Goal: Browse casually: Explore the website without a specific task or goal

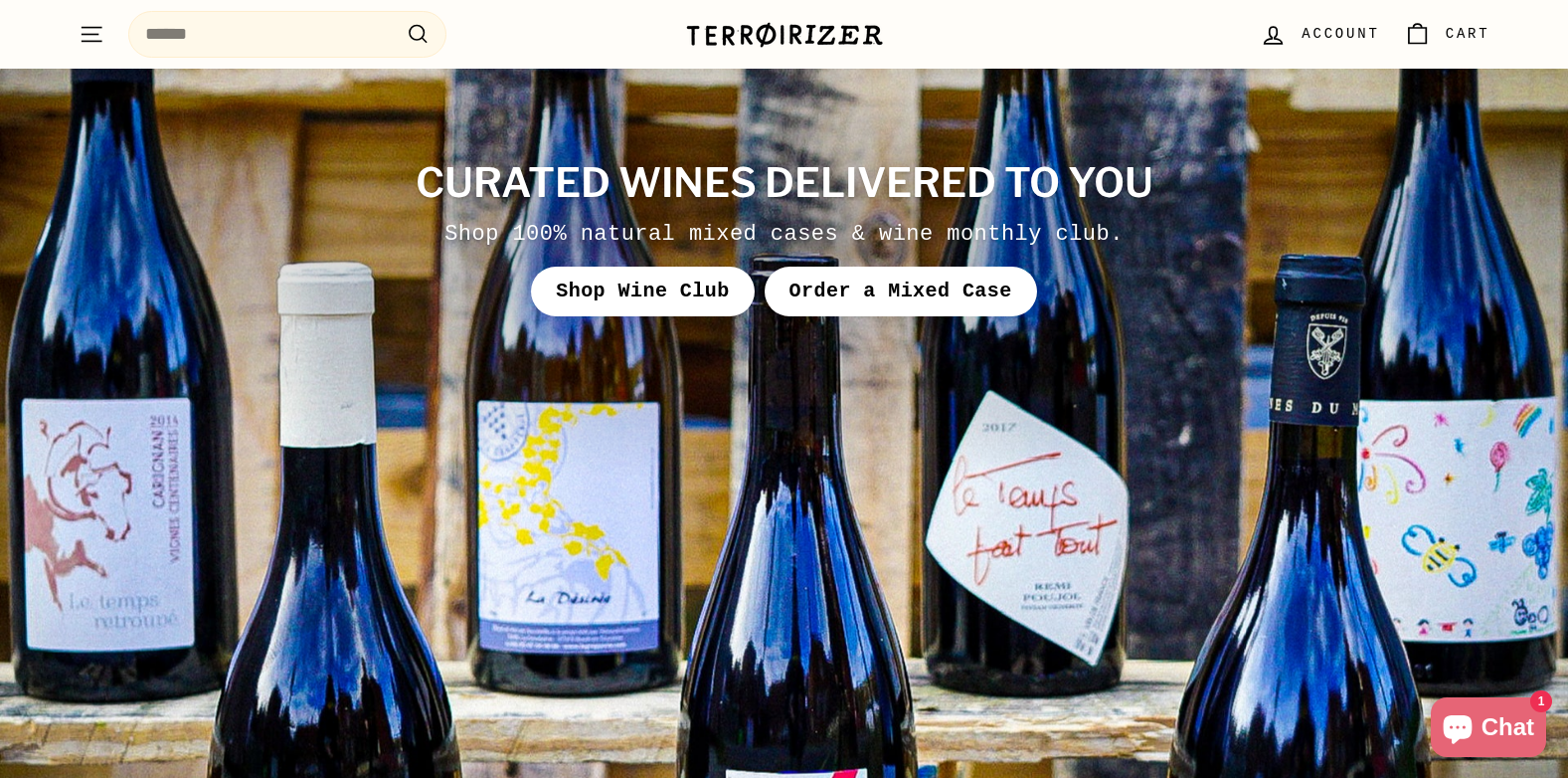
scroll to position [8058, 0]
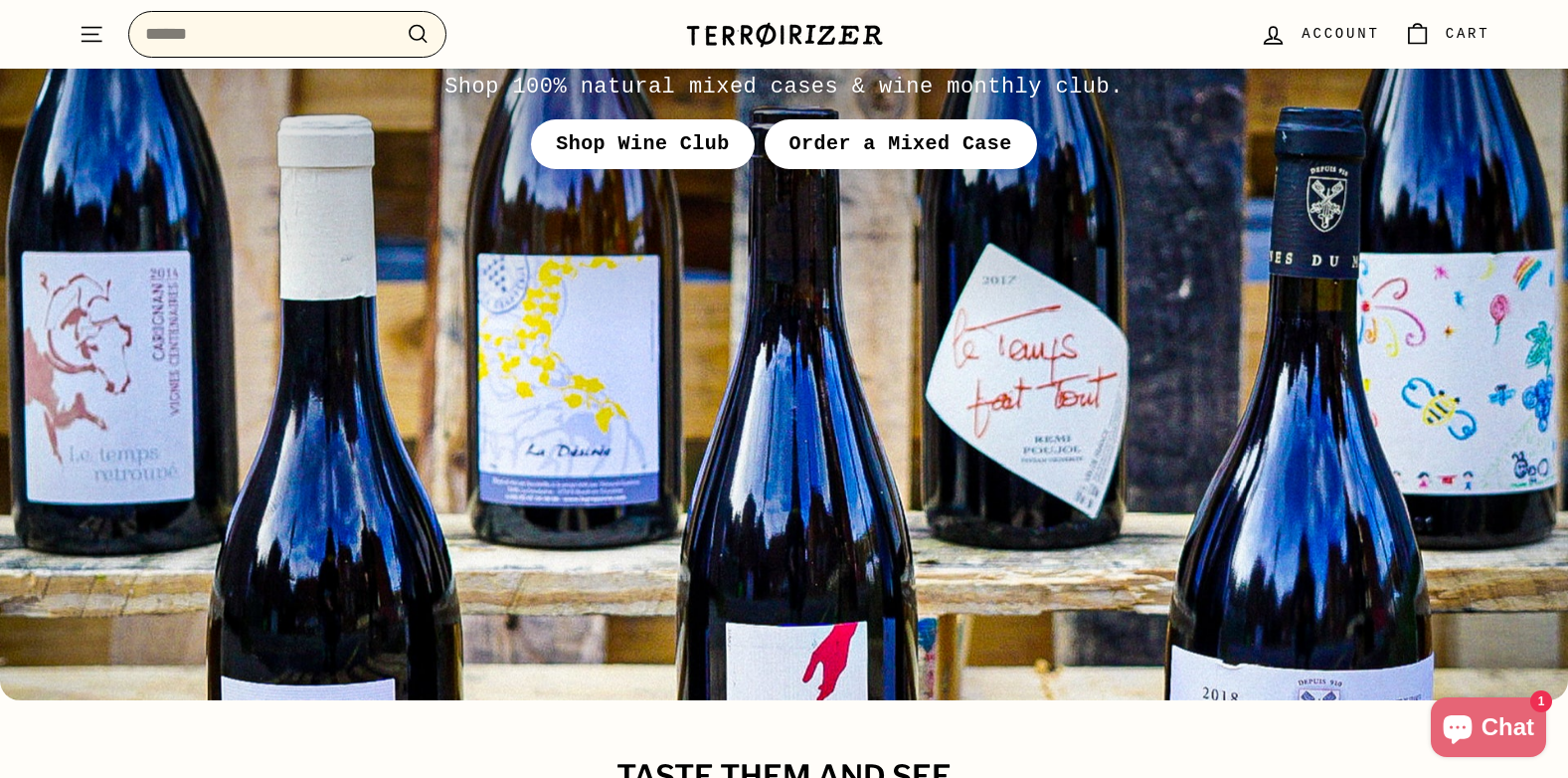
click at [205, 38] on input "Search" at bounding box center [287, 34] width 318 height 47
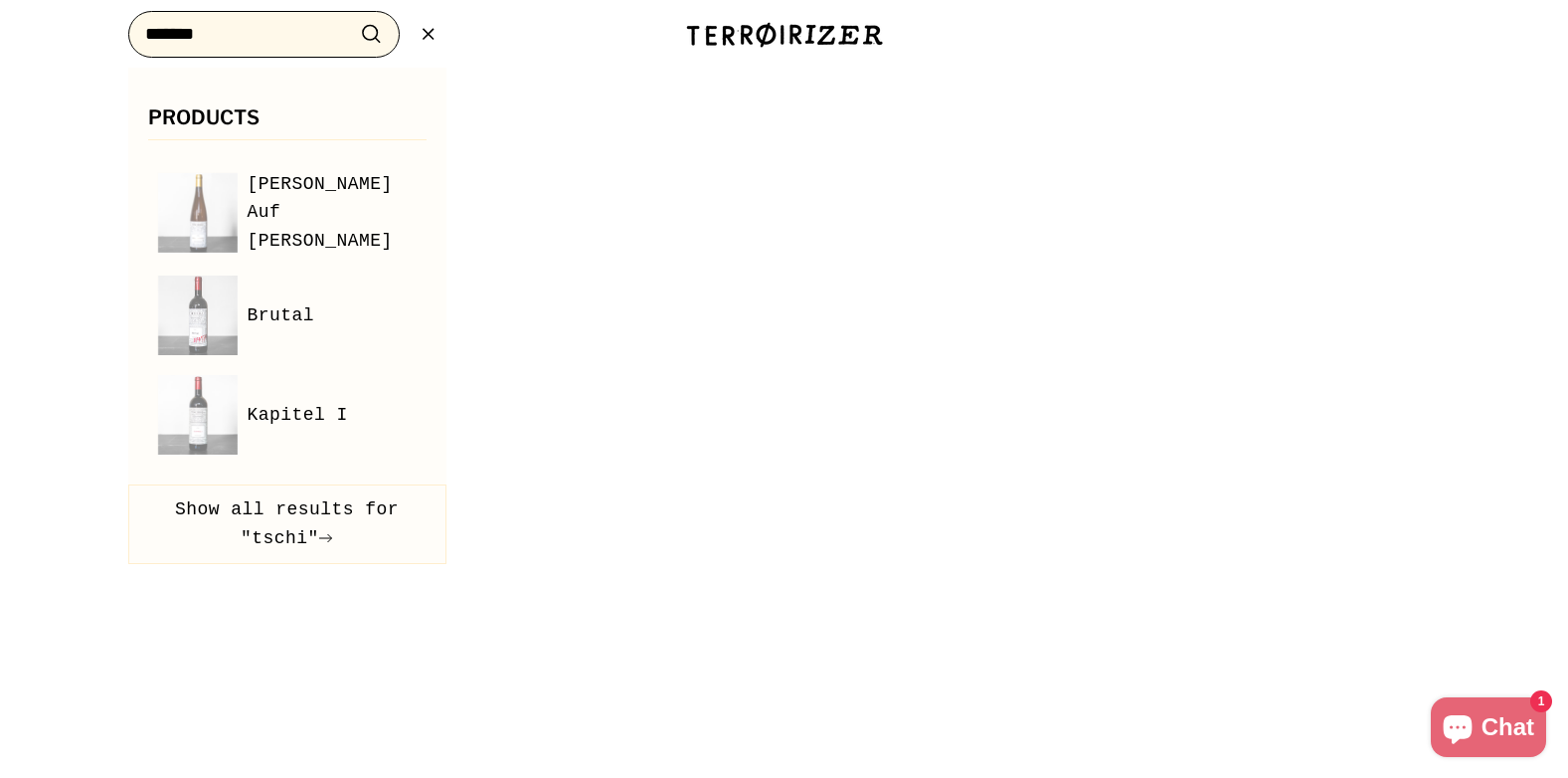
type input "*******"
click at [353, 19] on button ".cls-1{fill:none;stroke:#000;stroke-miterlimit:10;stroke-width:2px} Search" at bounding box center [371, 34] width 37 height 31
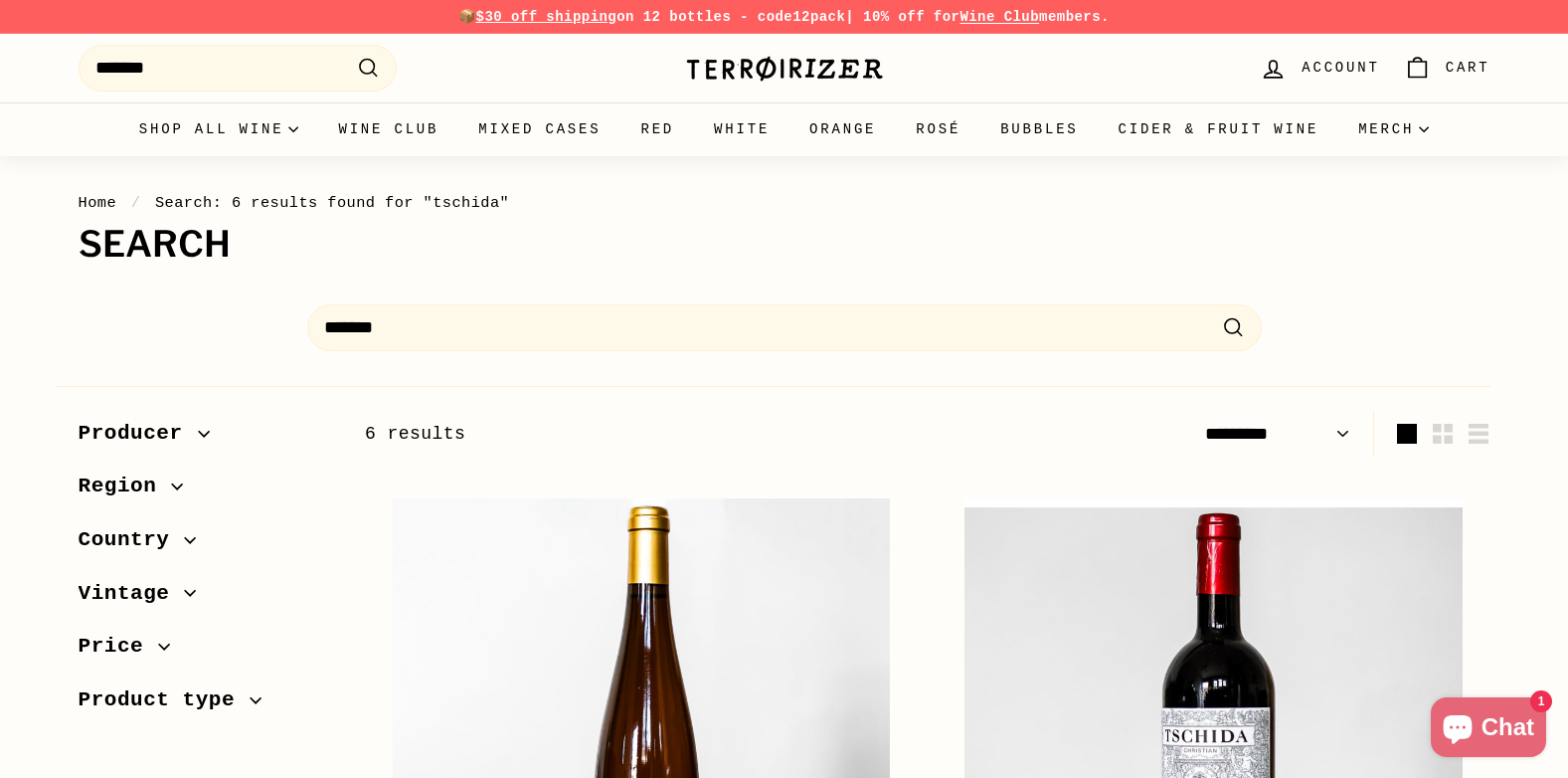
select select "*********"
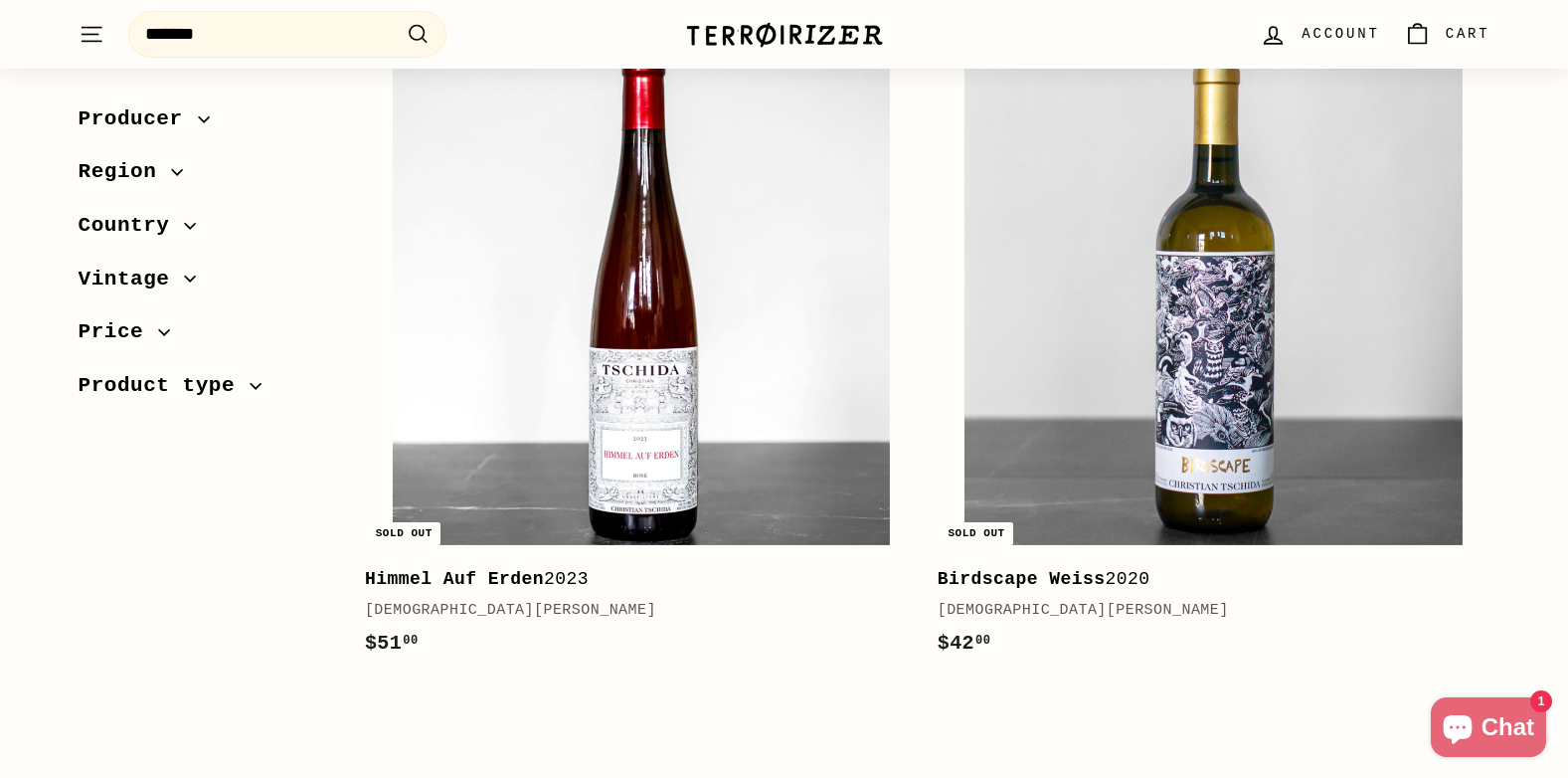
scroll to position [1791, 0]
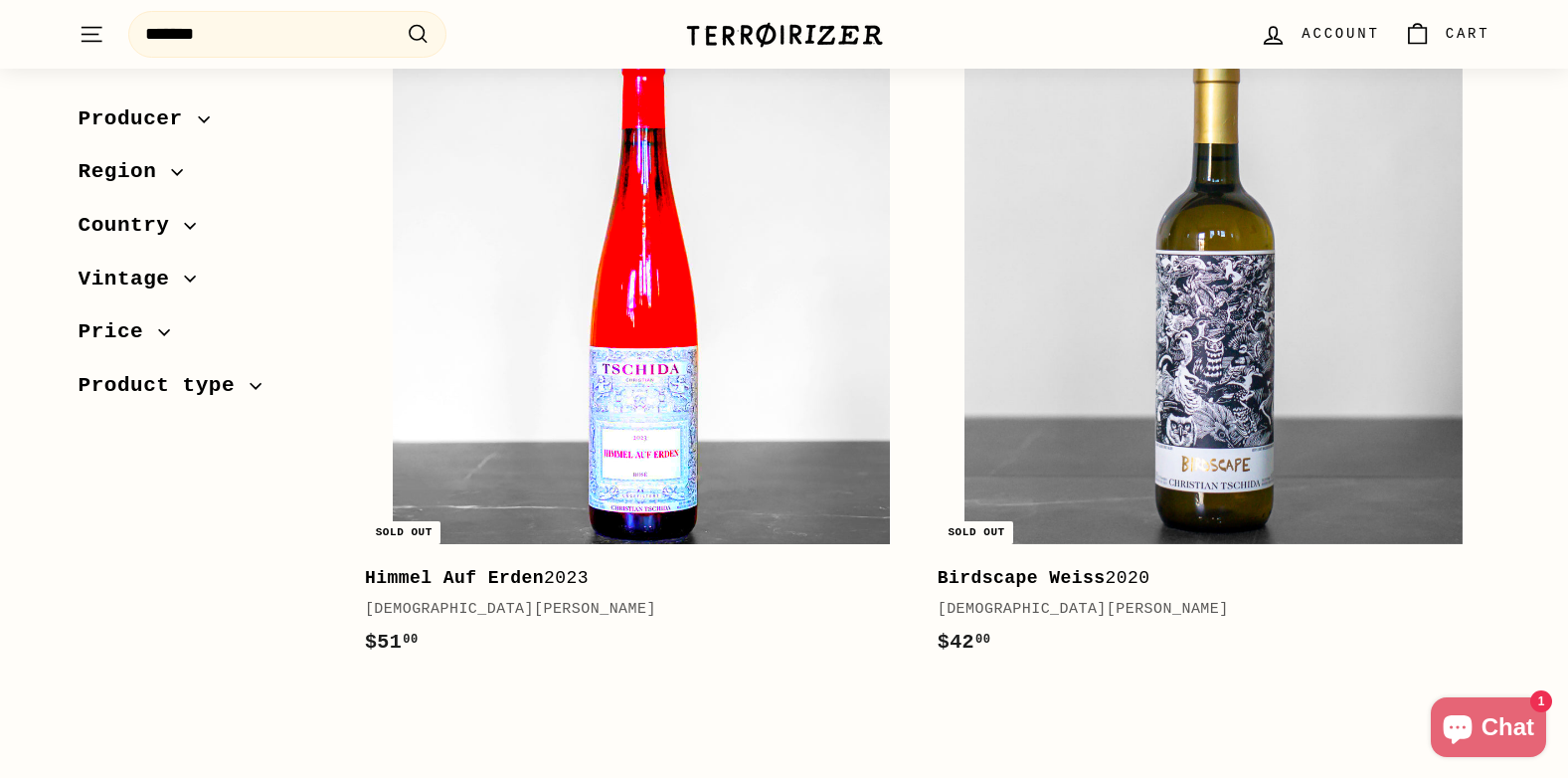
click at [660, 501] on img at bounding box center [641, 295] width 497 height 497
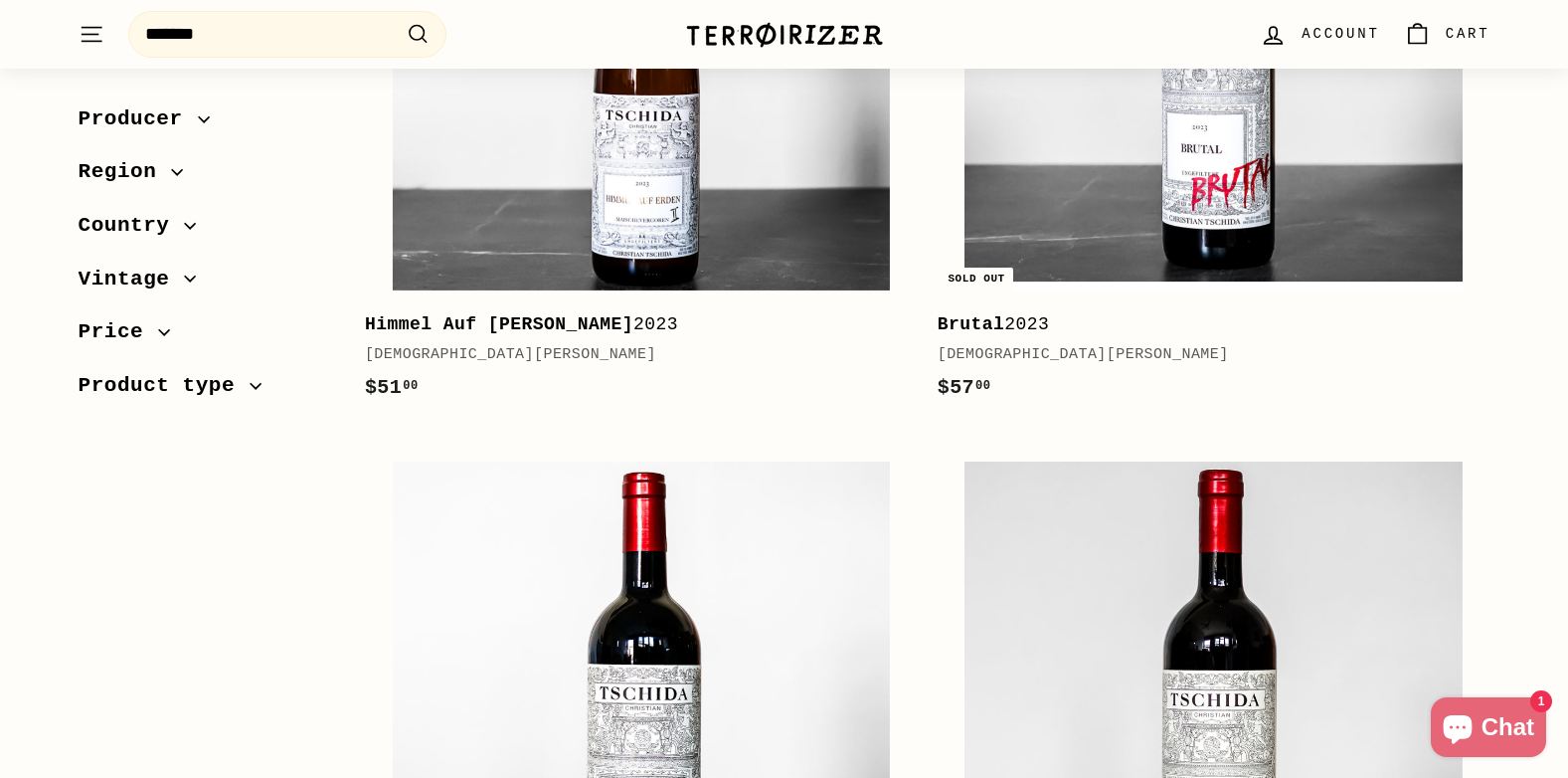
scroll to position [570, 0]
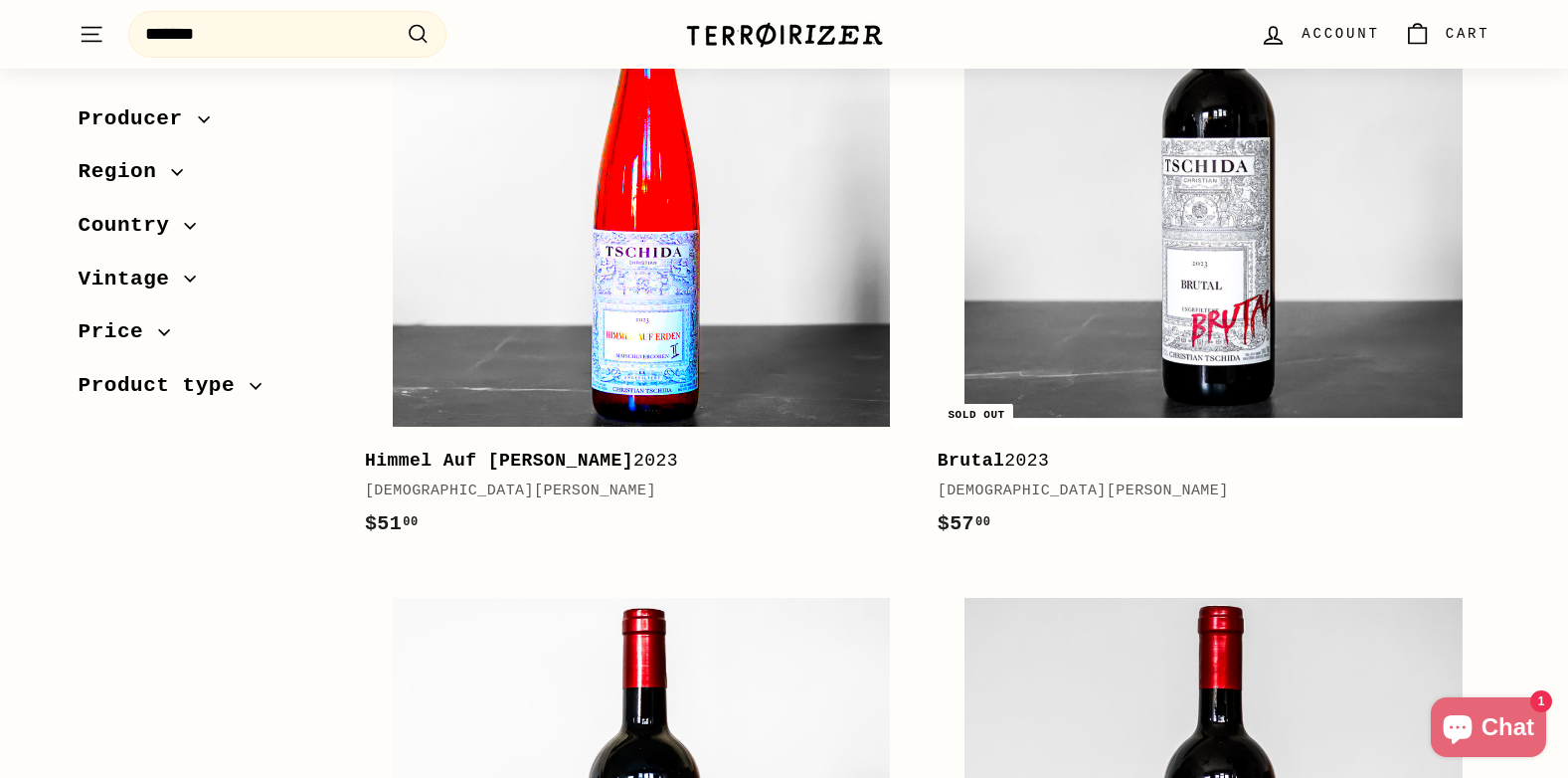
click at [645, 399] on img at bounding box center [641, 177] width 497 height 497
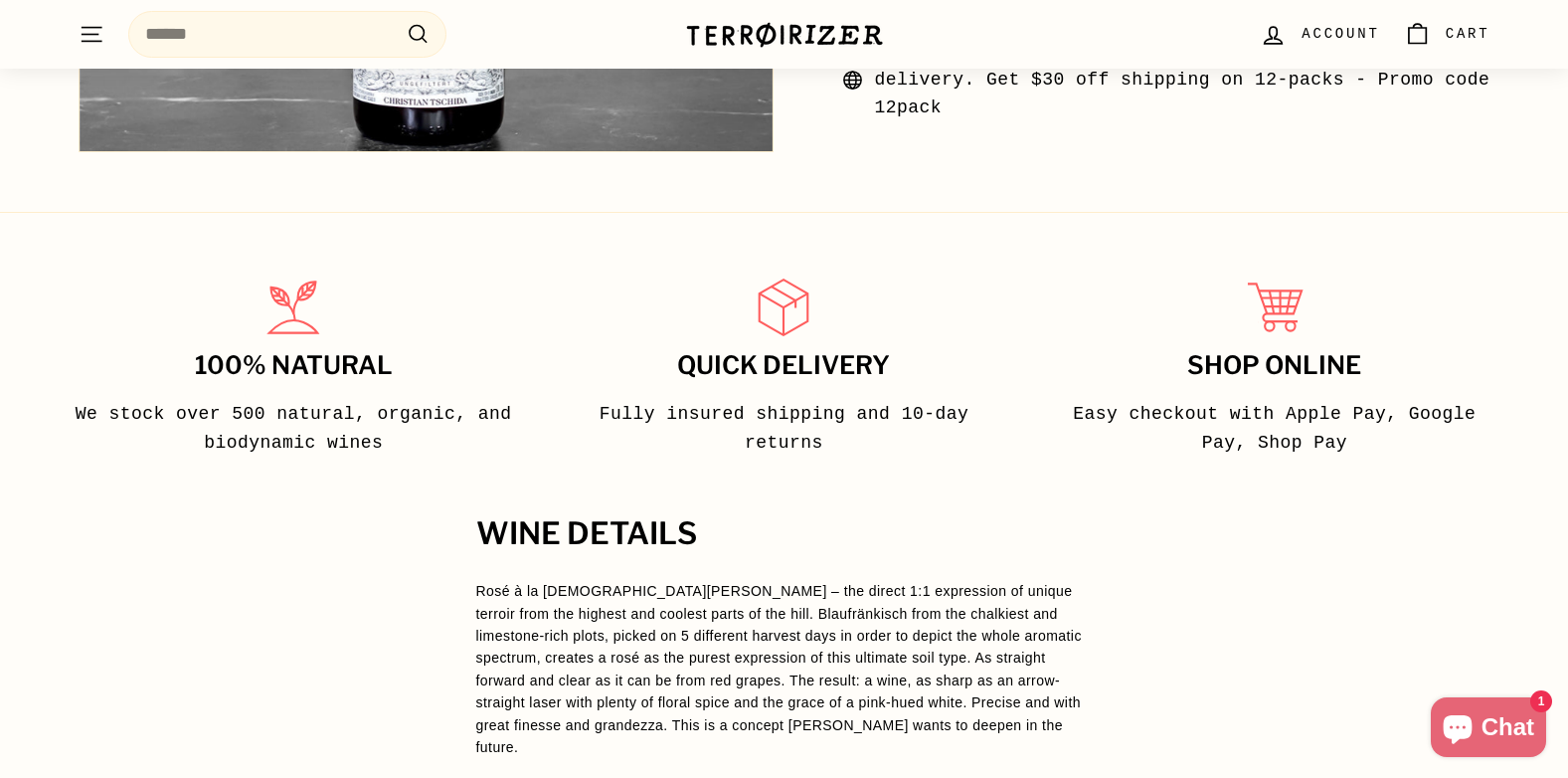
scroll to position [597, 0]
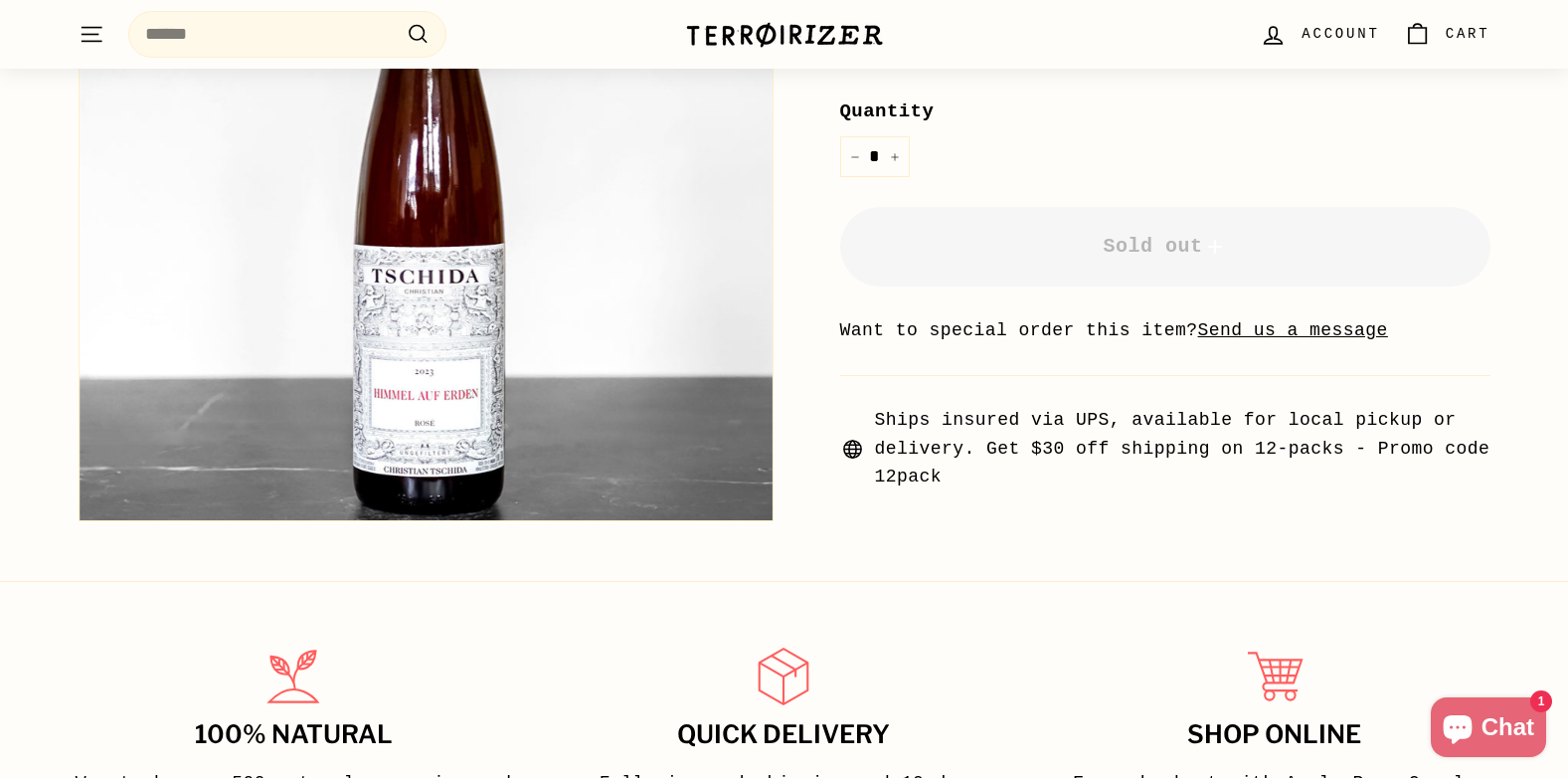
click at [427, 376] on img at bounding box center [426, 173] width 693 height 693
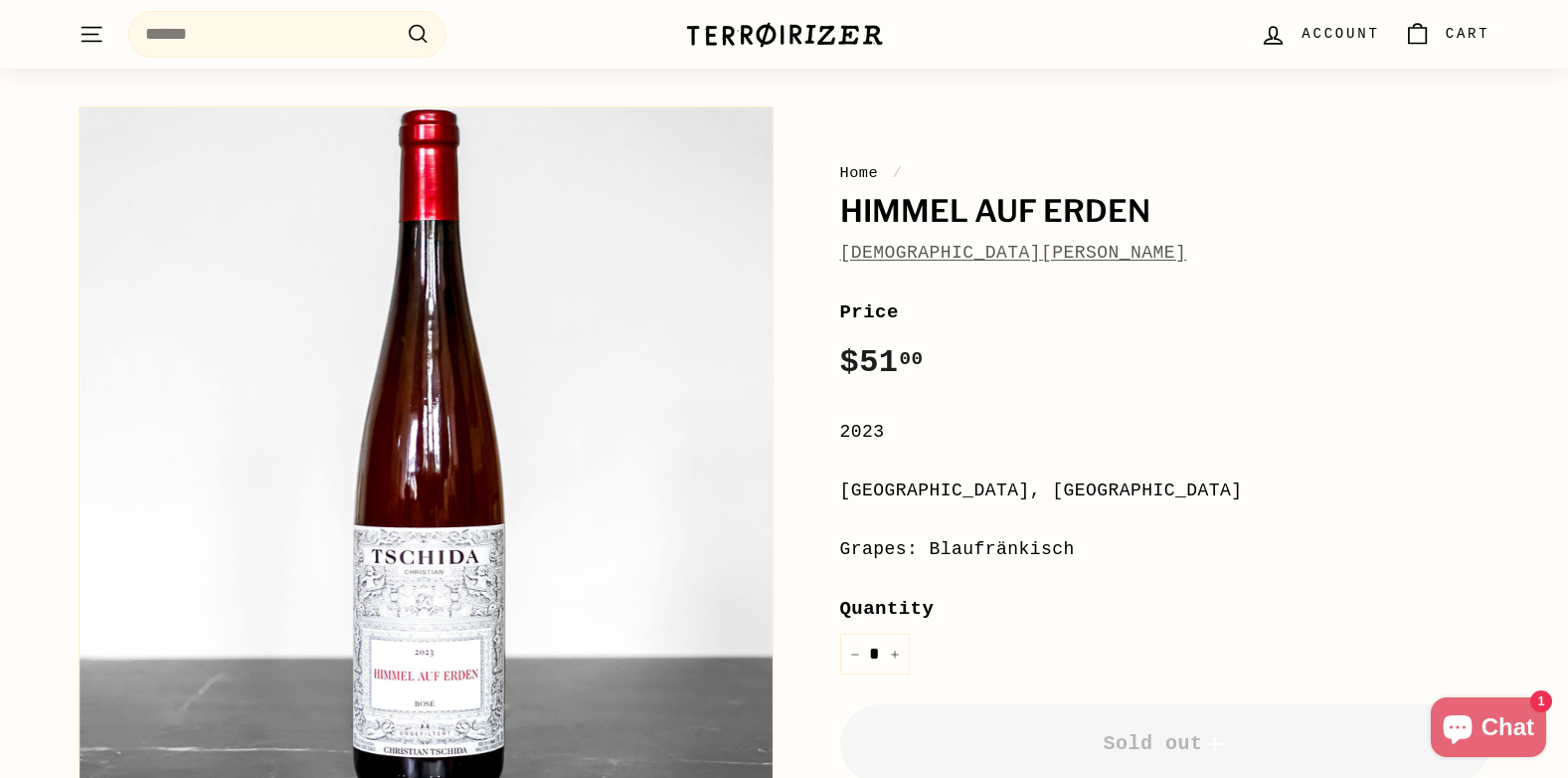
scroll to position [0, 0]
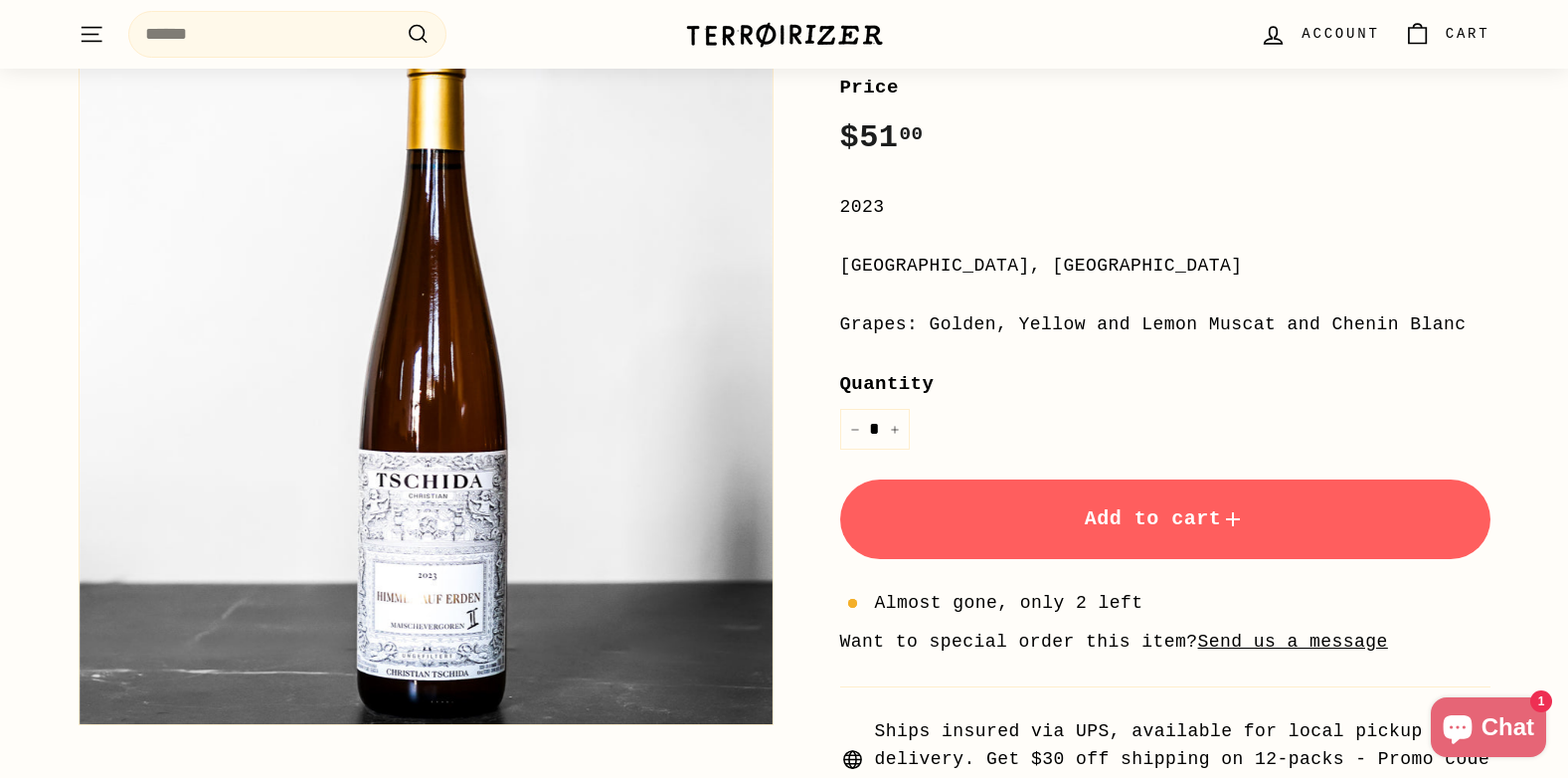
scroll to position [298, 0]
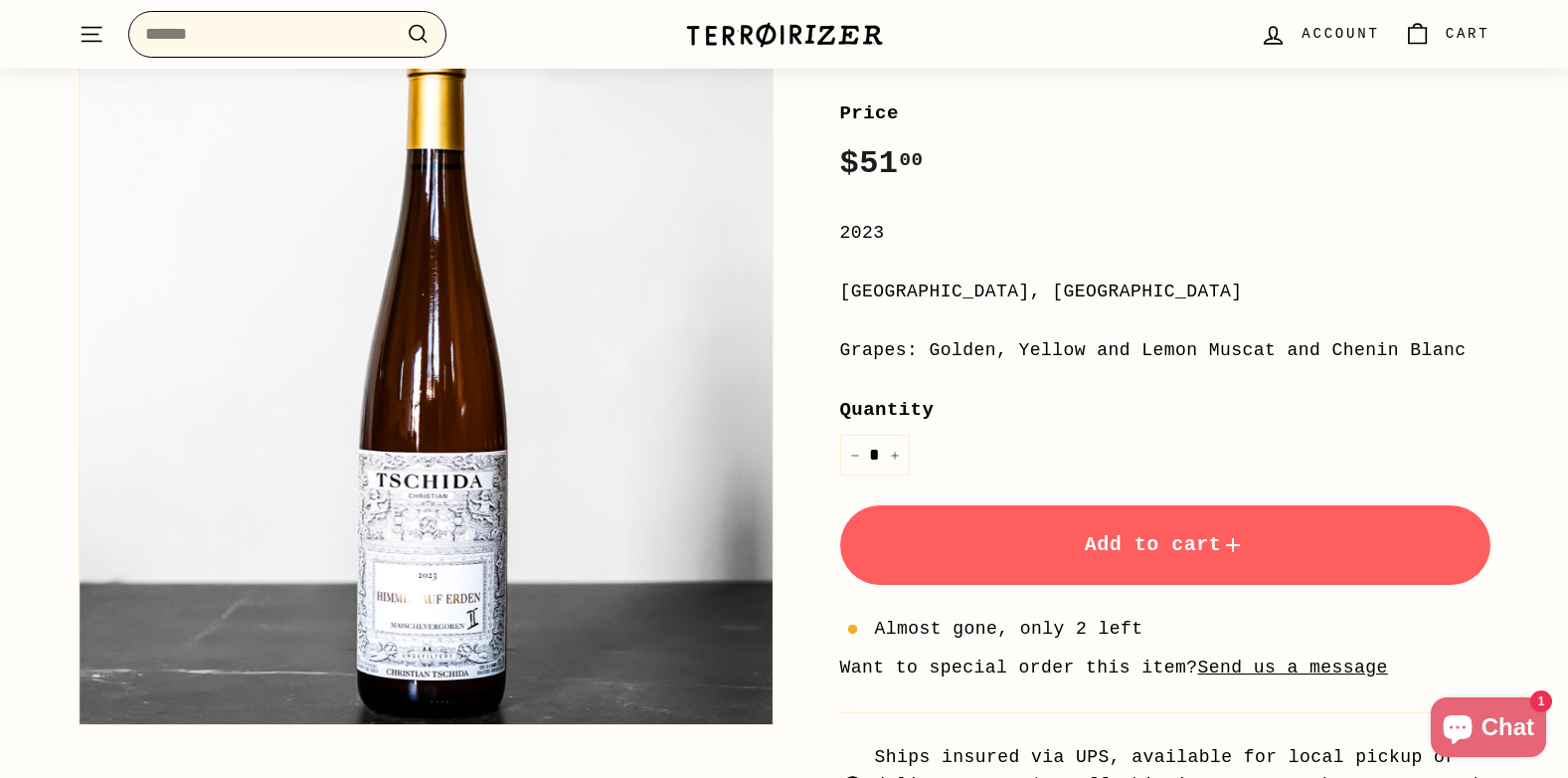
click at [326, 37] on input "Search" at bounding box center [287, 34] width 318 height 47
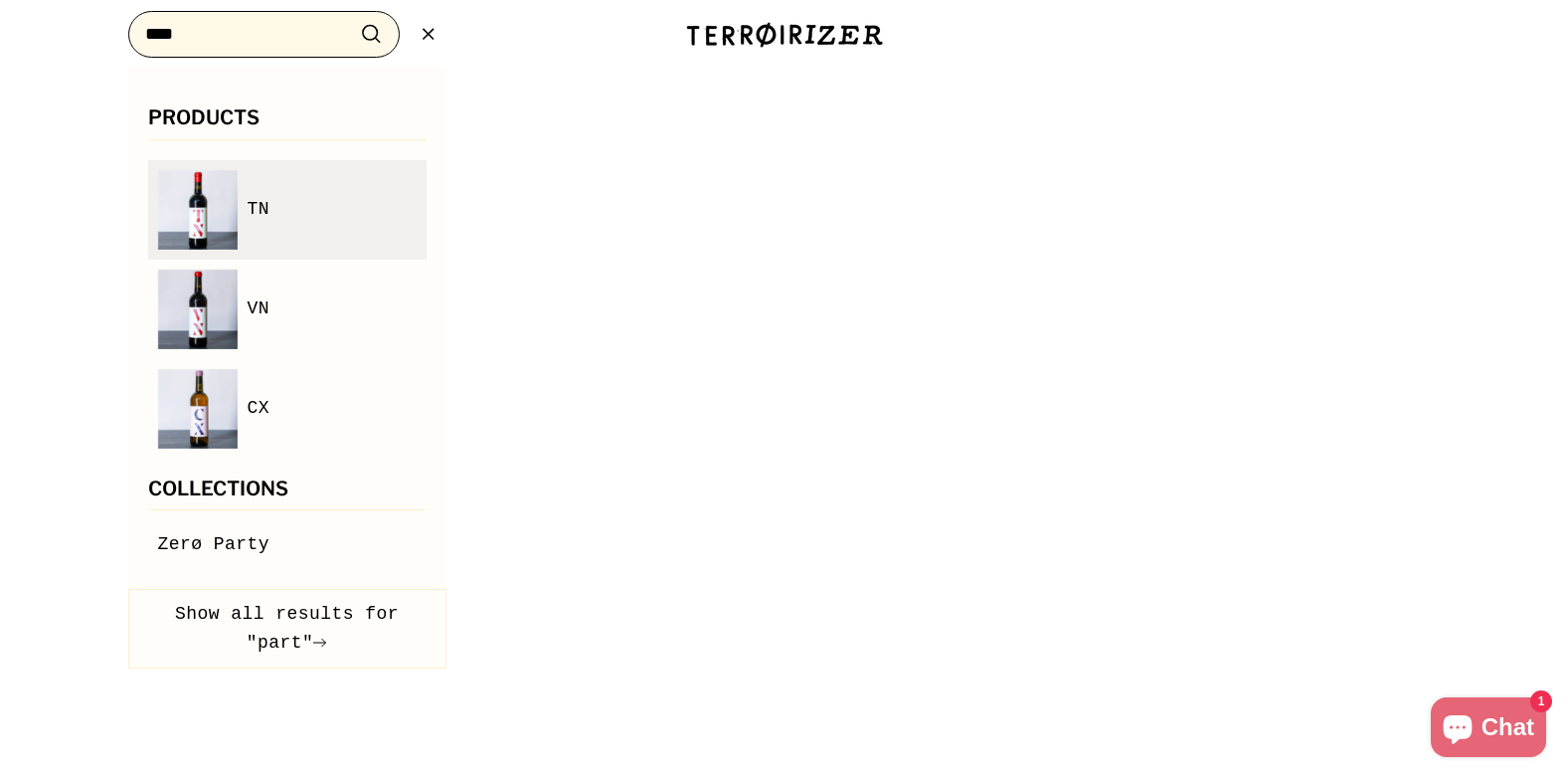
type input "****"
click at [306, 228] on link "TN" at bounding box center [287, 210] width 259 height 80
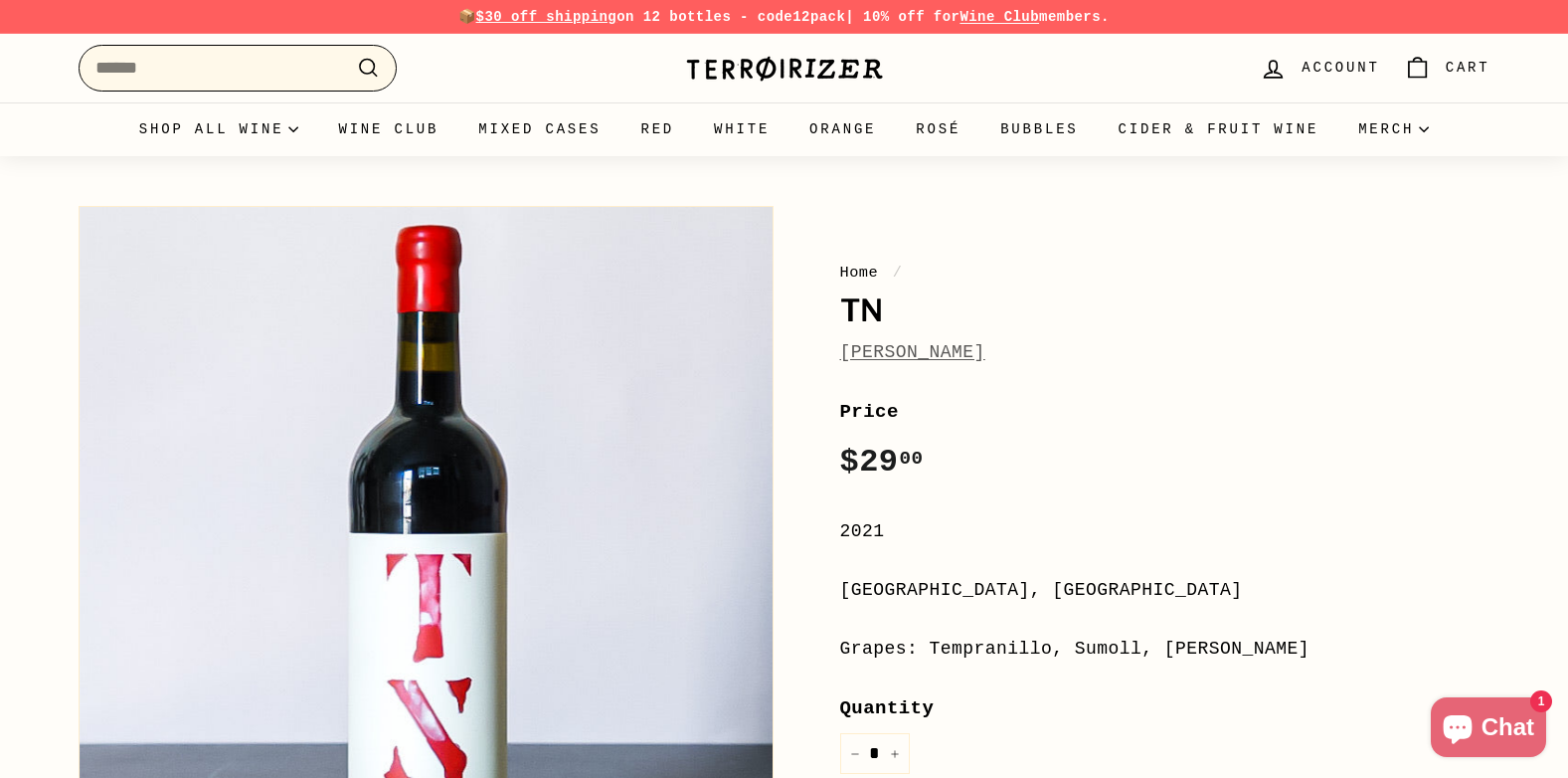
click at [188, 73] on input "Search" at bounding box center [238, 68] width 318 height 47
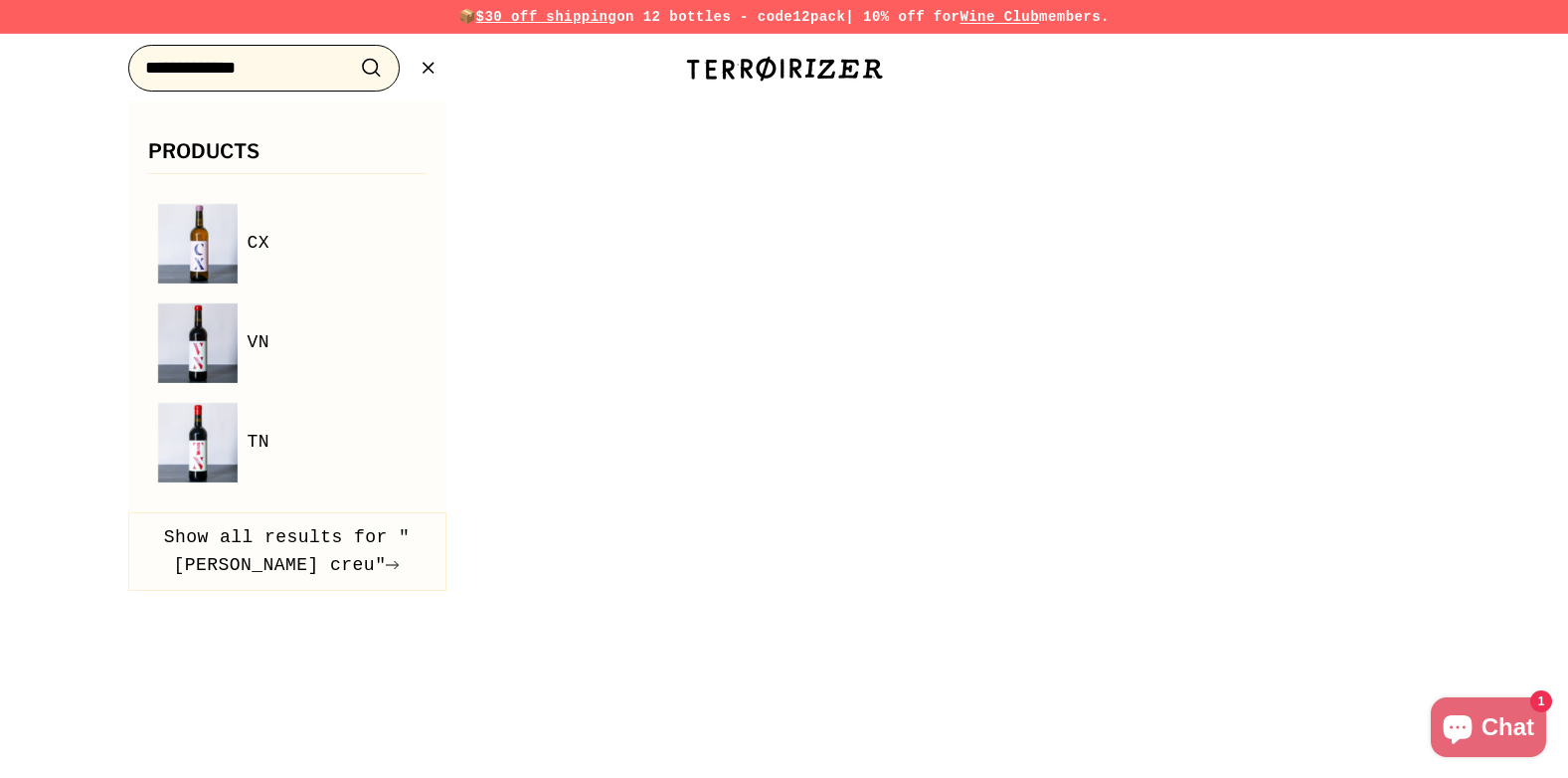
type input "**********"
click at [353, 53] on button ".cls-1{fill:none;stroke:#000;stroke-miterlimit:10;stroke-width:2px} Search" at bounding box center [371, 68] width 37 height 31
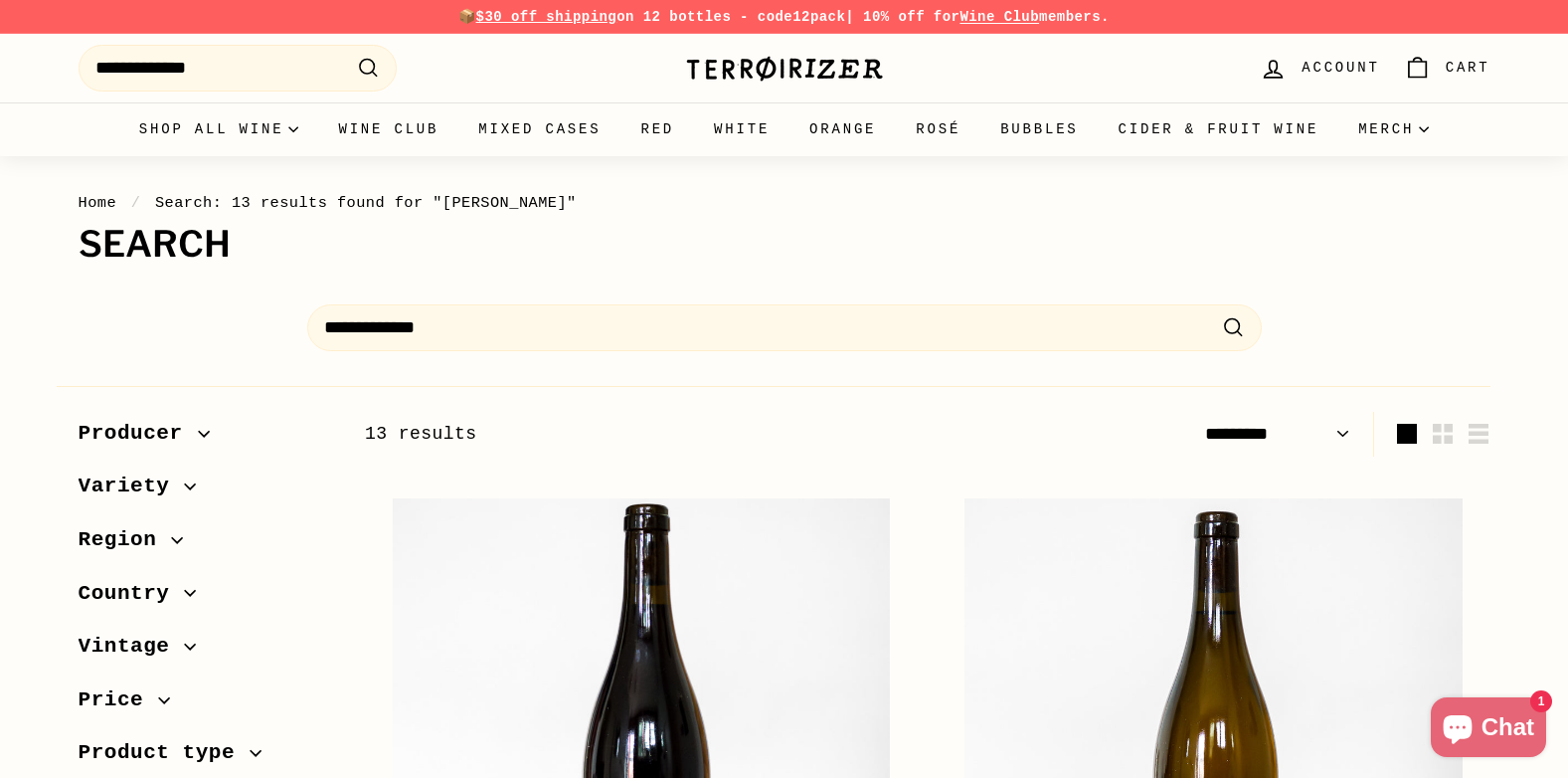
select select "*********"
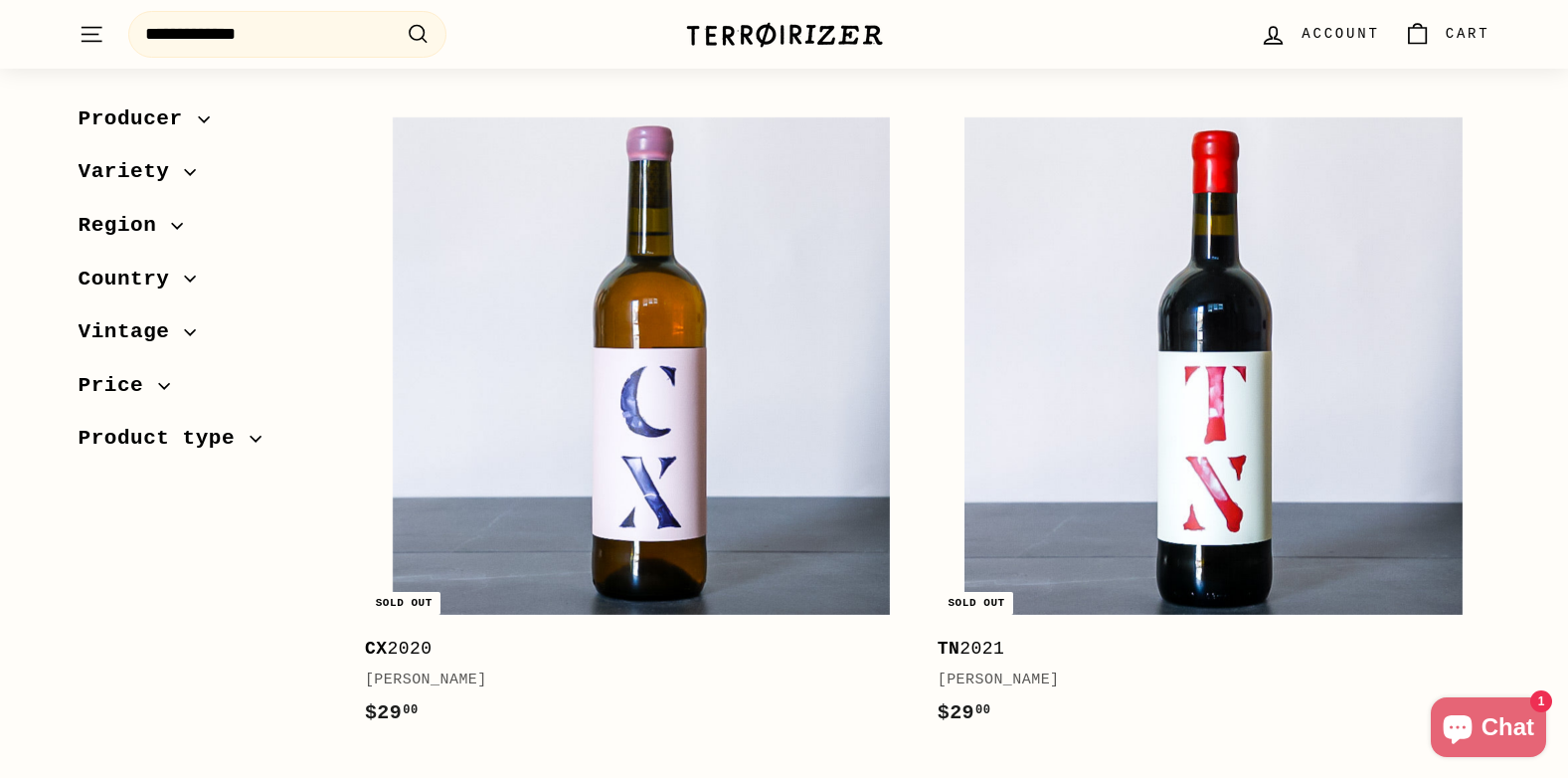
scroll to position [2388, 0]
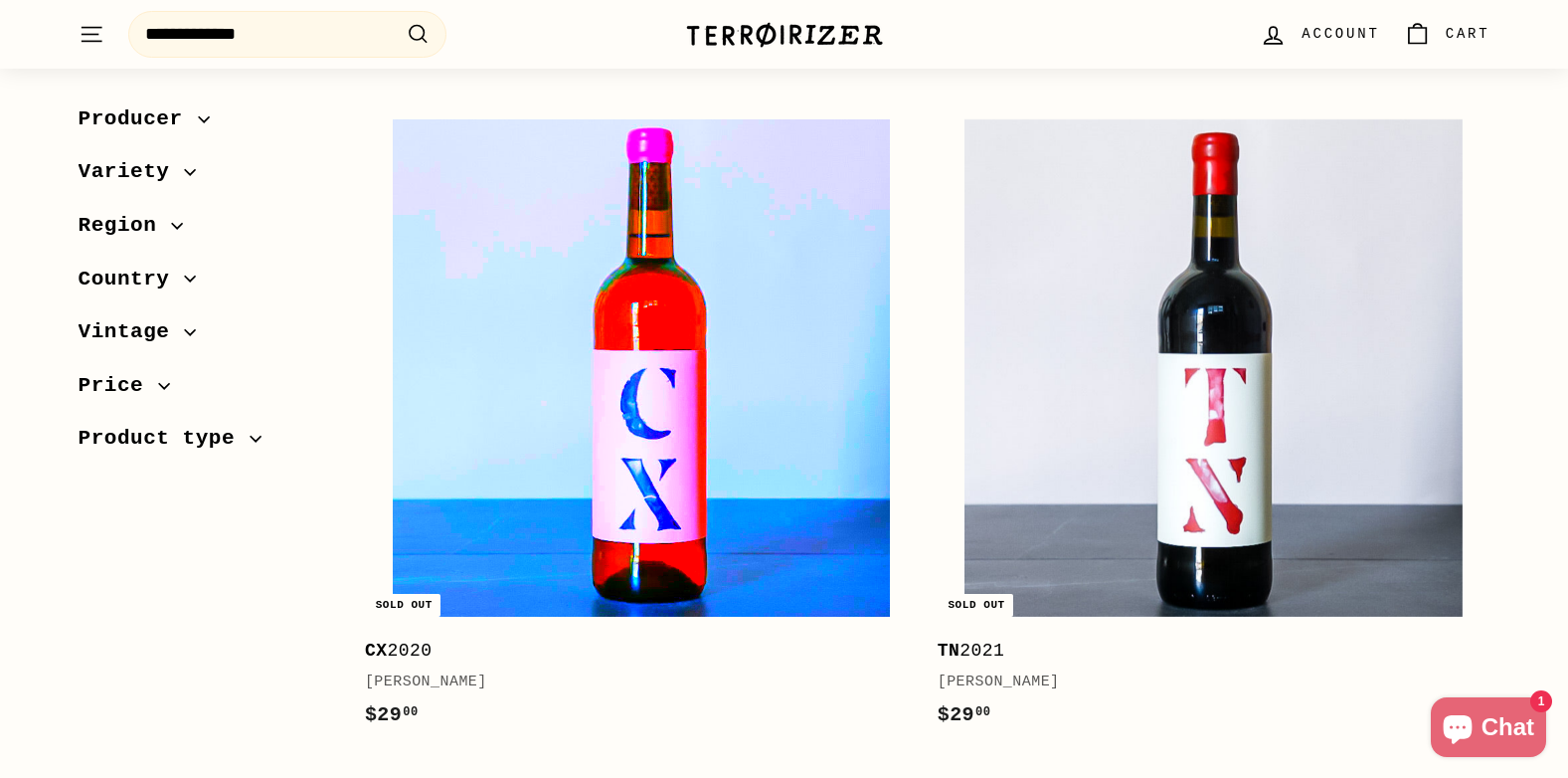
click at [721, 581] on img at bounding box center [641, 368] width 497 height 497
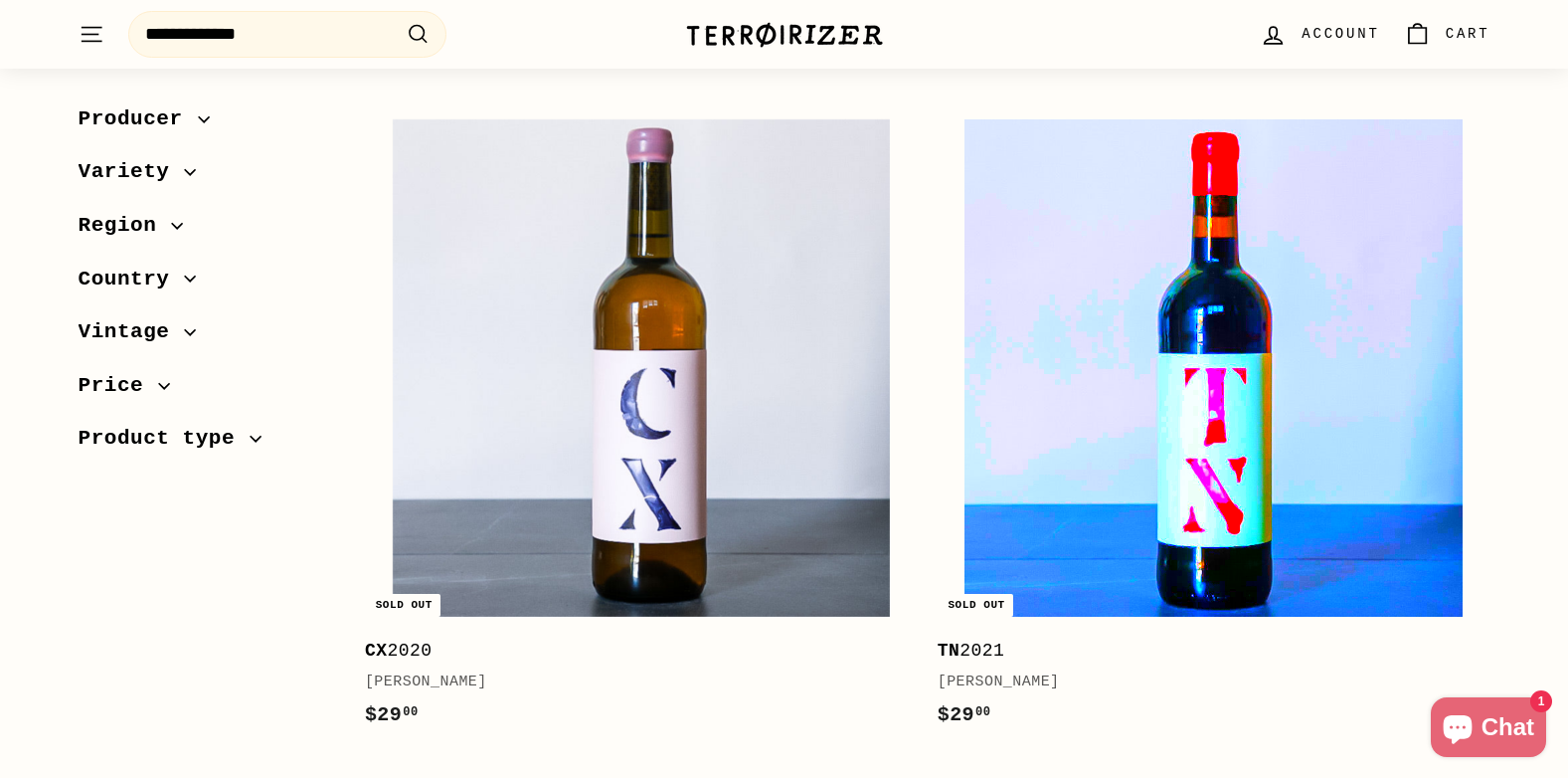
click at [1124, 403] on img at bounding box center [1213, 368] width 497 height 497
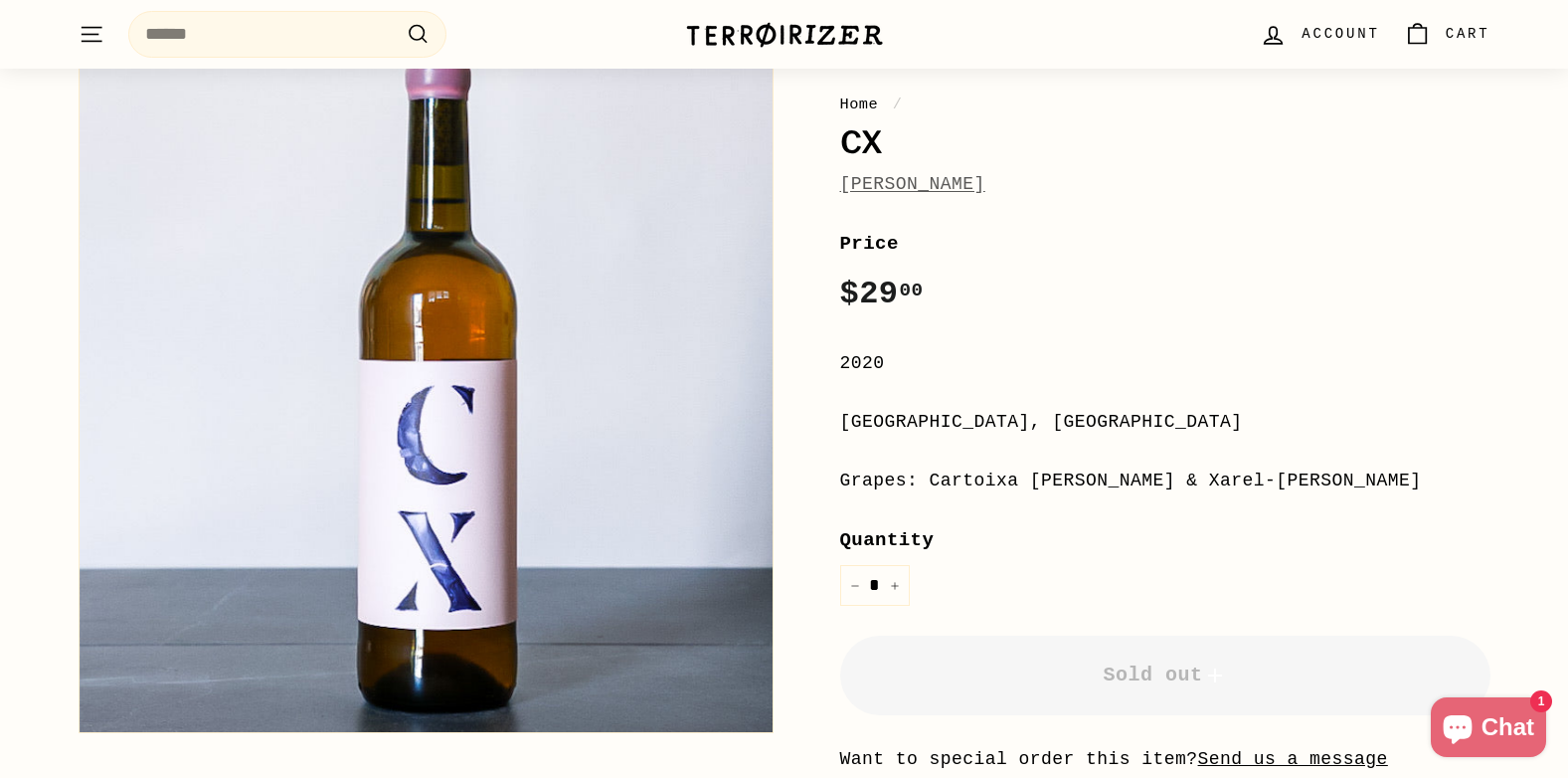
scroll to position [298, 0]
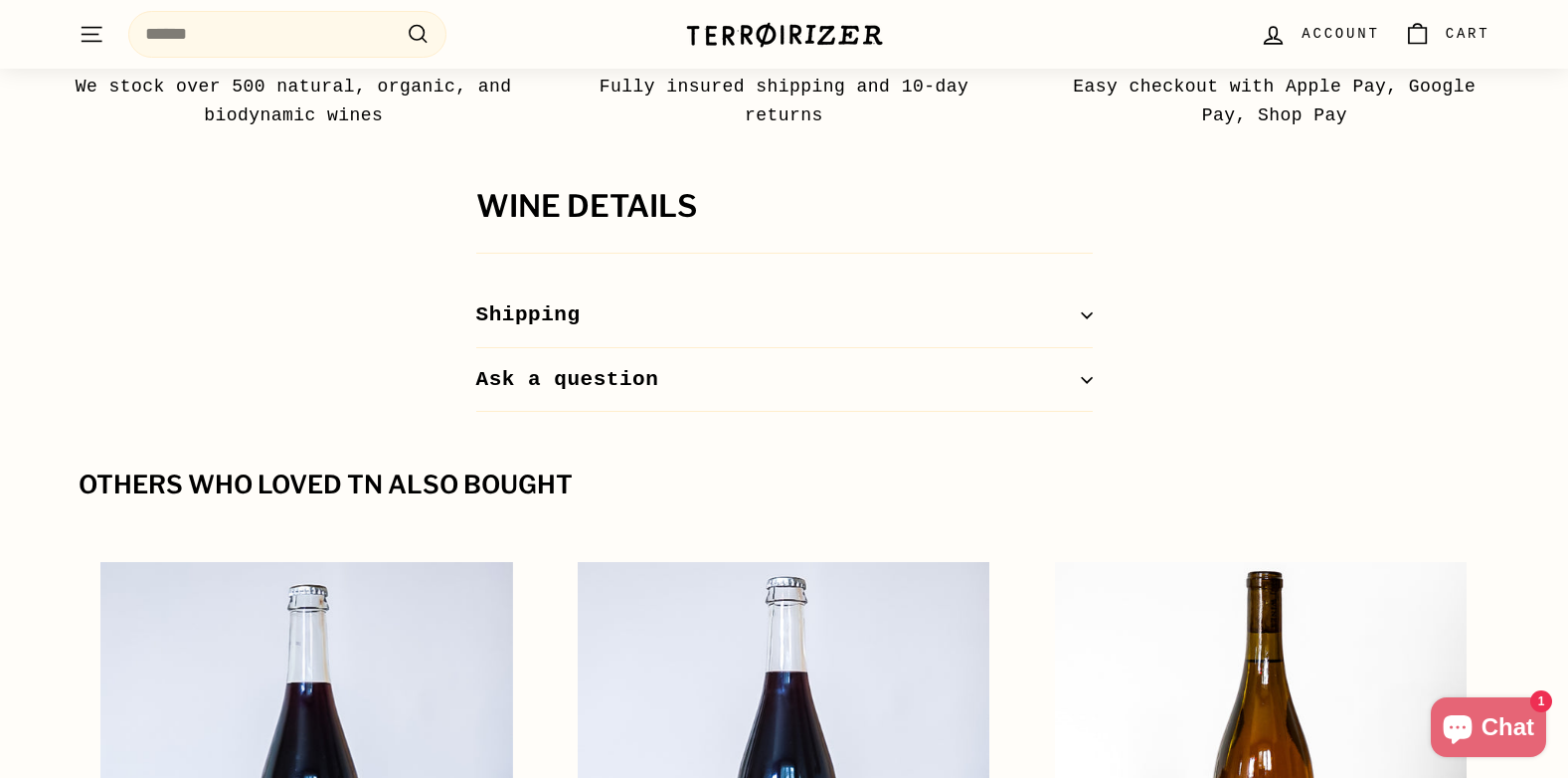
scroll to position [597, 0]
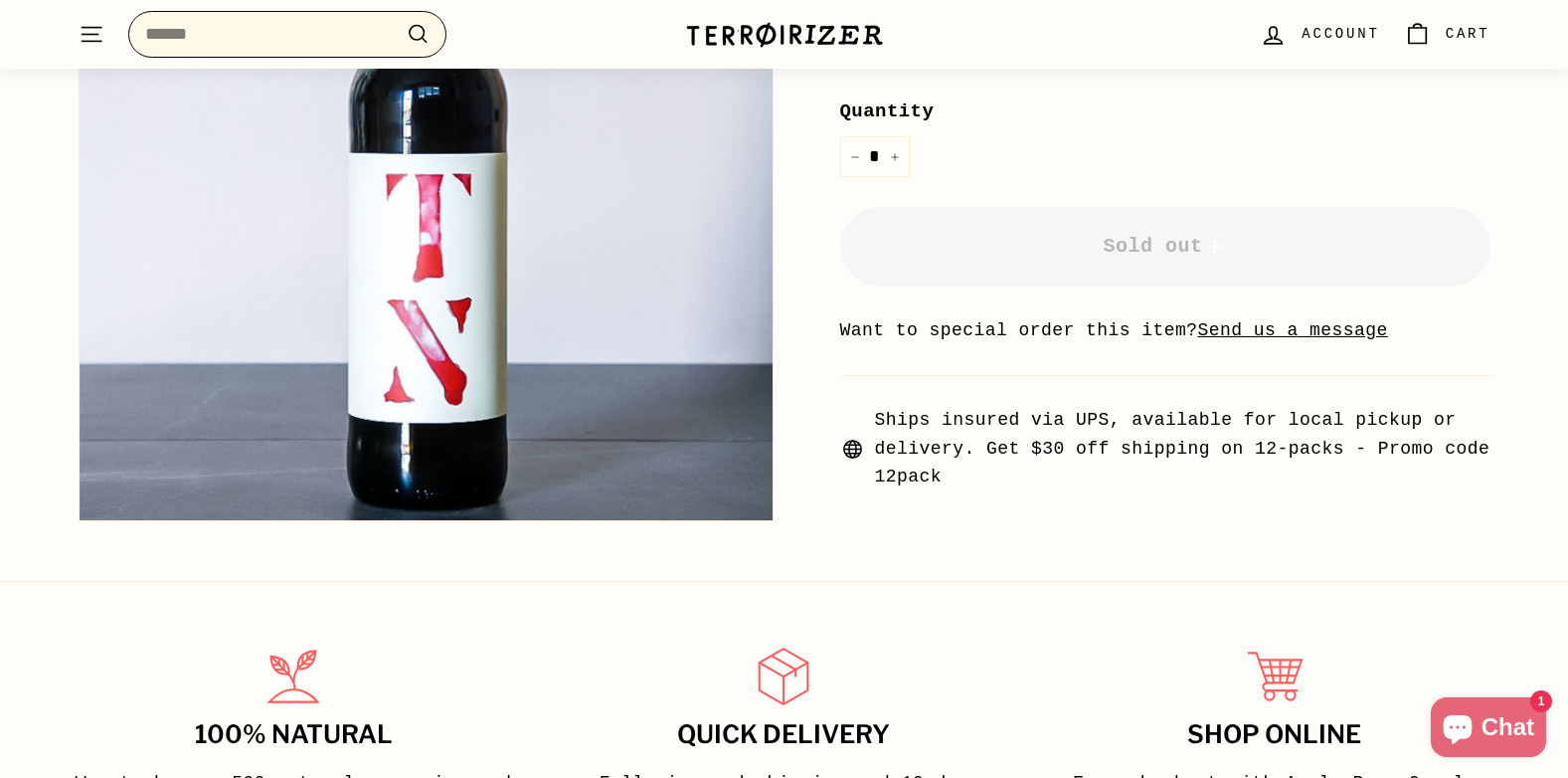
click at [196, 45] on input "Search" at bounding box center [287, 34] width 318 height 47
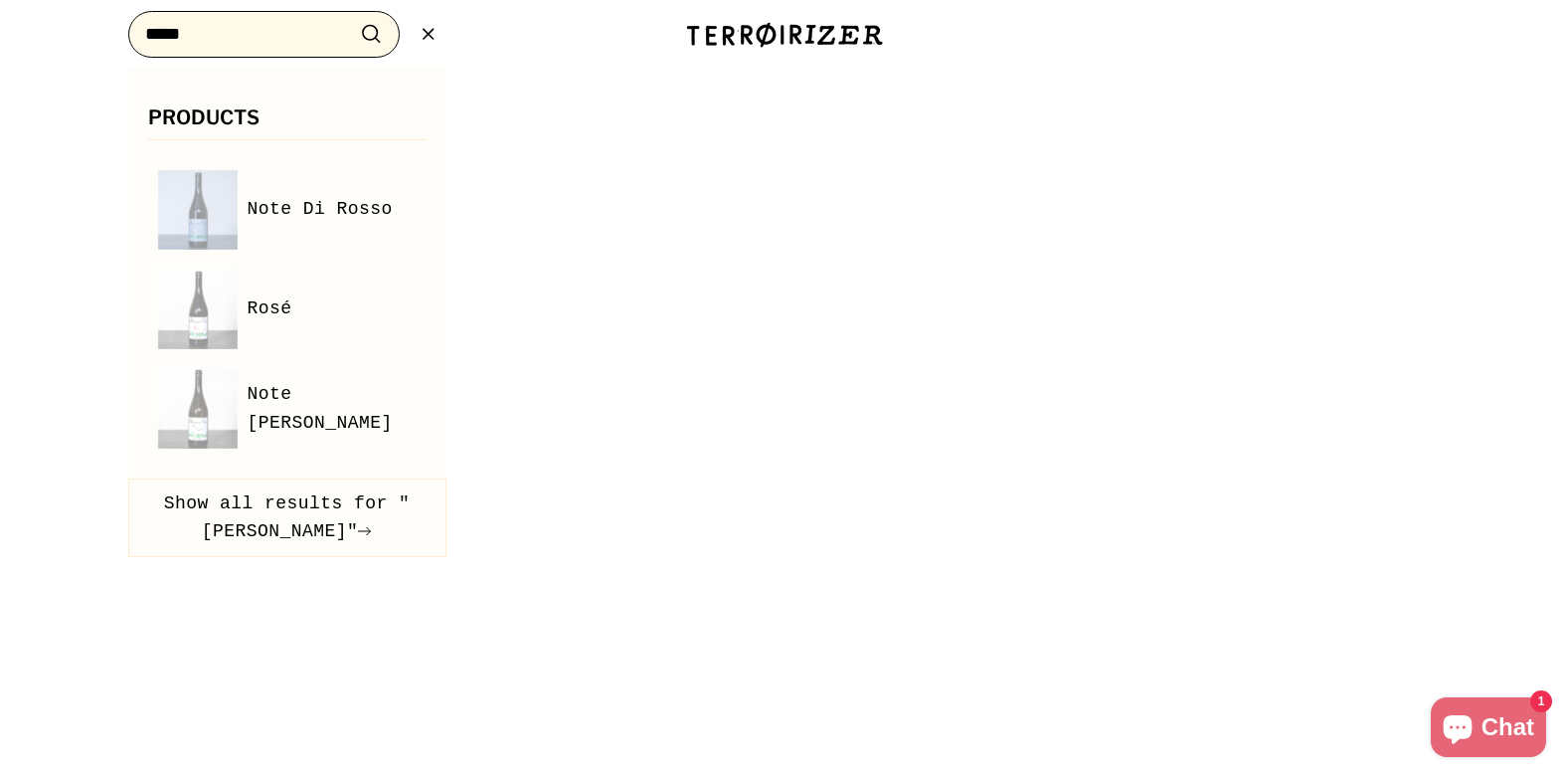
type input "*****"
click at [353, 19] on button ".cls-1{fill:none;stroke:#000;stroke-miterlimit:10;stroke-width:2px} Search" at bounding box center [371, 34] width 37 height 31
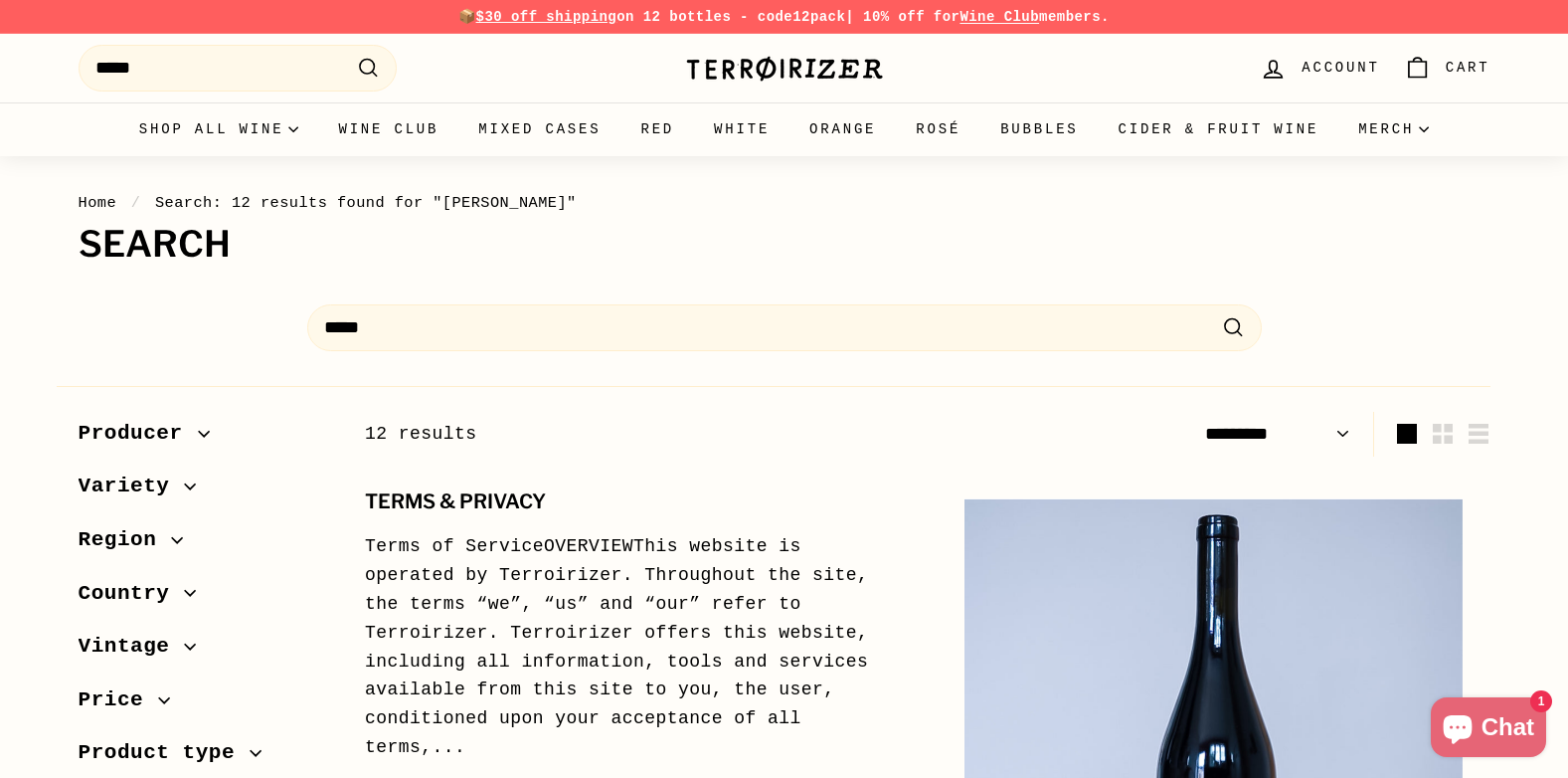
select select "*********"
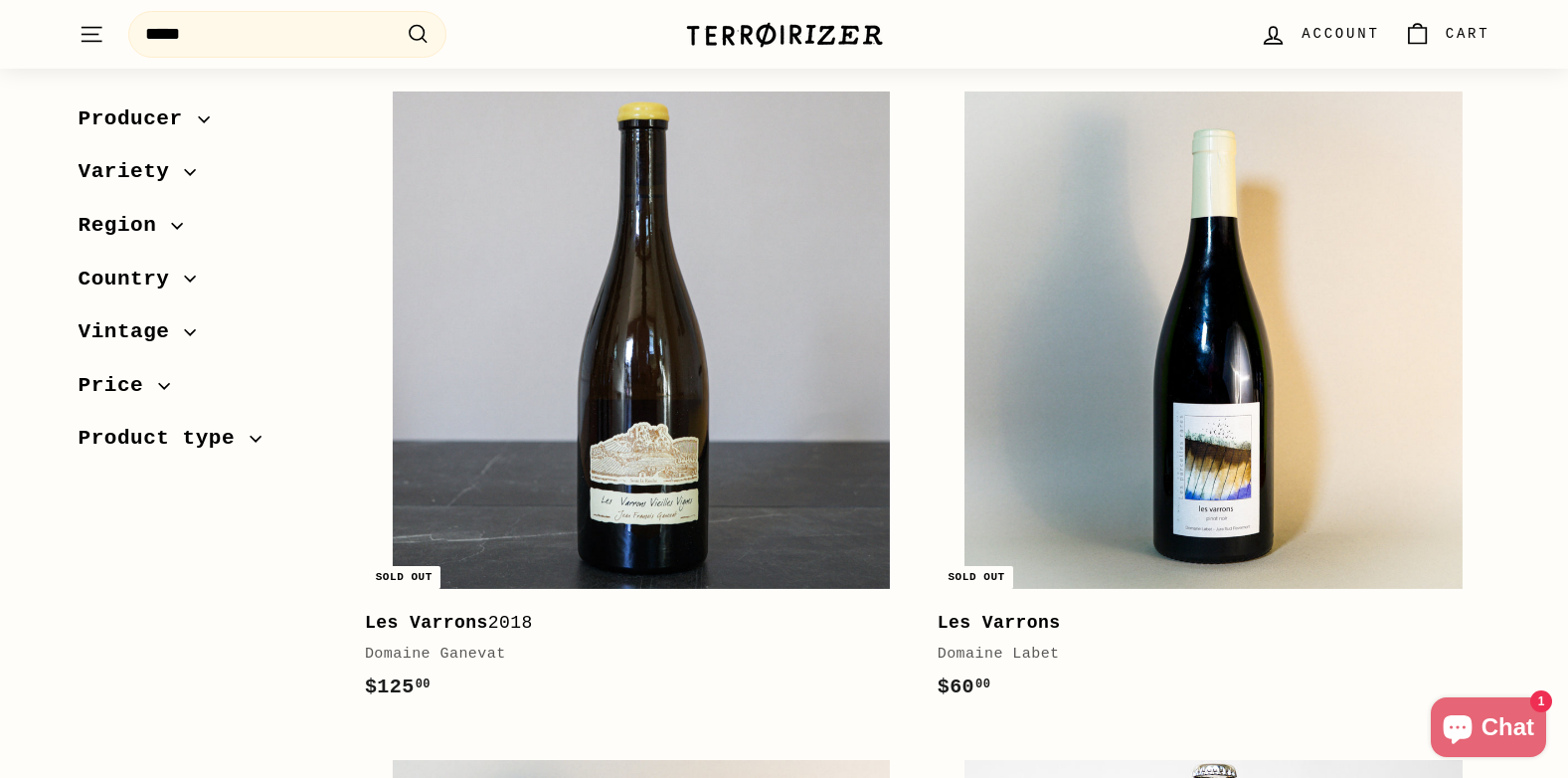
scroll to position [3083, 0]
click at [158, 385] on icon "button" at bounding box center [164, 386] width 12 height 12
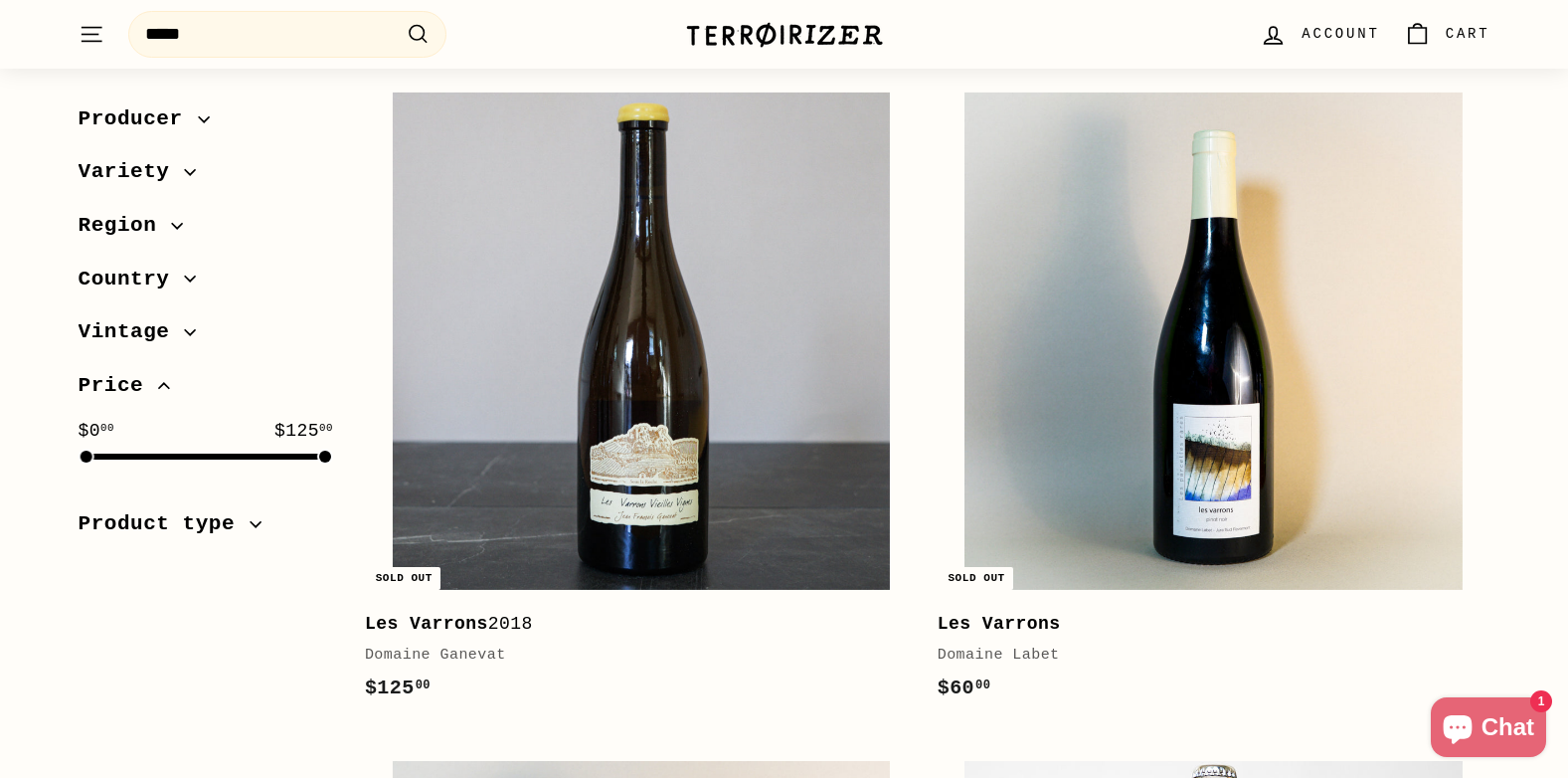
click at [234, 524] on span "Product type" at bounding box center [164, 525] width 172 height 34
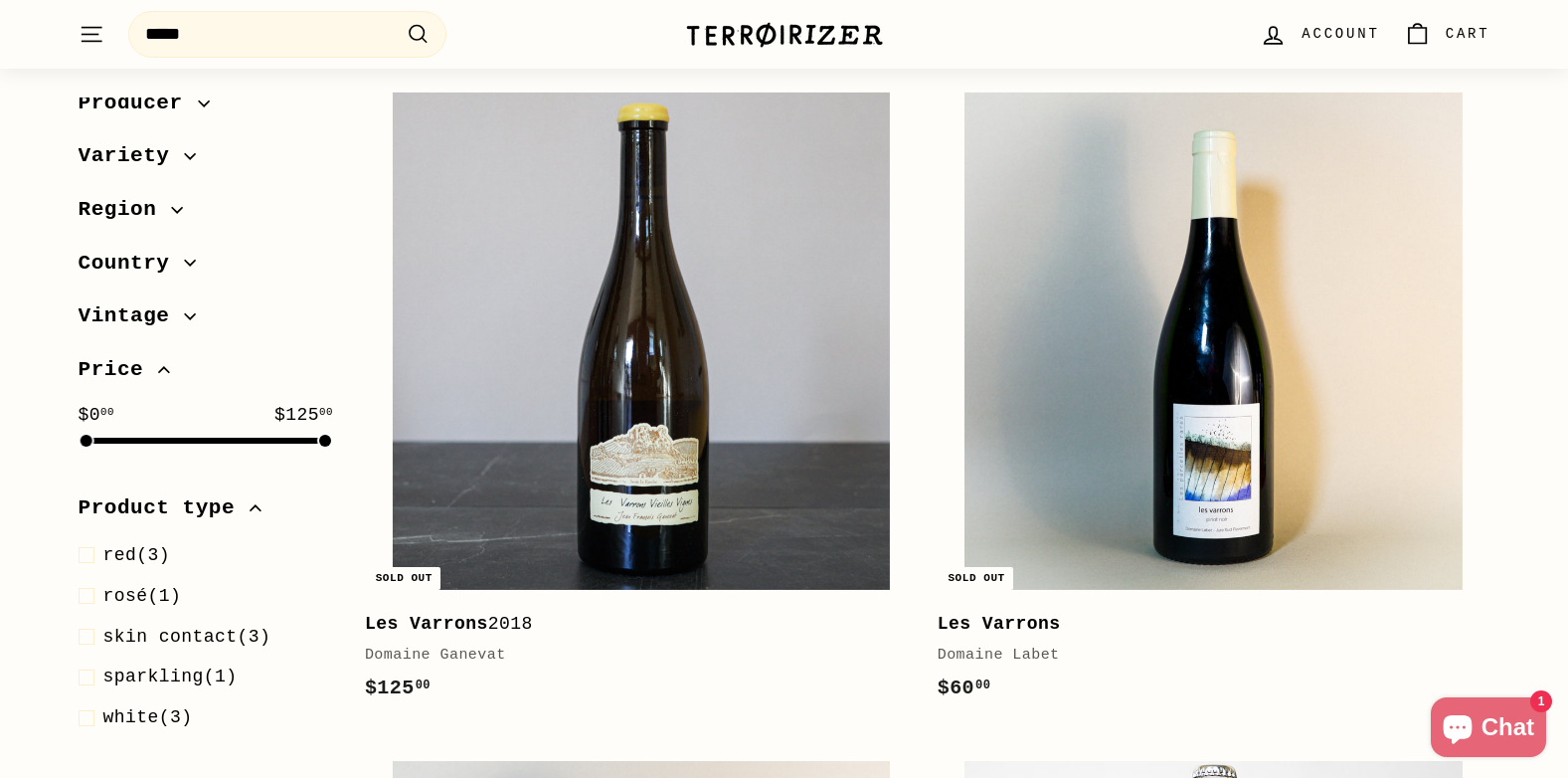
scroll to position [21, 0]
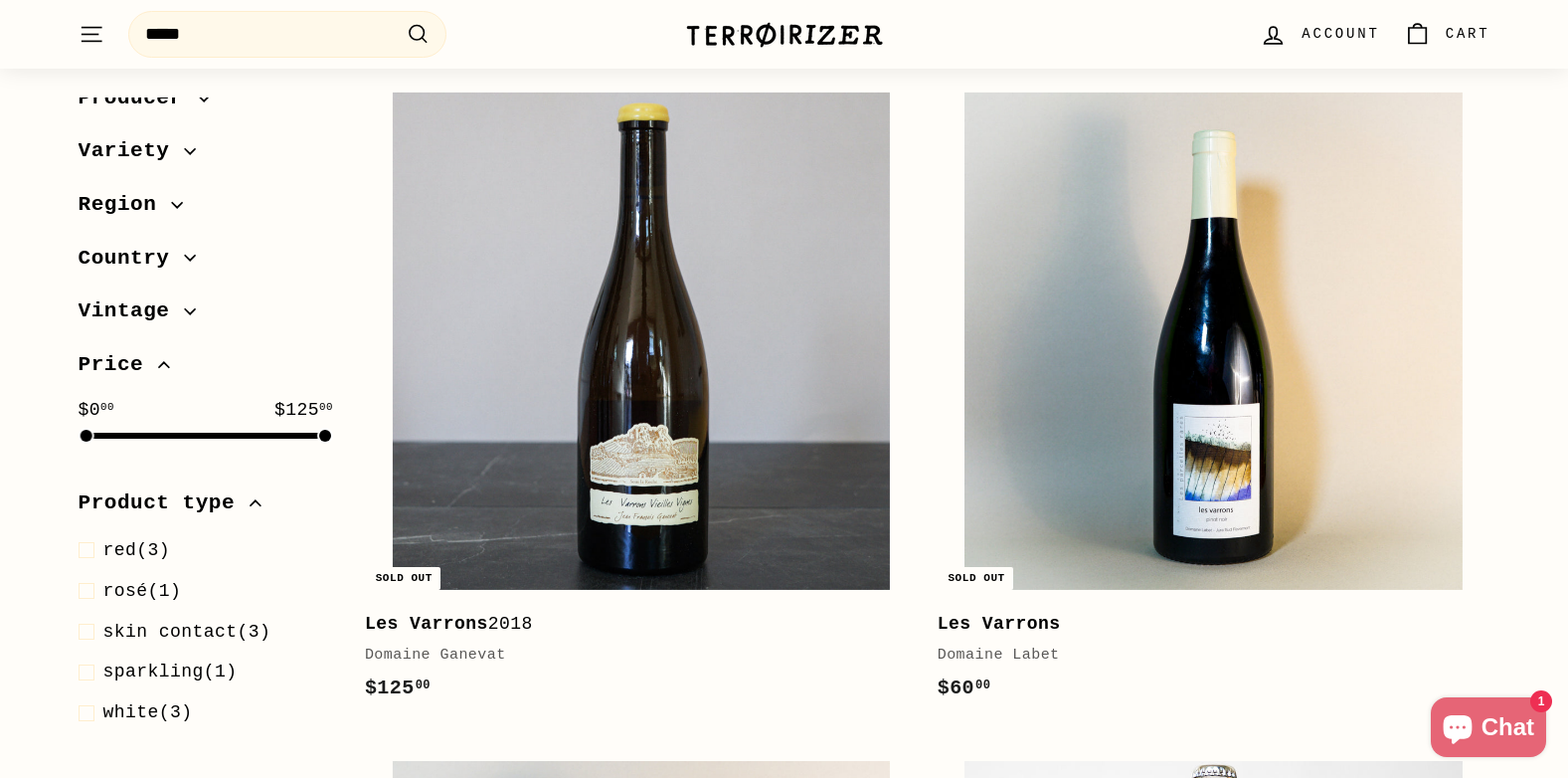
click at [184, 312] on icon "button" at bounding box center [190, 311] width 12 height 12
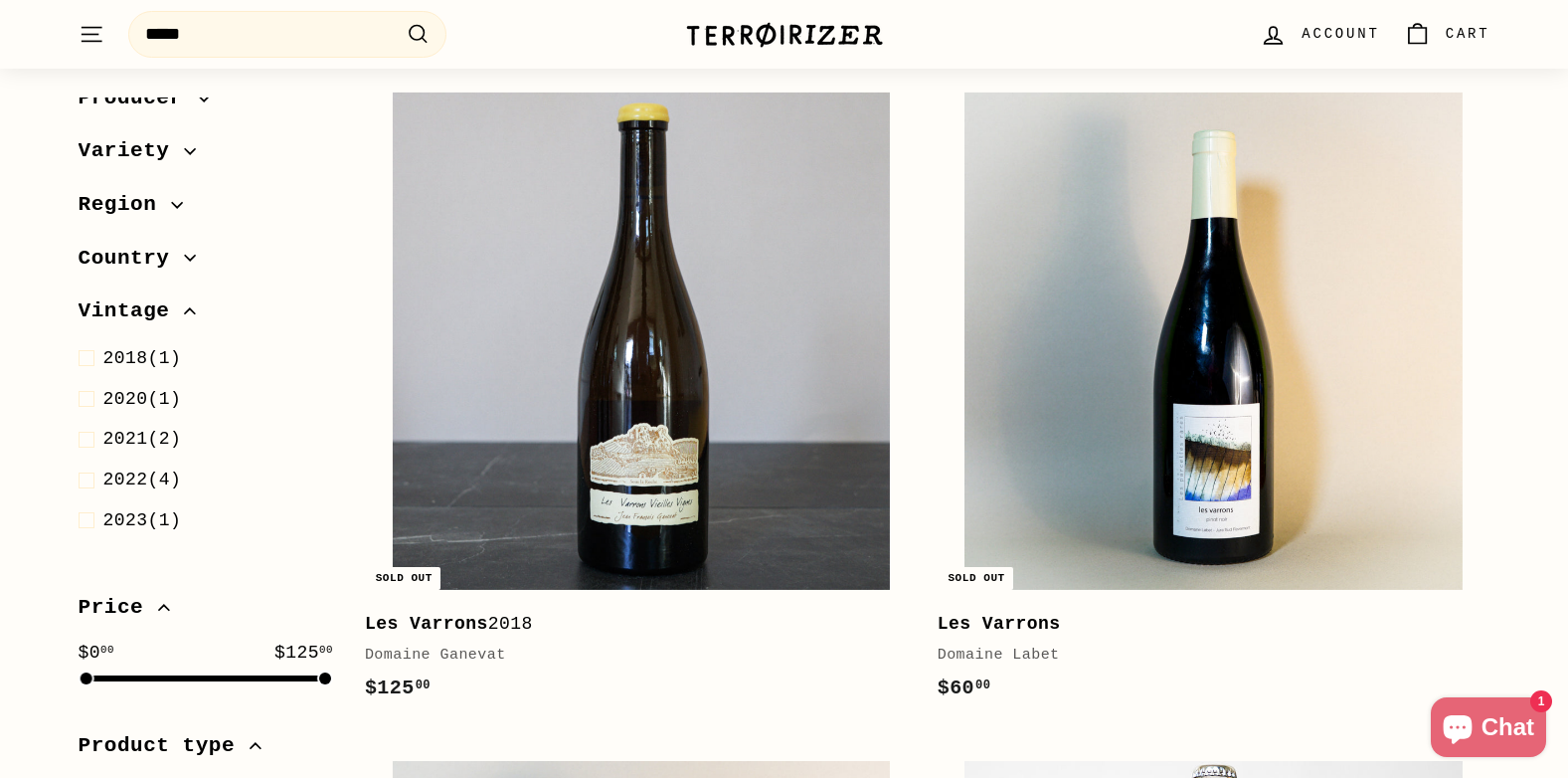
click at [184, 258] on icon "button" at bounding box center [190, 259] width 12 height 12
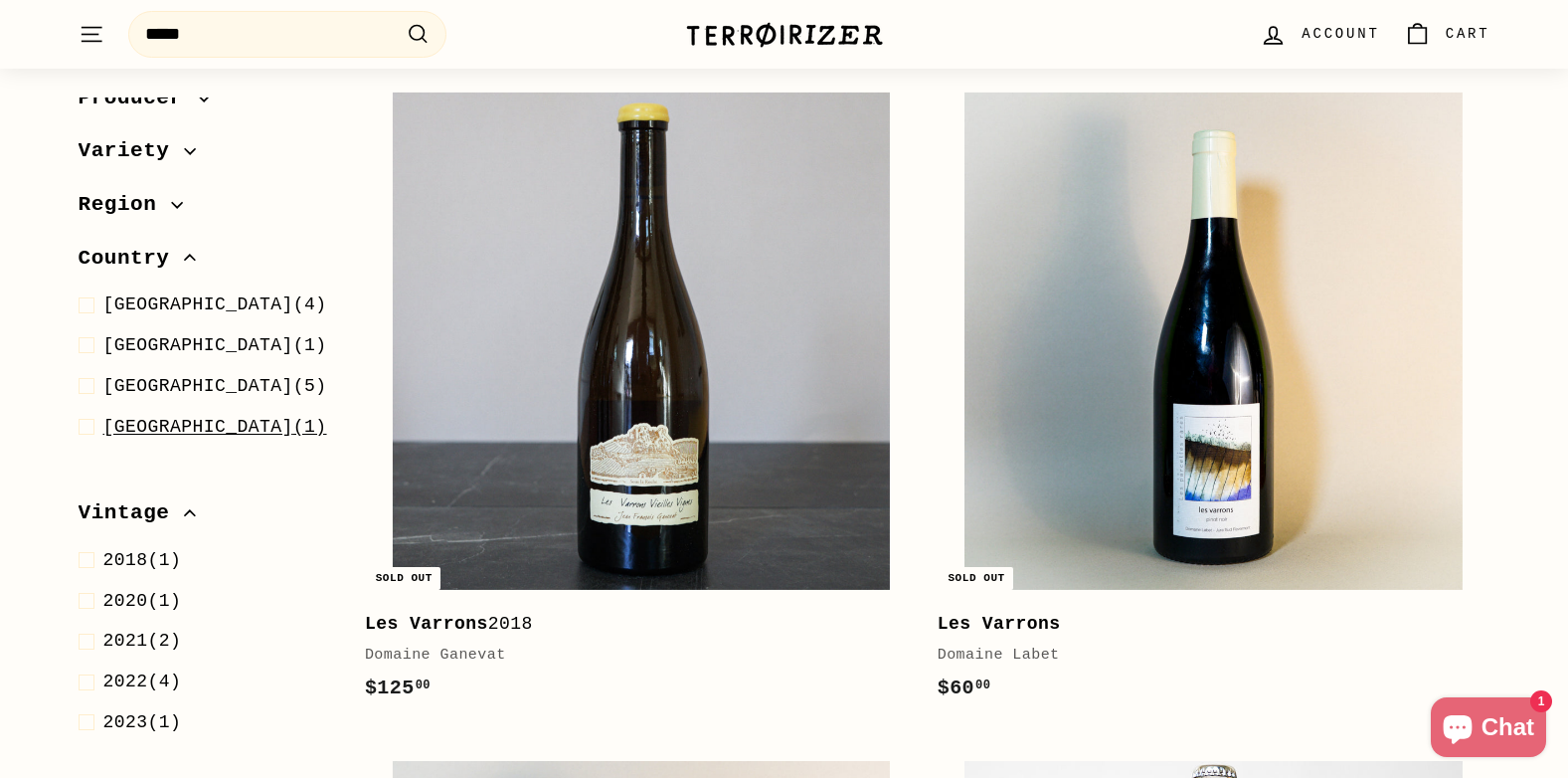
click at [137, 429] on span "USA (1)" at bounding box center [215, 427] width 224 height 29
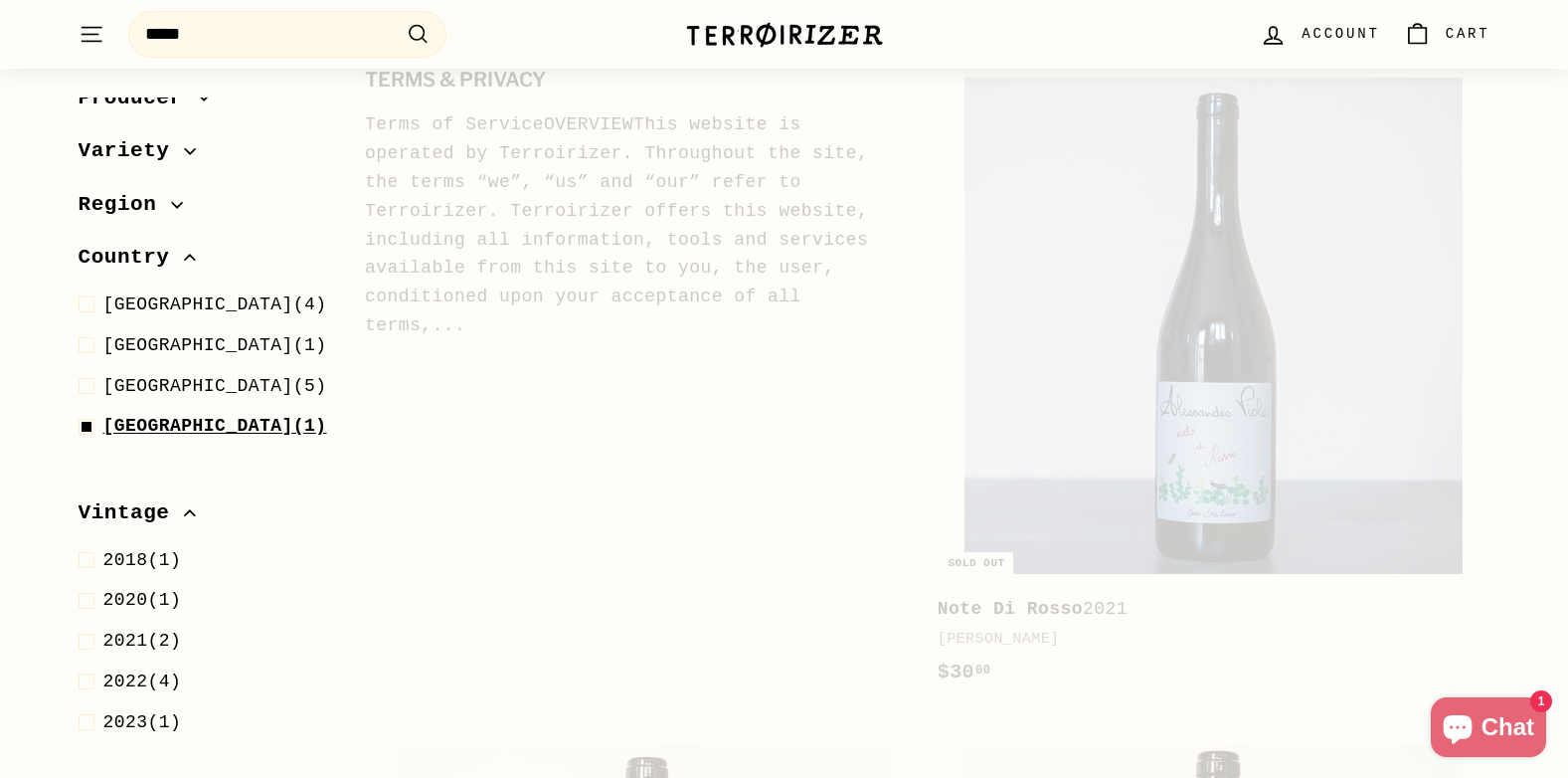
select select "*********"
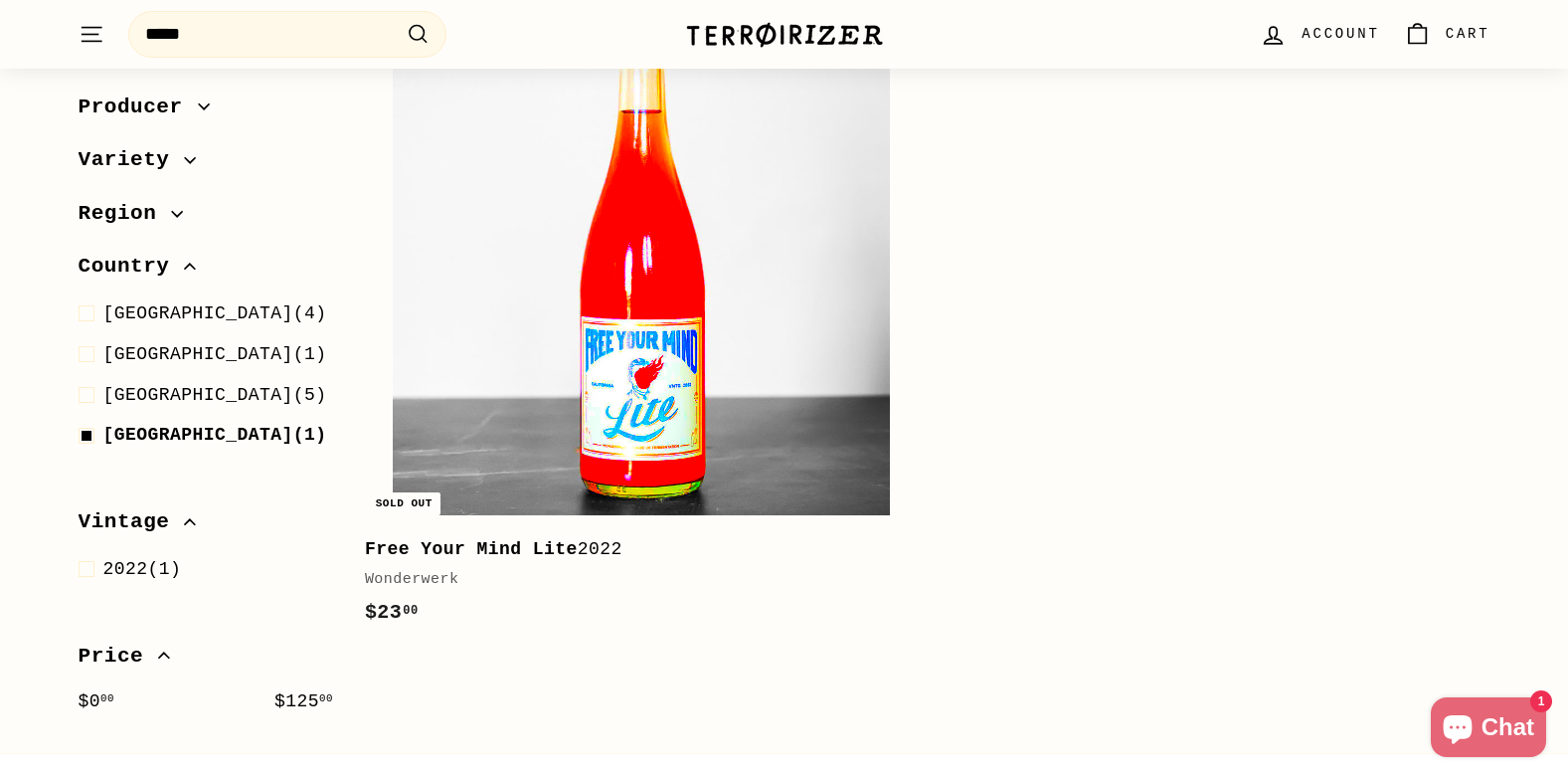
scroll to position [496, 0]
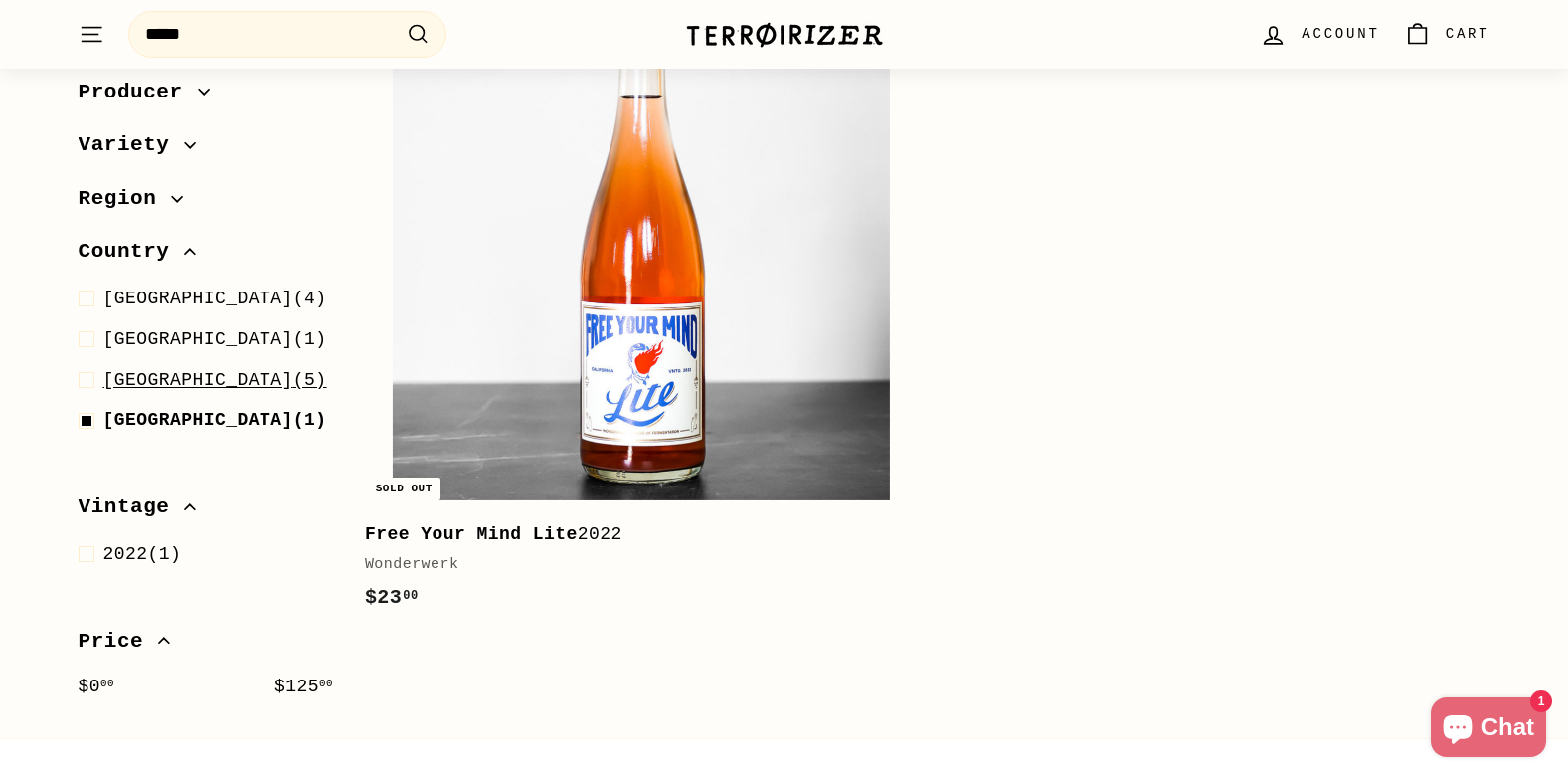
click at [175, 384] on span "Italy (5)" at bounding box center [215, 379] width 224 height 29
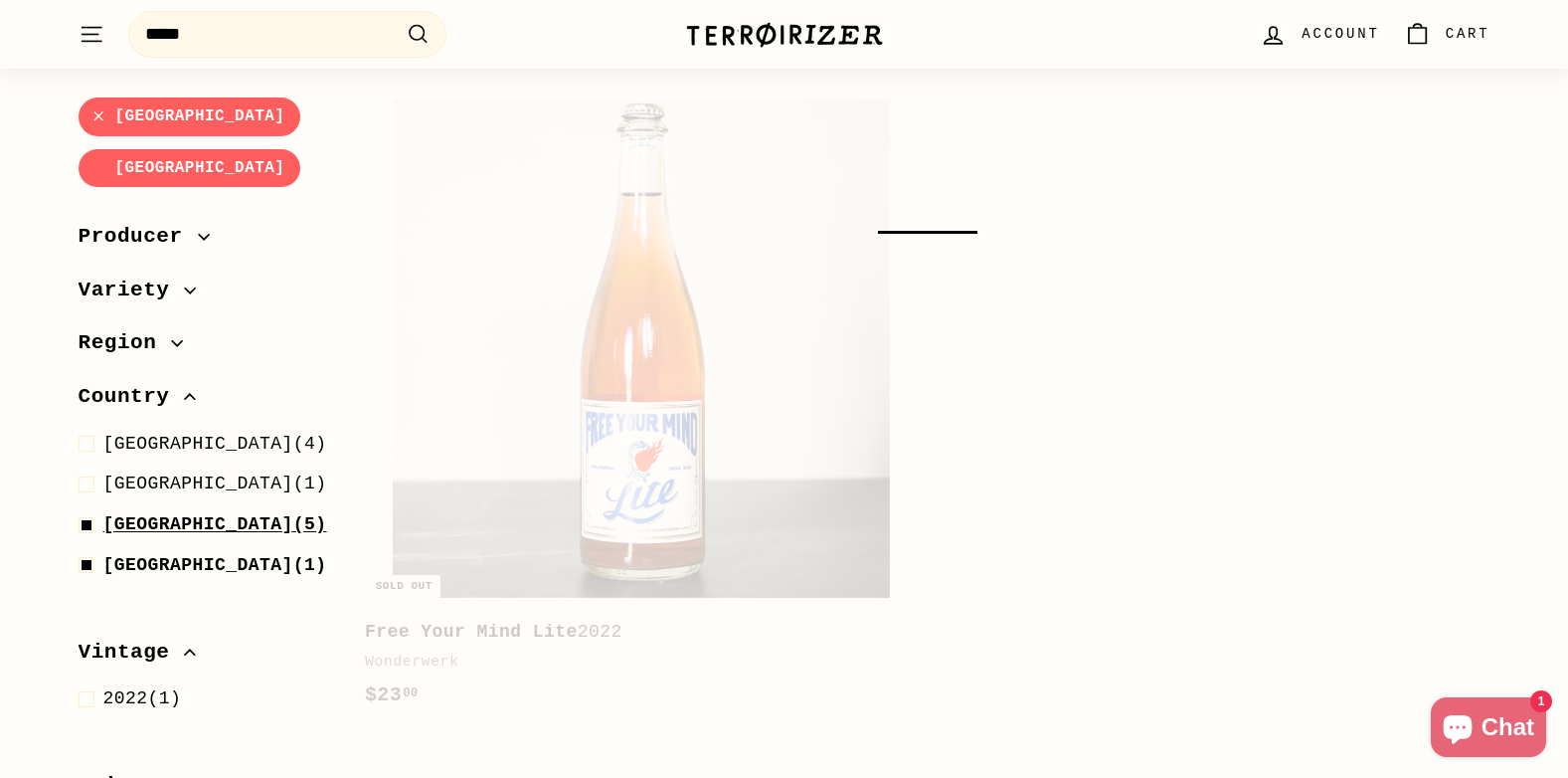
scroll to position [307, 0]
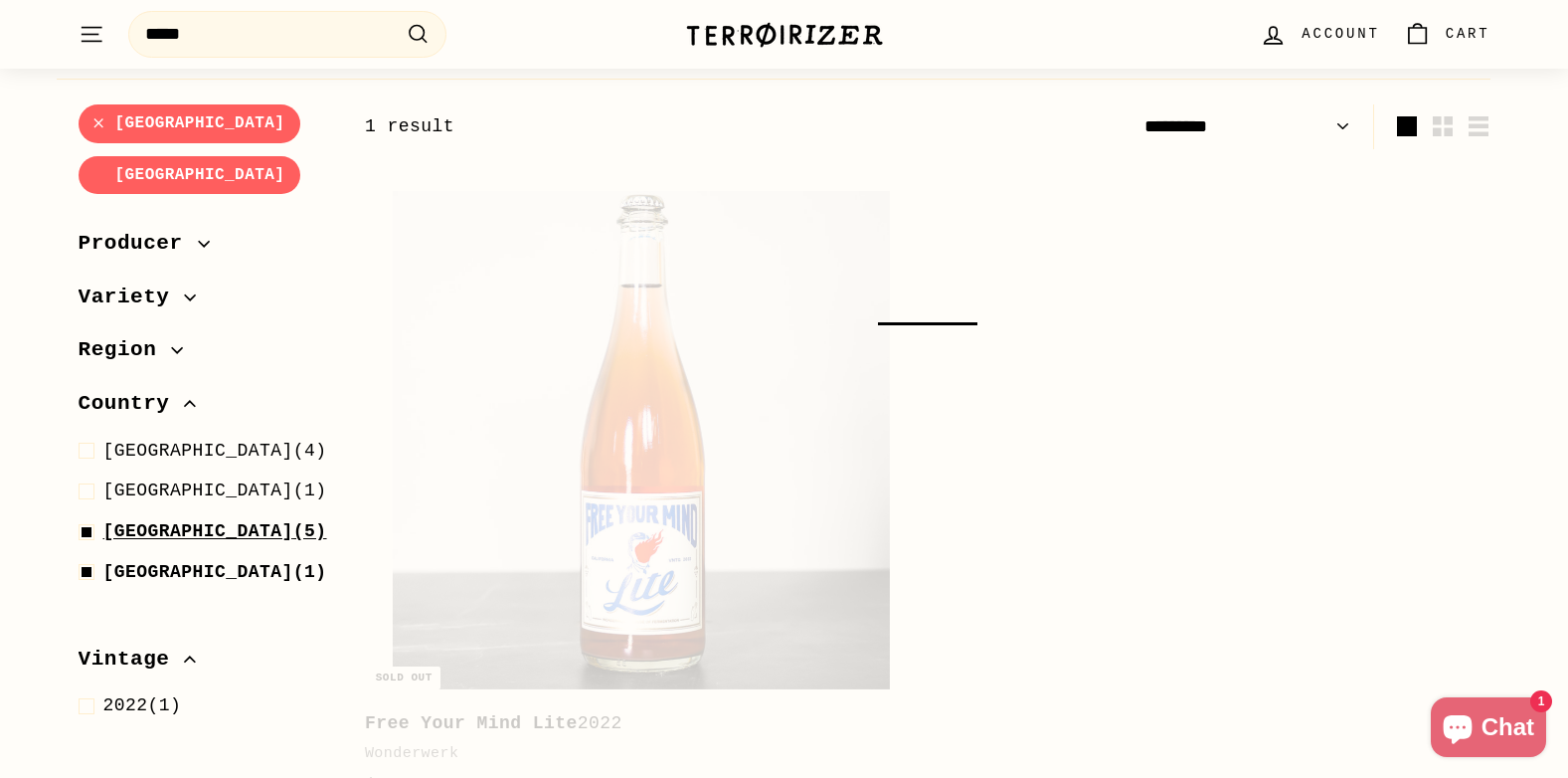
select select "*********"
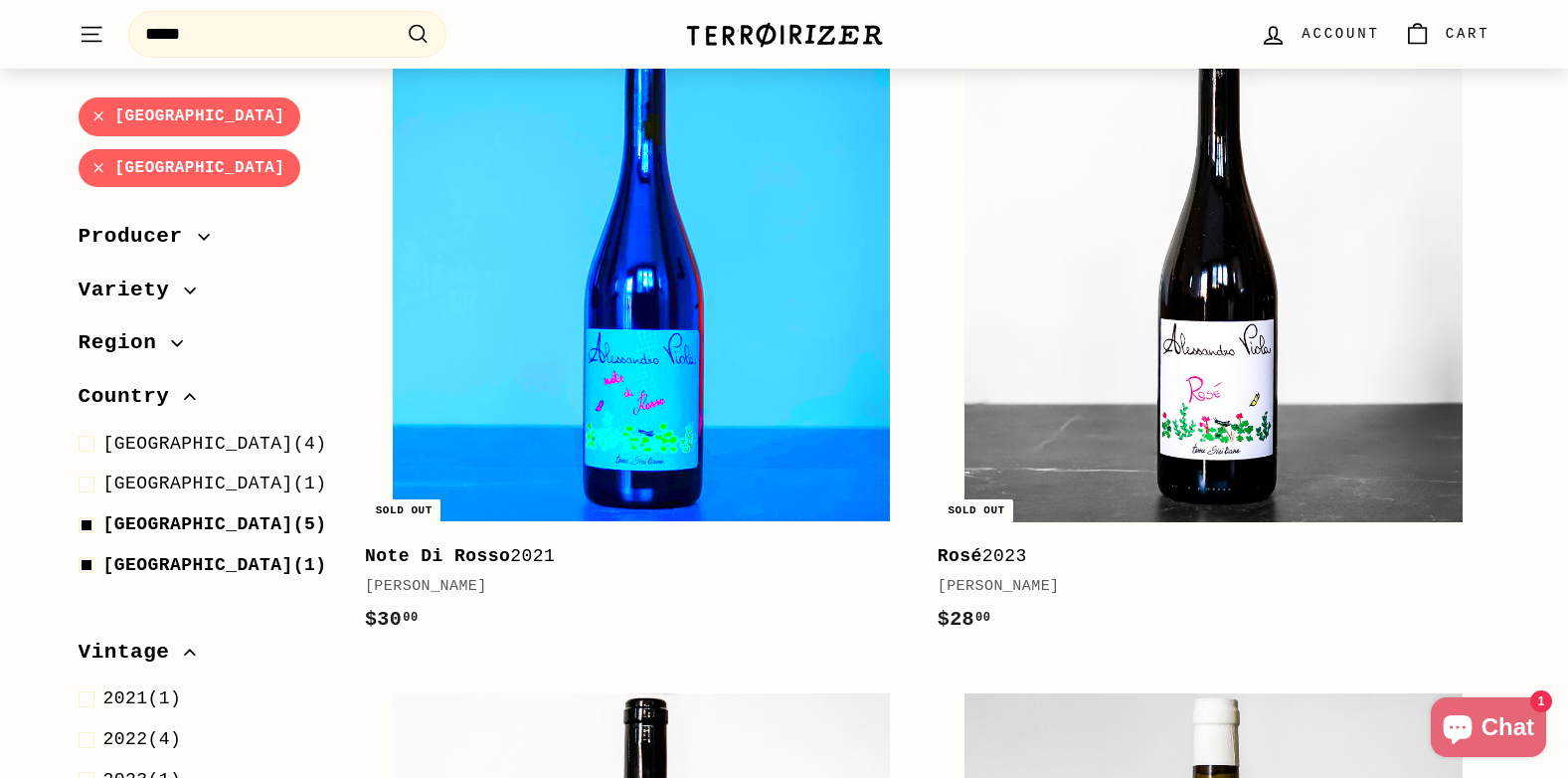
scroll to position [506, 0]
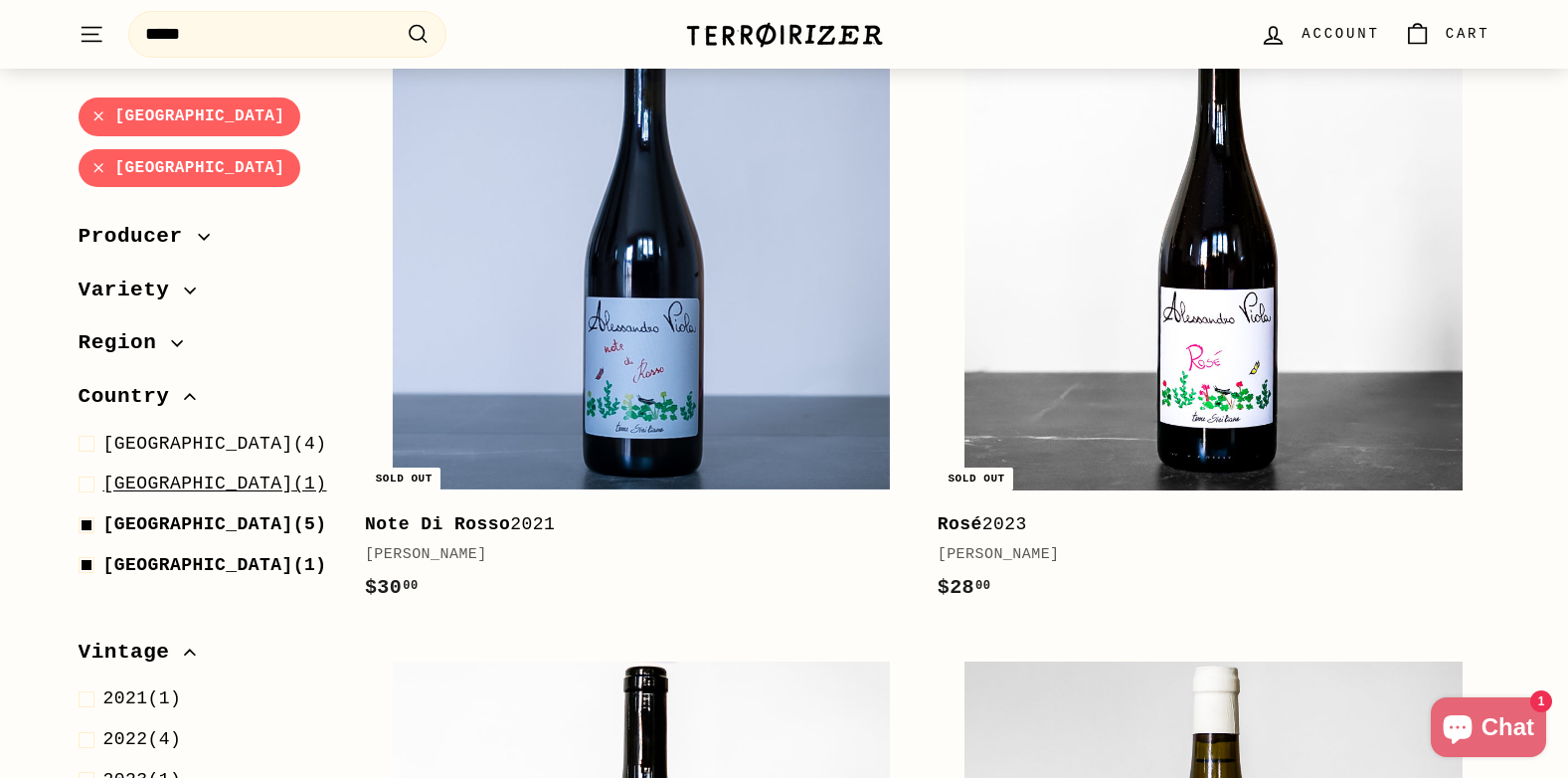
click at [161, 475] on span "Germany" at bounding box center [198, 485] width 190 height 20
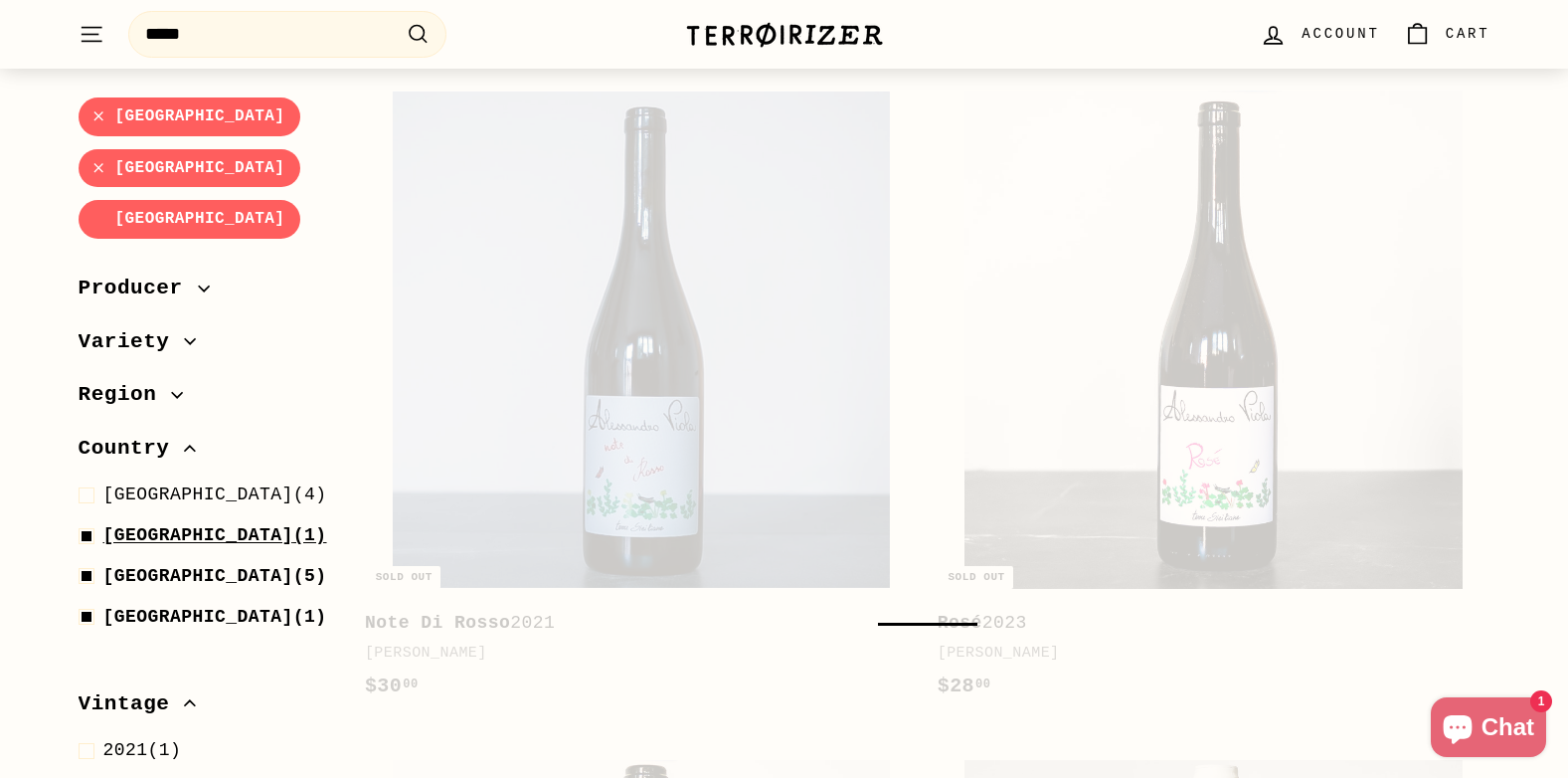
scroll to position [307, 0]
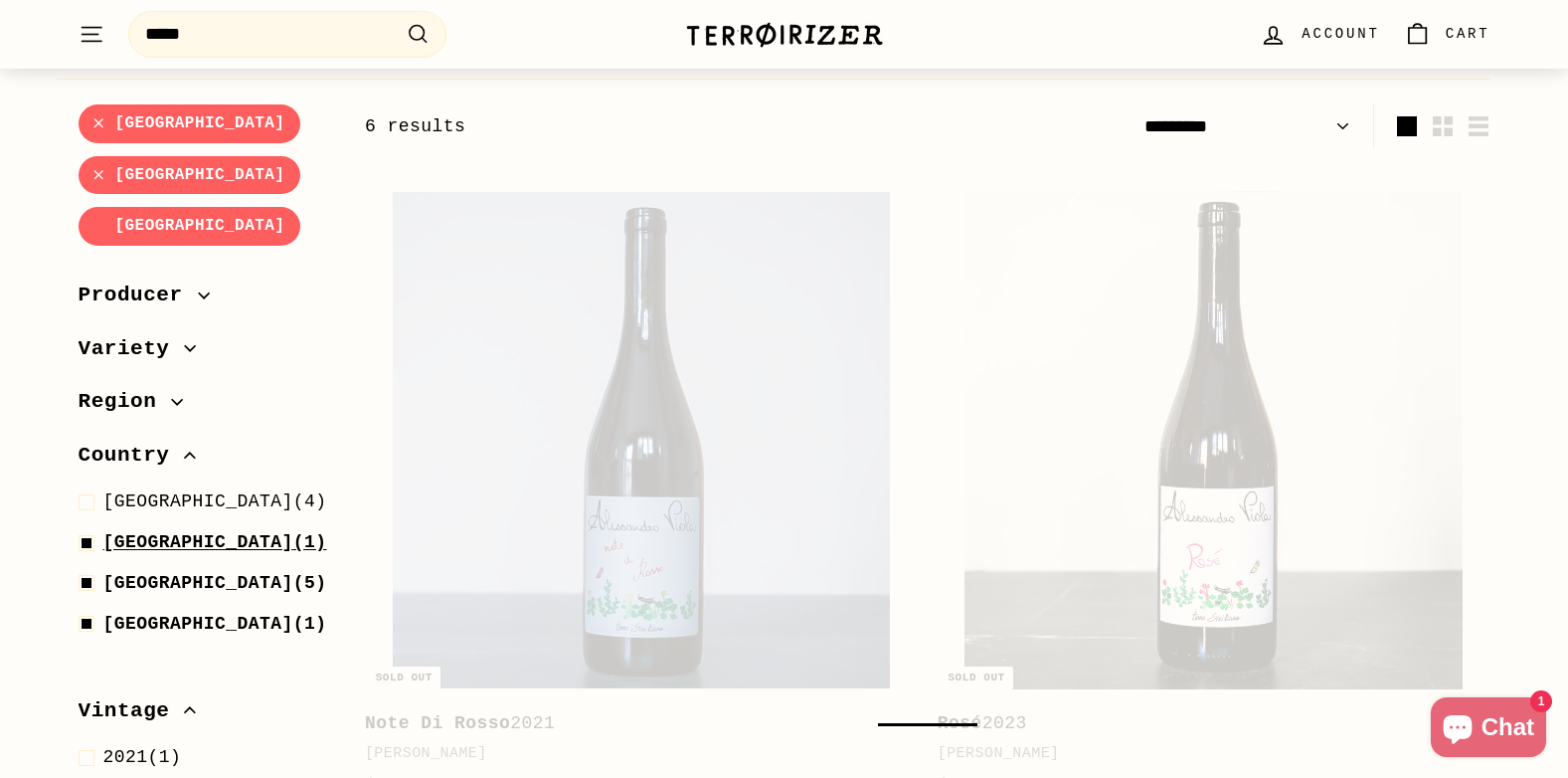
select select "*********"
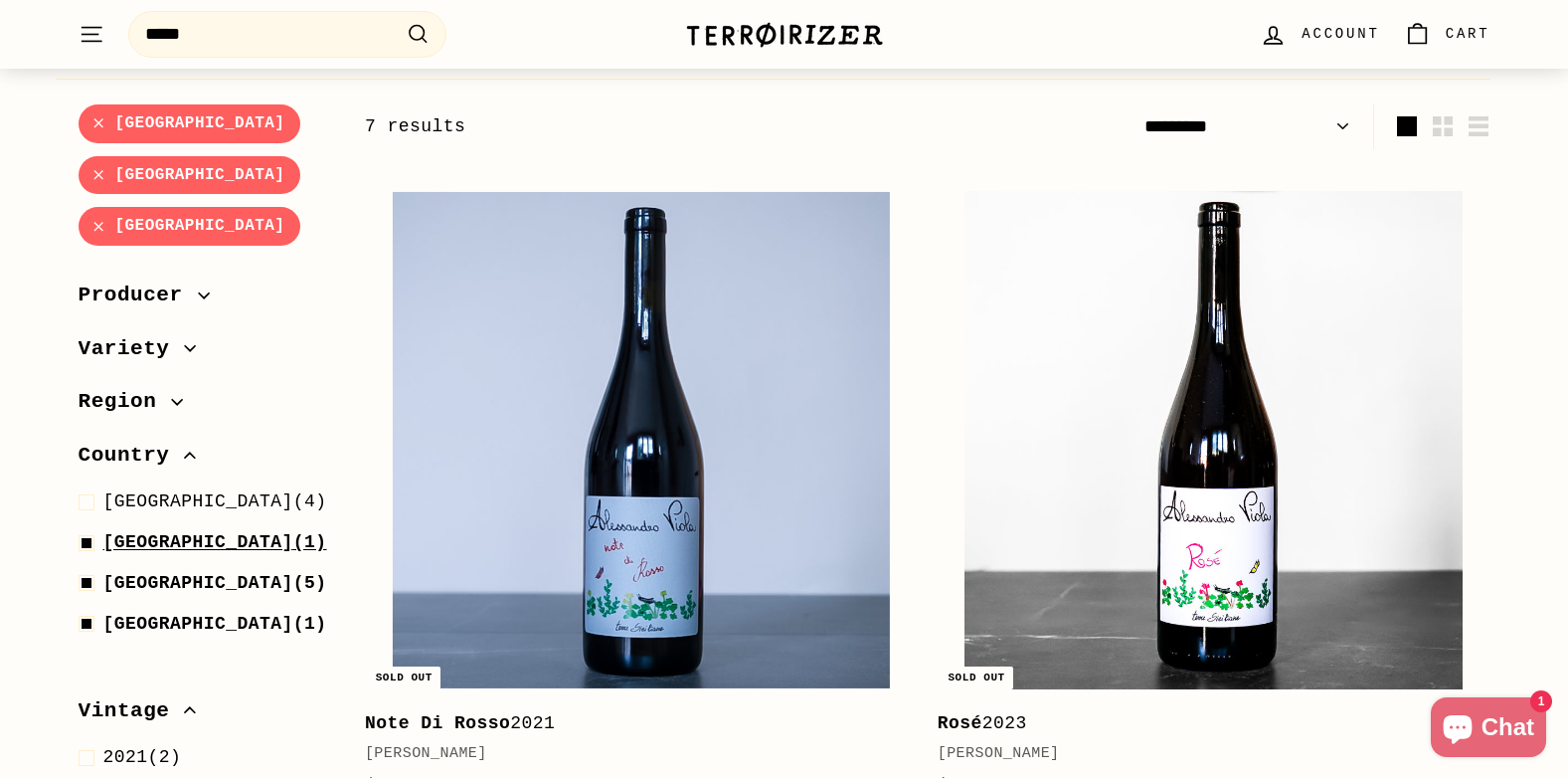
click at [170, 532] on span "Germany" at bounding box center [198, 542] width 190 height 20
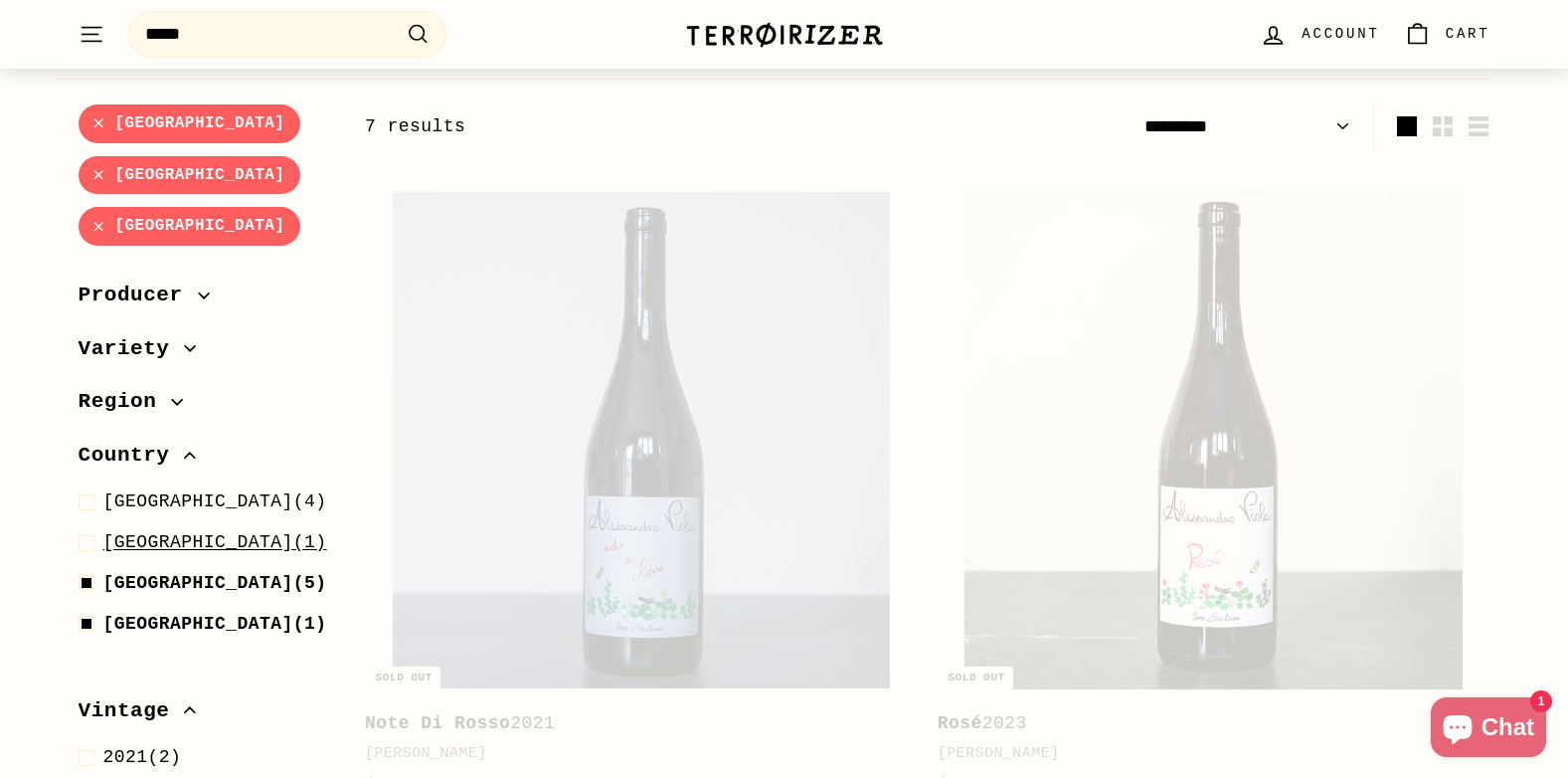
select select "*********"
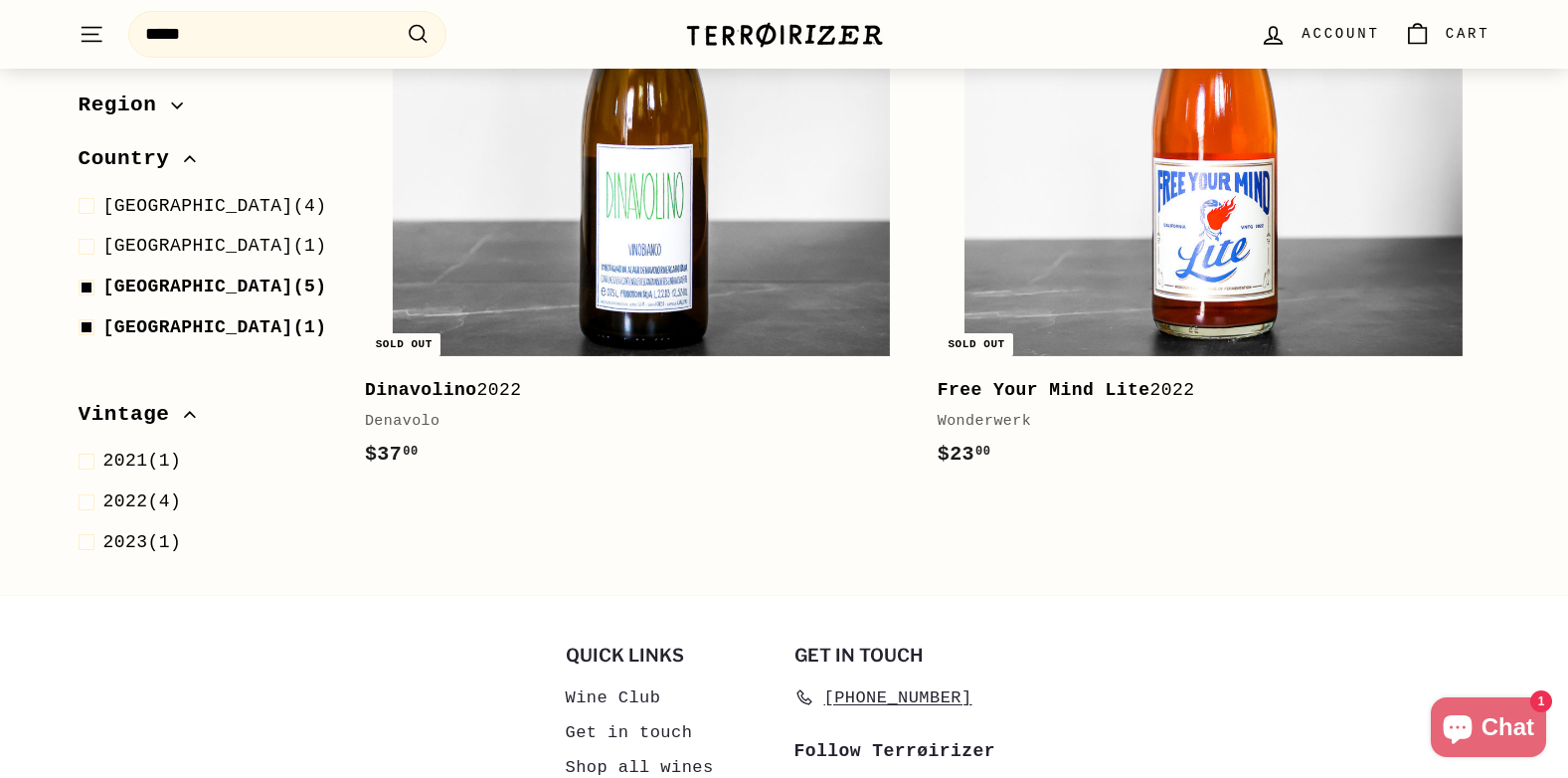
scroll to position [1999, 0]
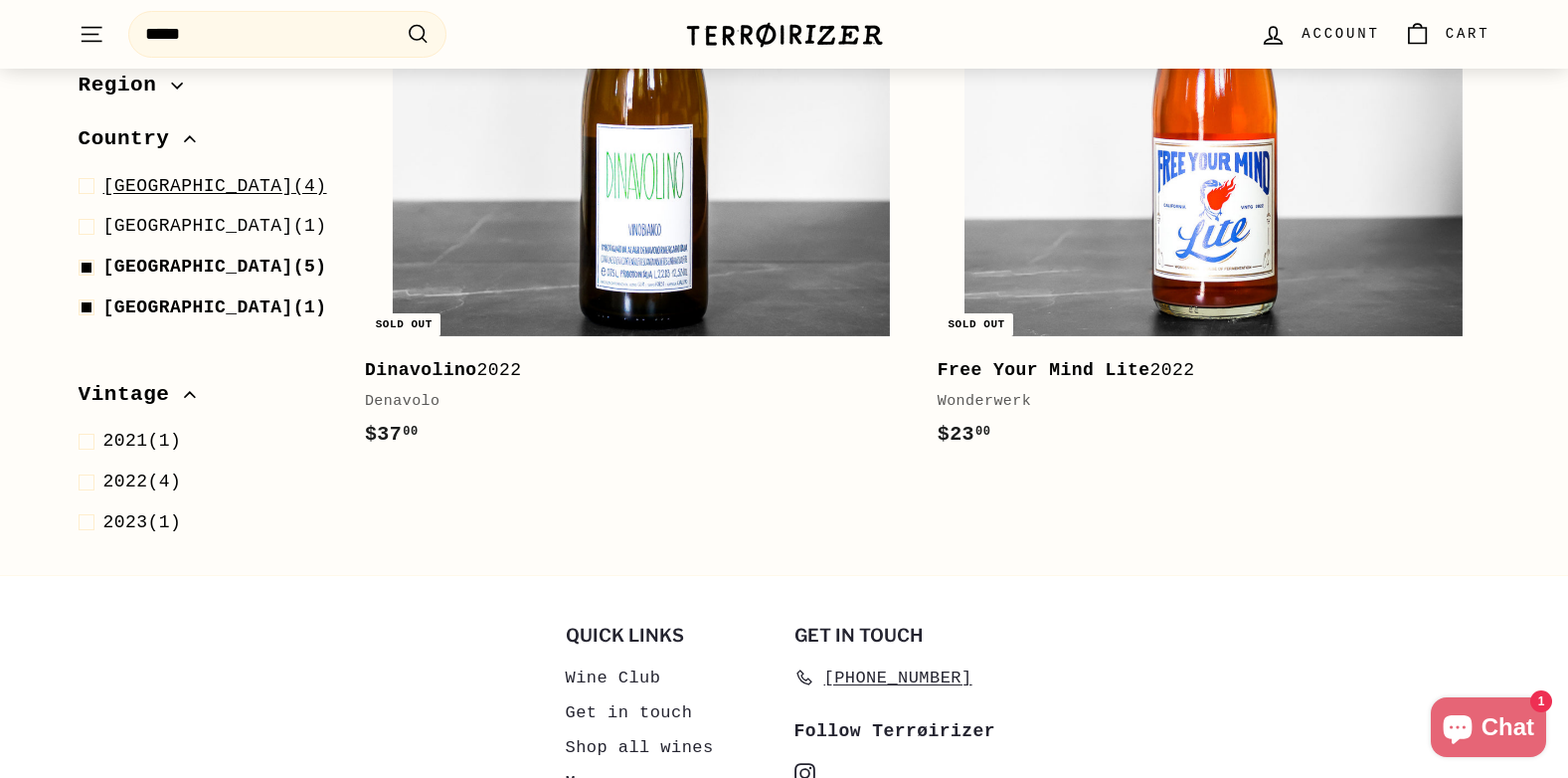
click at [146, 176] on span "[GEOGRAPHIC_DATA]" at bounding box center [198, 186] width 190 height 20
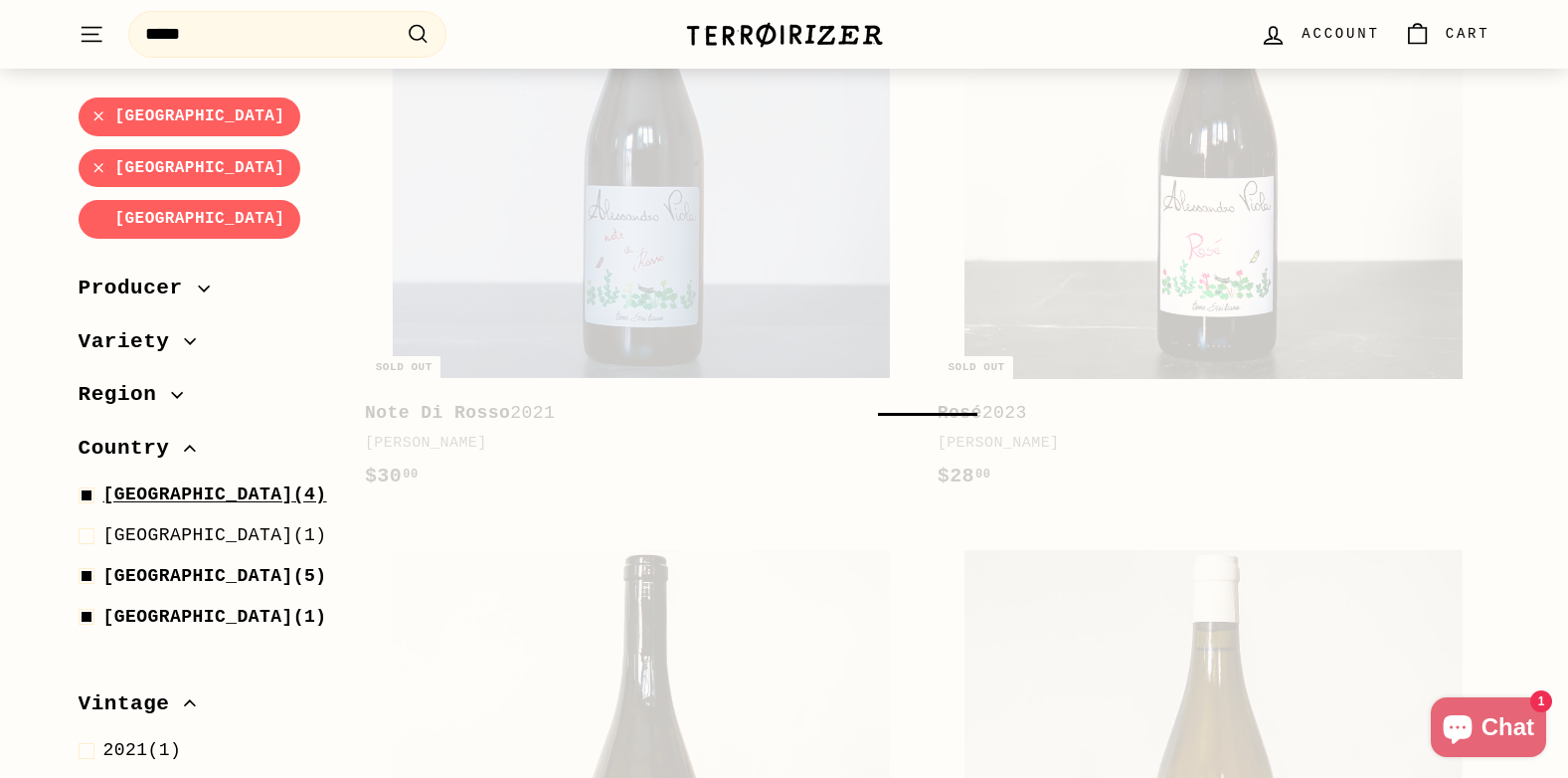
scroll to position [307, 0]
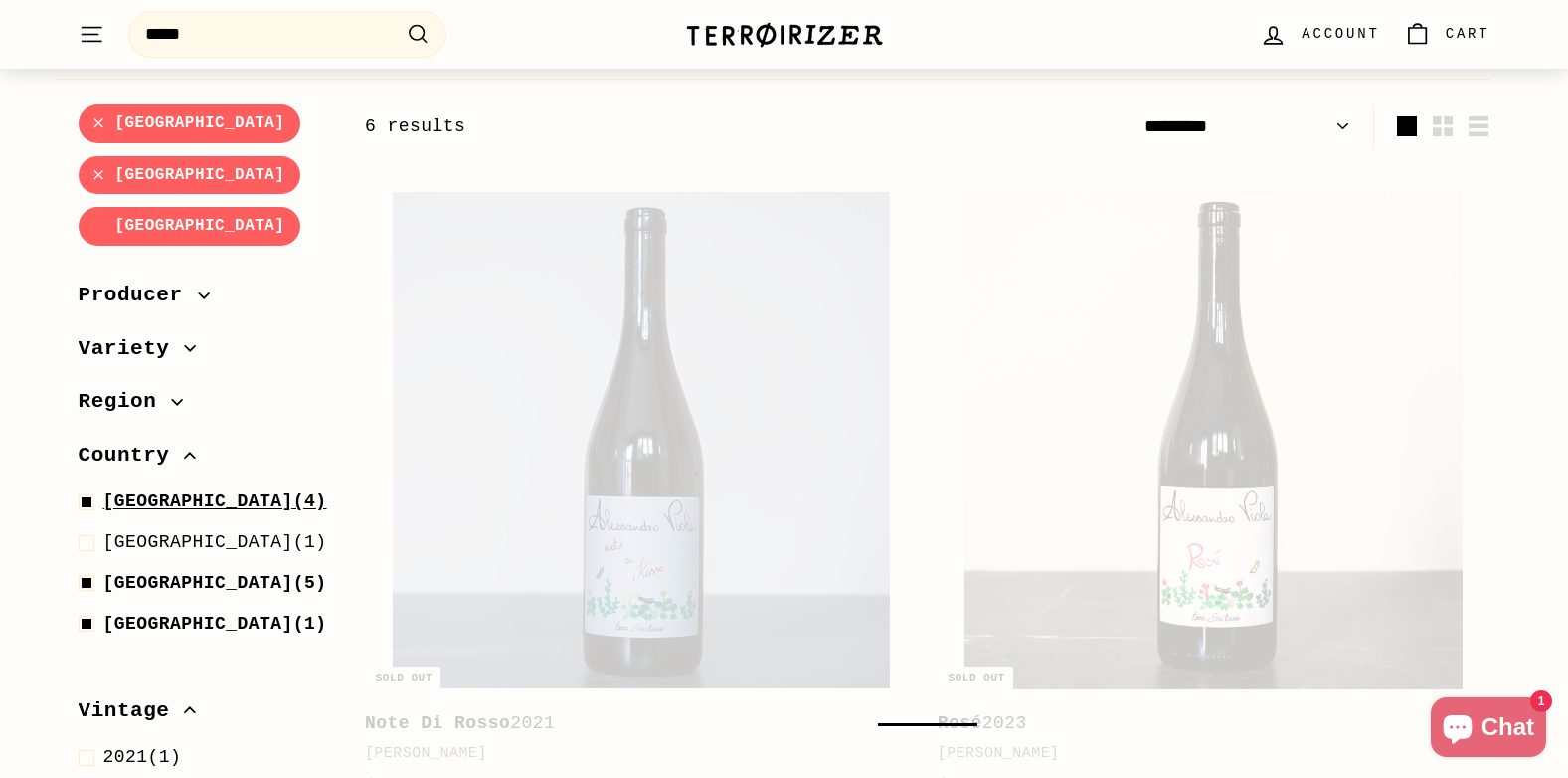
select select "*********"
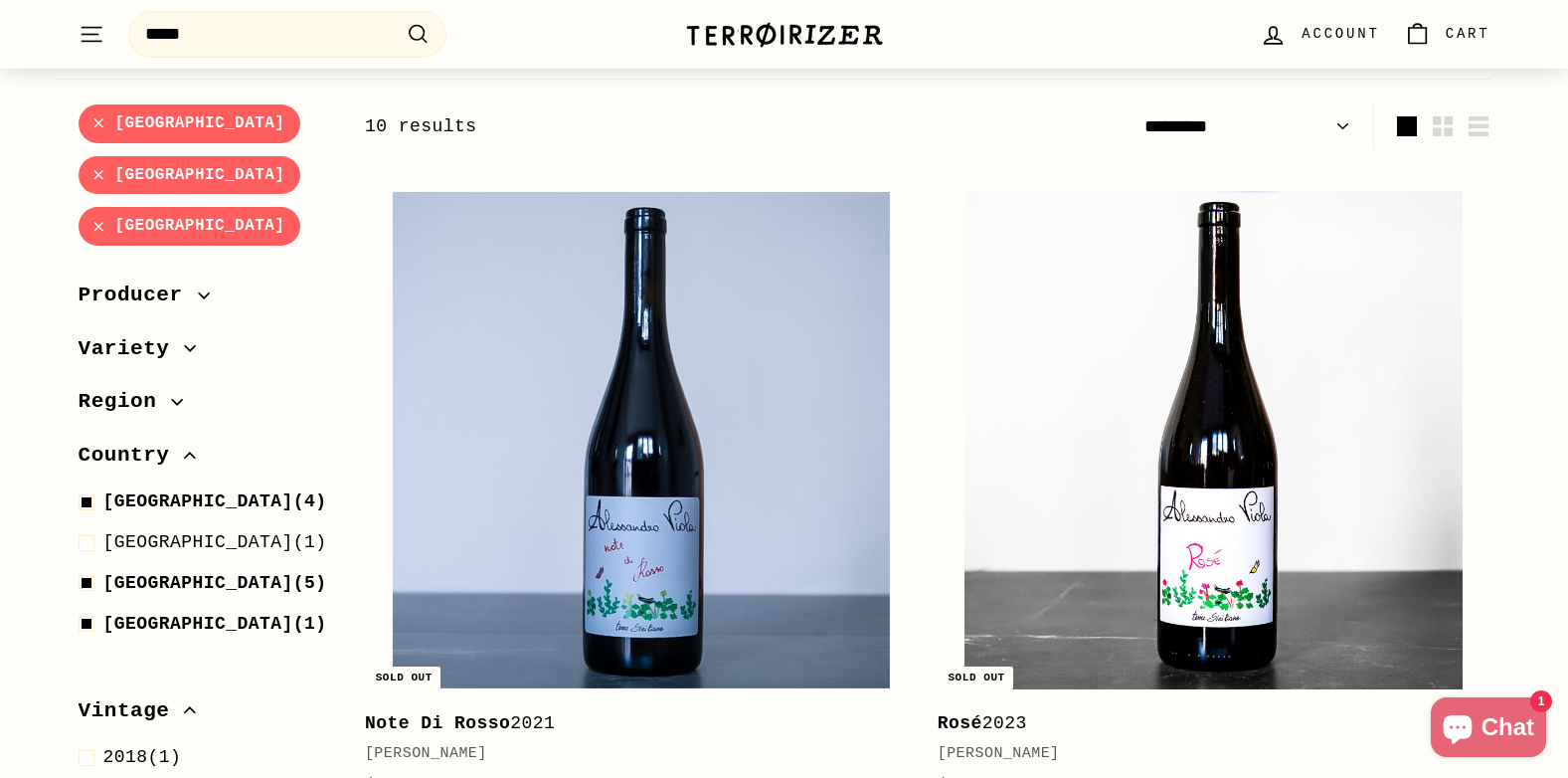
click at [180, 439] on span "Country" at bounding box center [206, 456] width 255 height 34
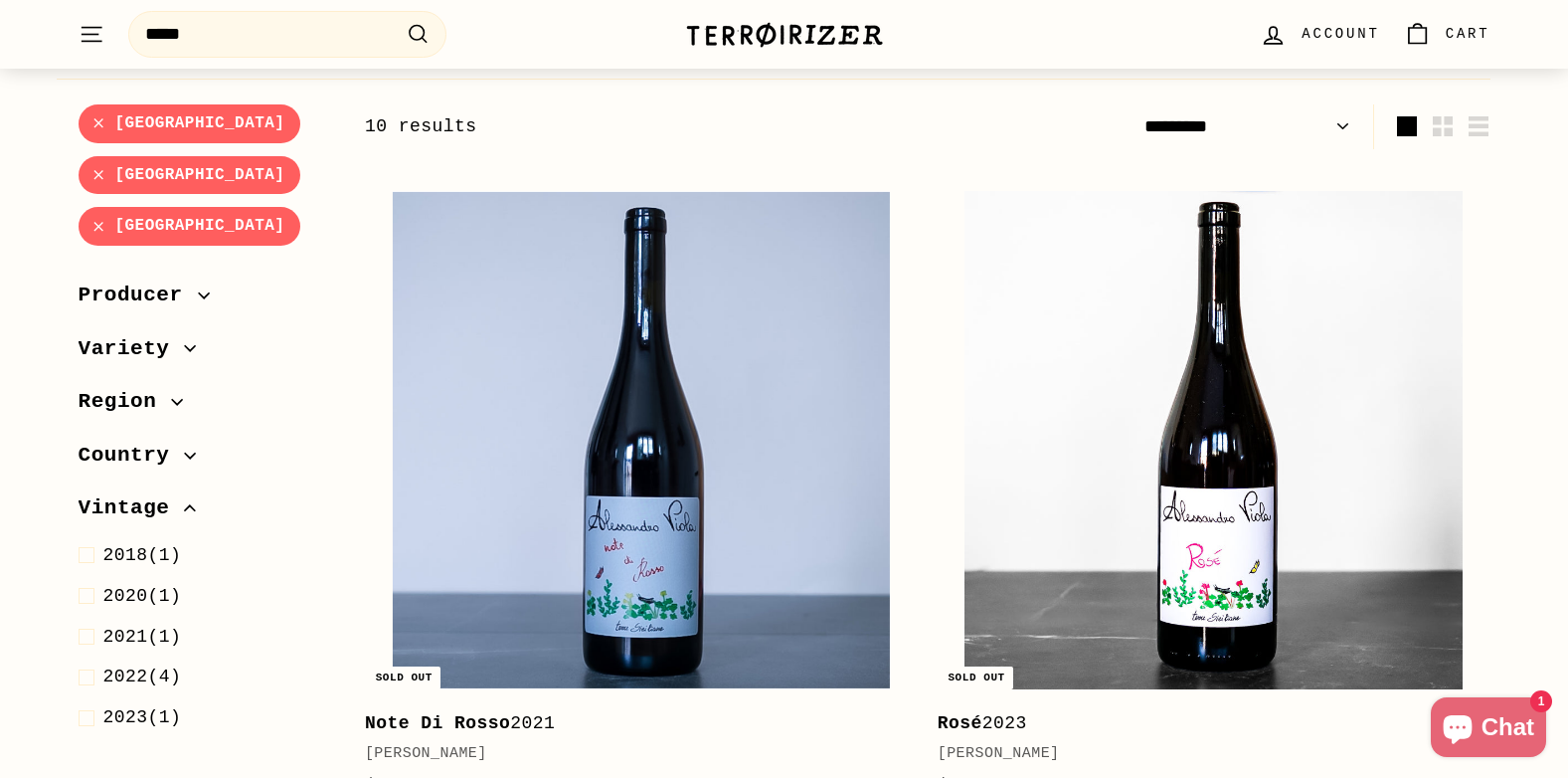
click at [184, 450] on icon "button" at bounding box center [190, 456] width 12 height 12
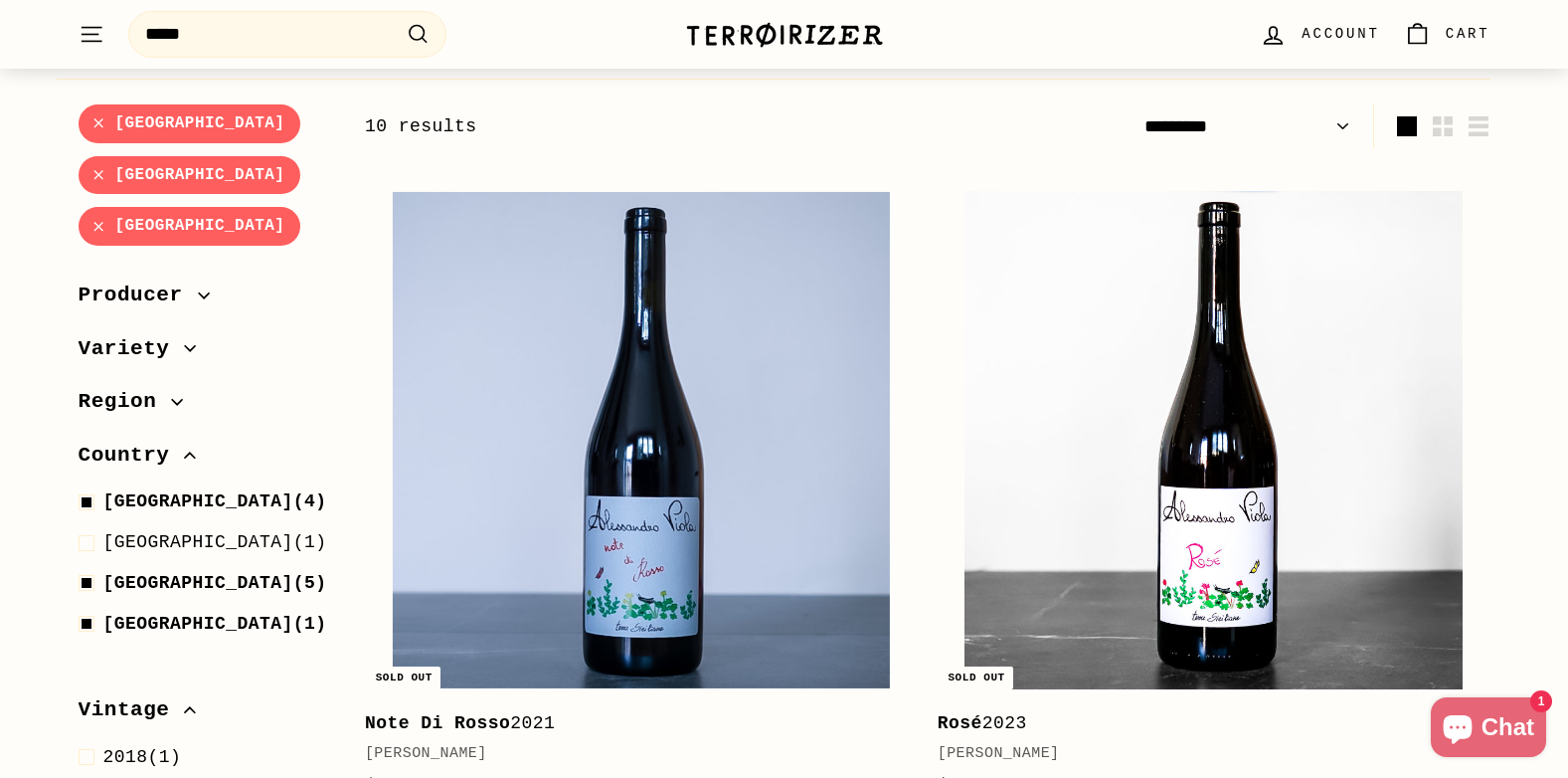
click at [171, 396] on icon "button" at bounding box center [177, 402] width 12 height 12
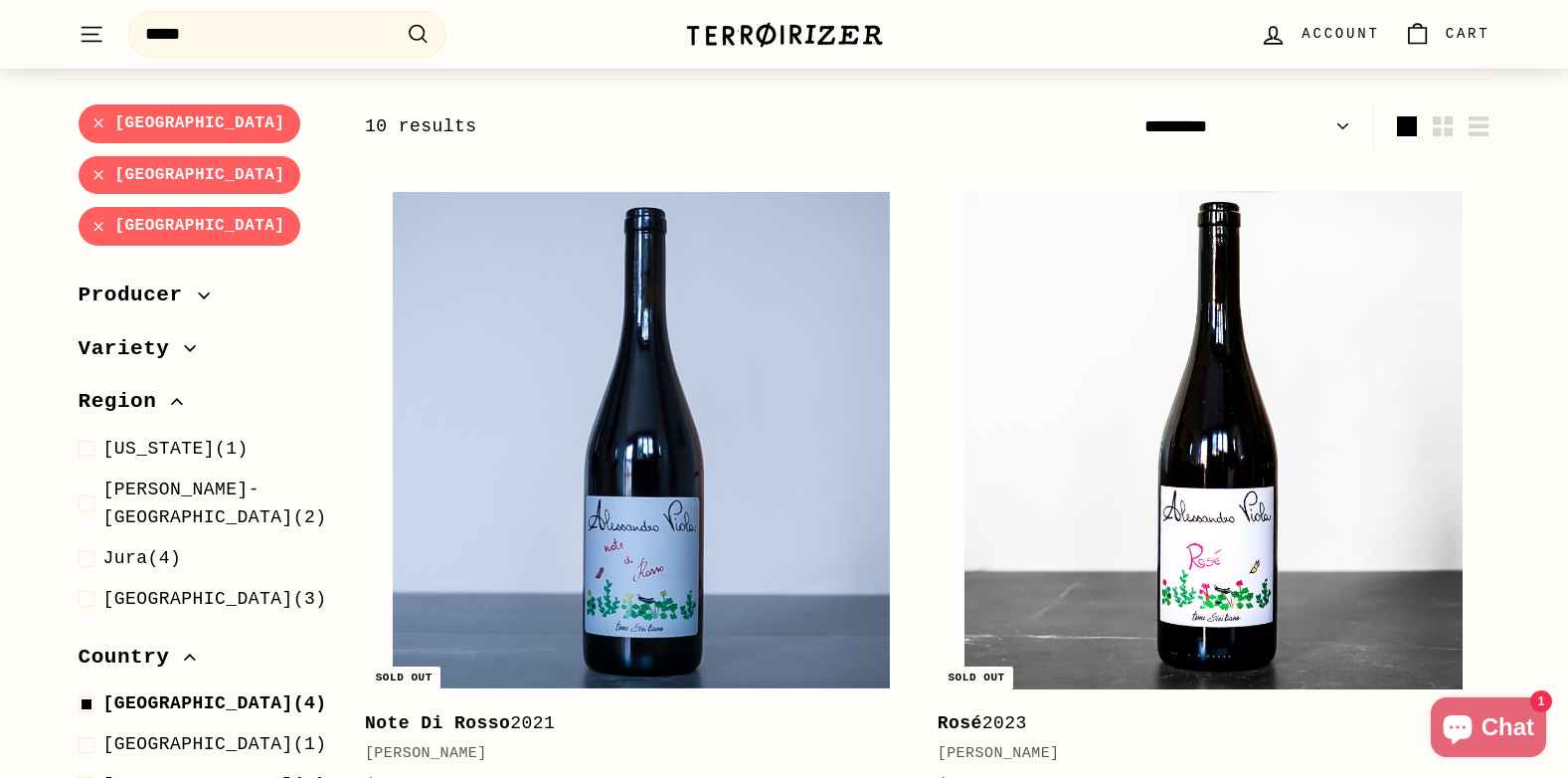
click at [184, 342] on icon "button" at bounding box center [190, 348] width 12 height 12
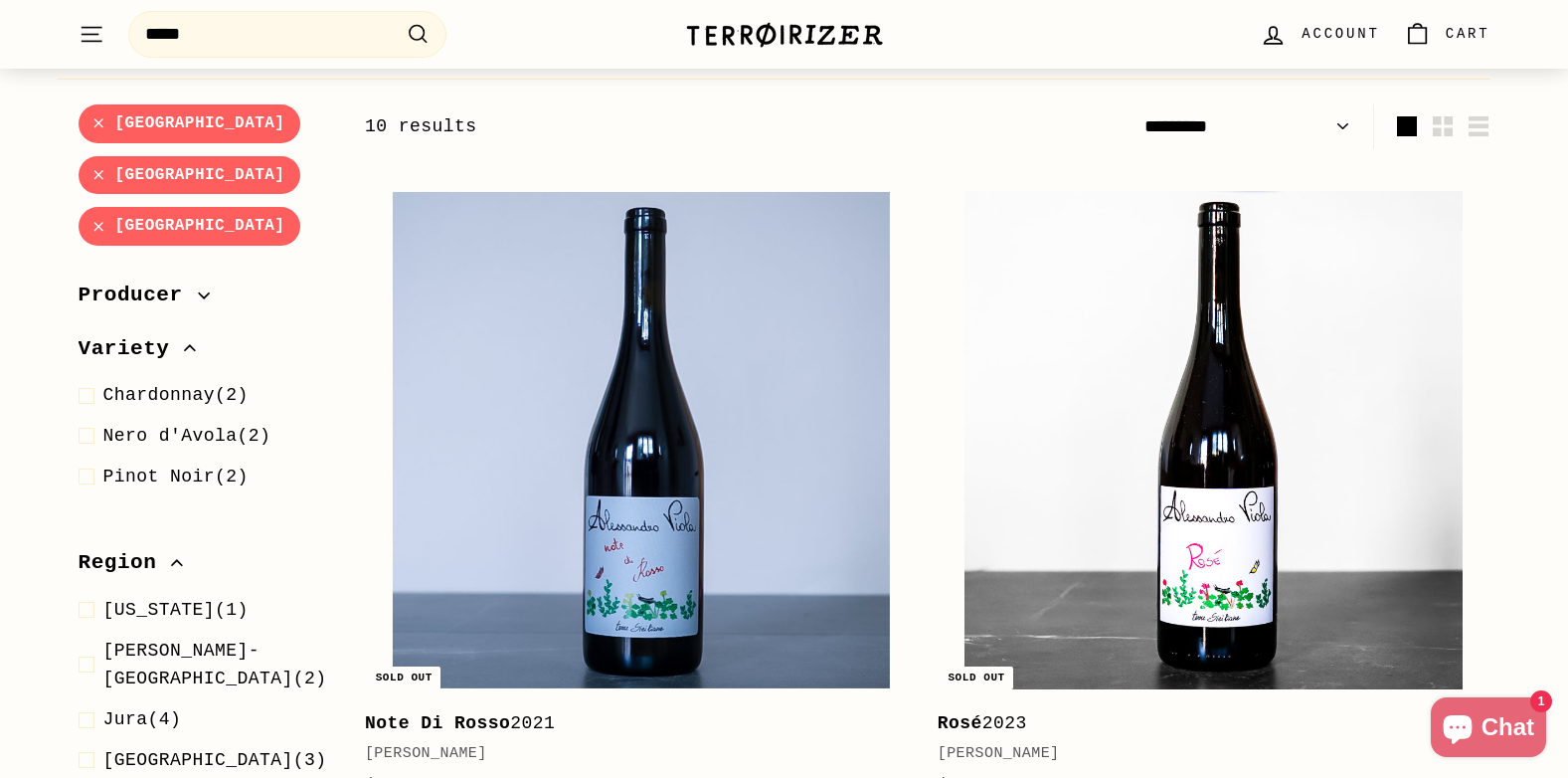
click at [198, 290] on icon "button" at bounding box center [204, 295] width 12 height 12
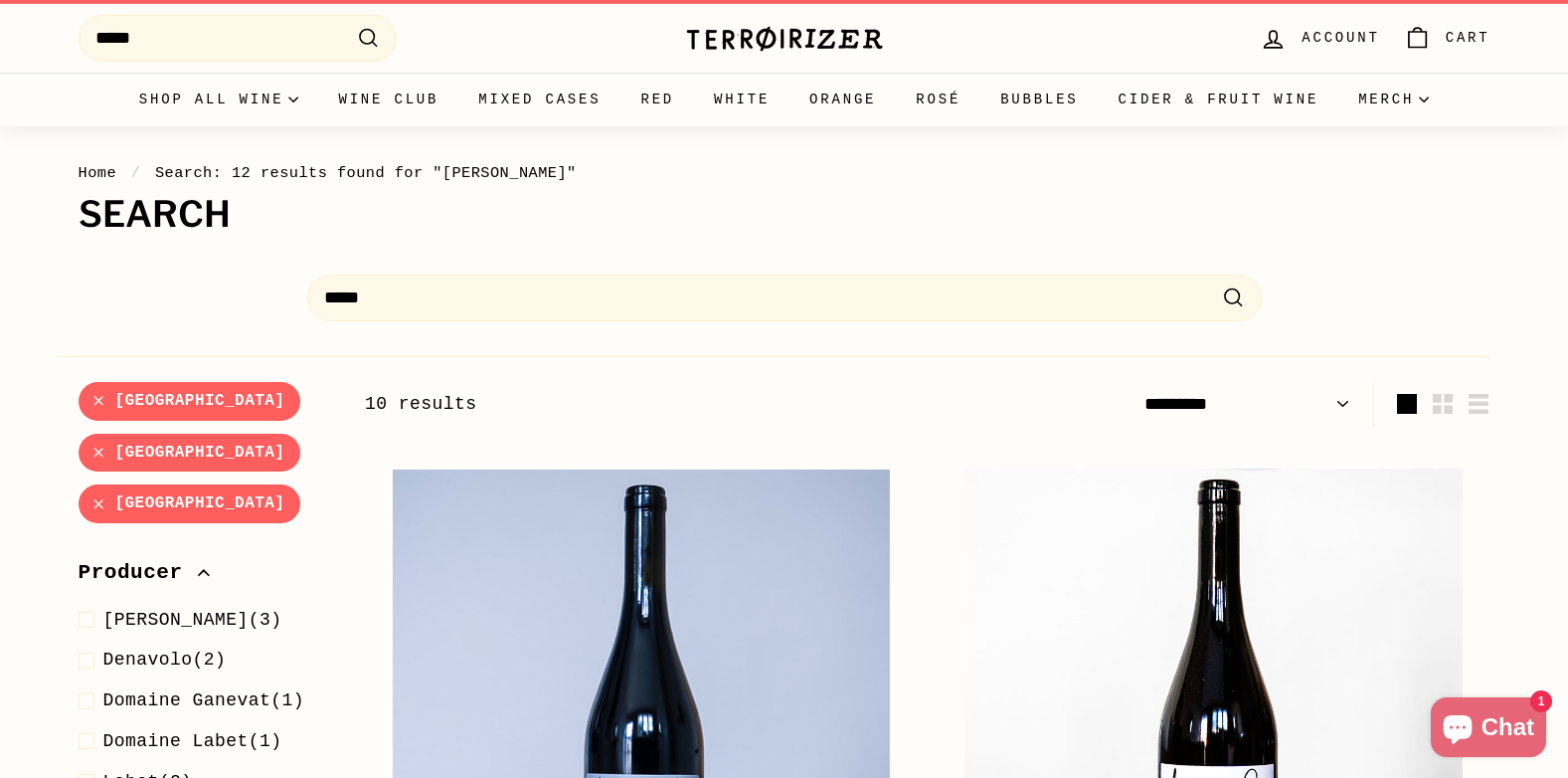
scroll to position [0, 0]
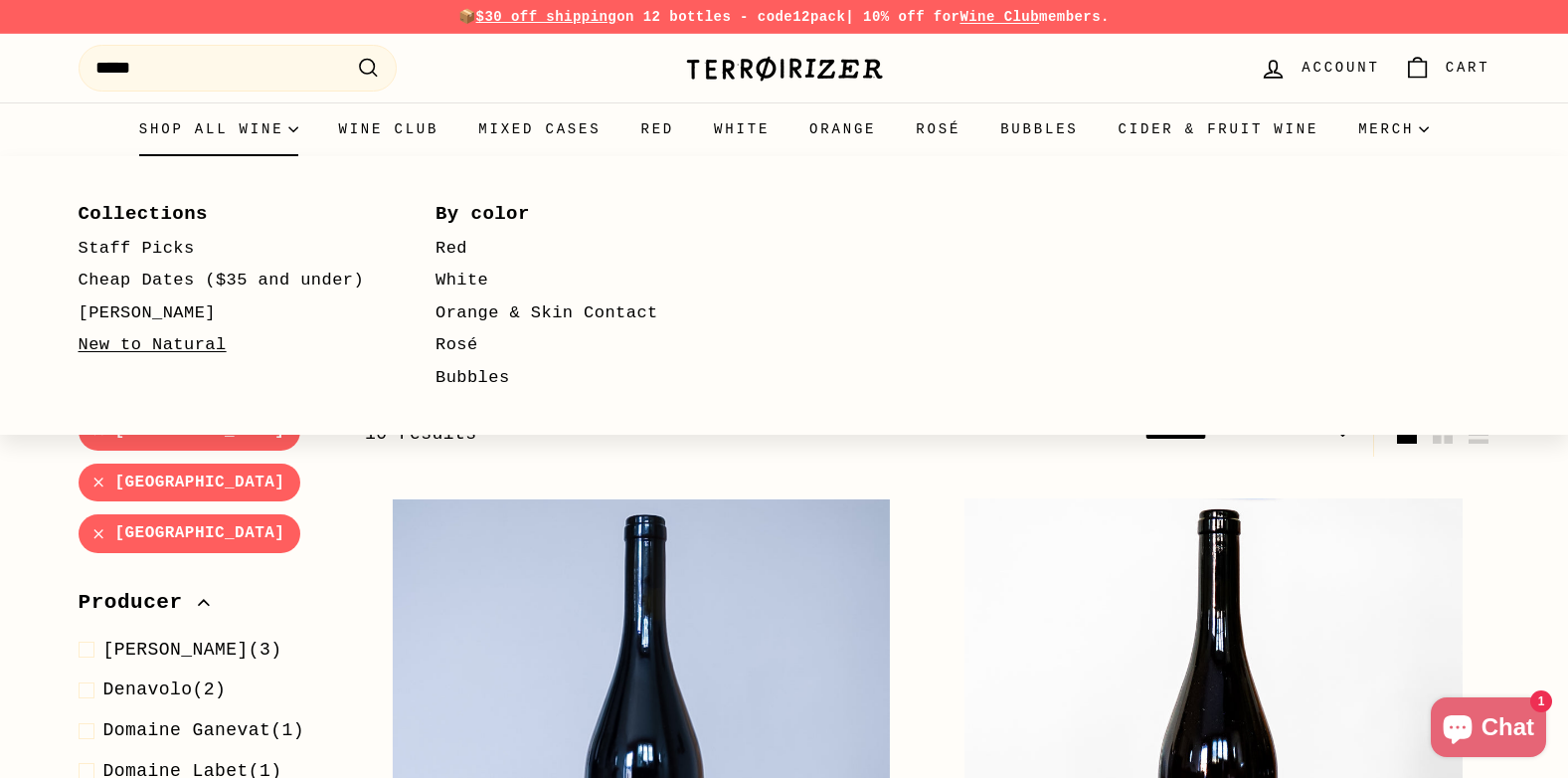
click at [183, 344] on link "New to Natural" at bounding box center [229, 345] width 300 height 33
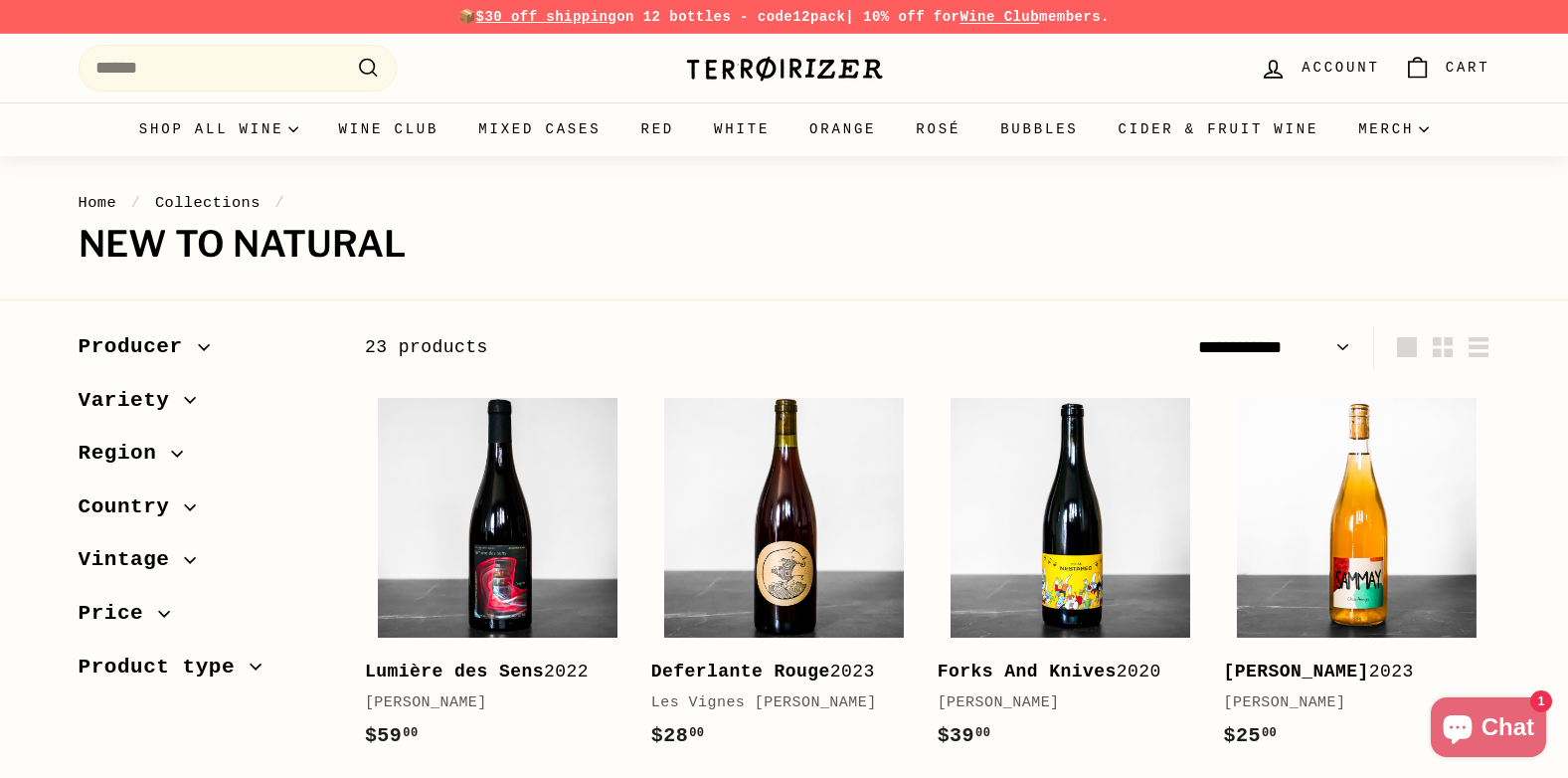
select select "**********"
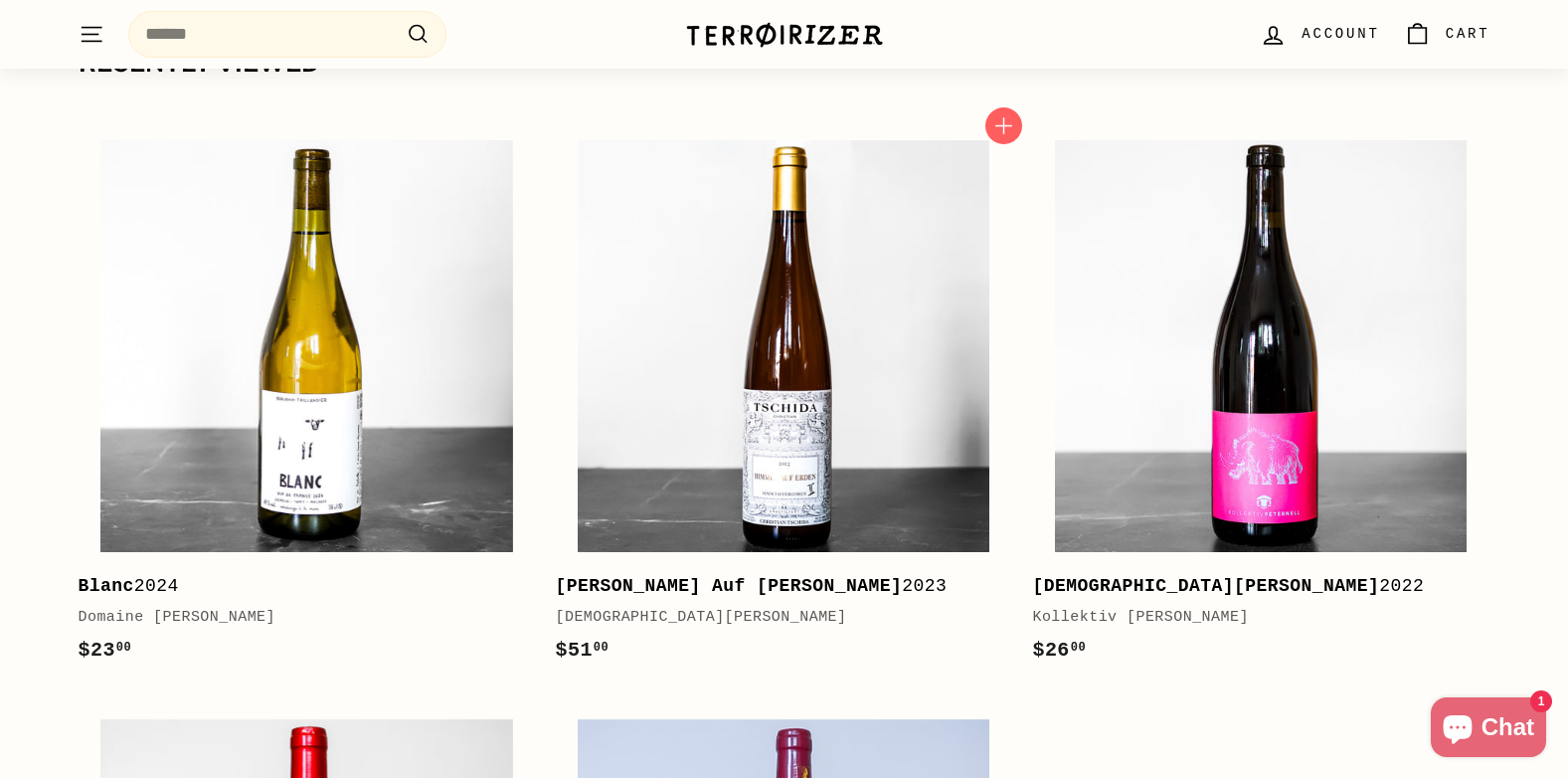
scroll to position [2865, 0]
click at [186, 573] on div "Blanc 2024" at bounding box center [297, 587] width 437 height 29
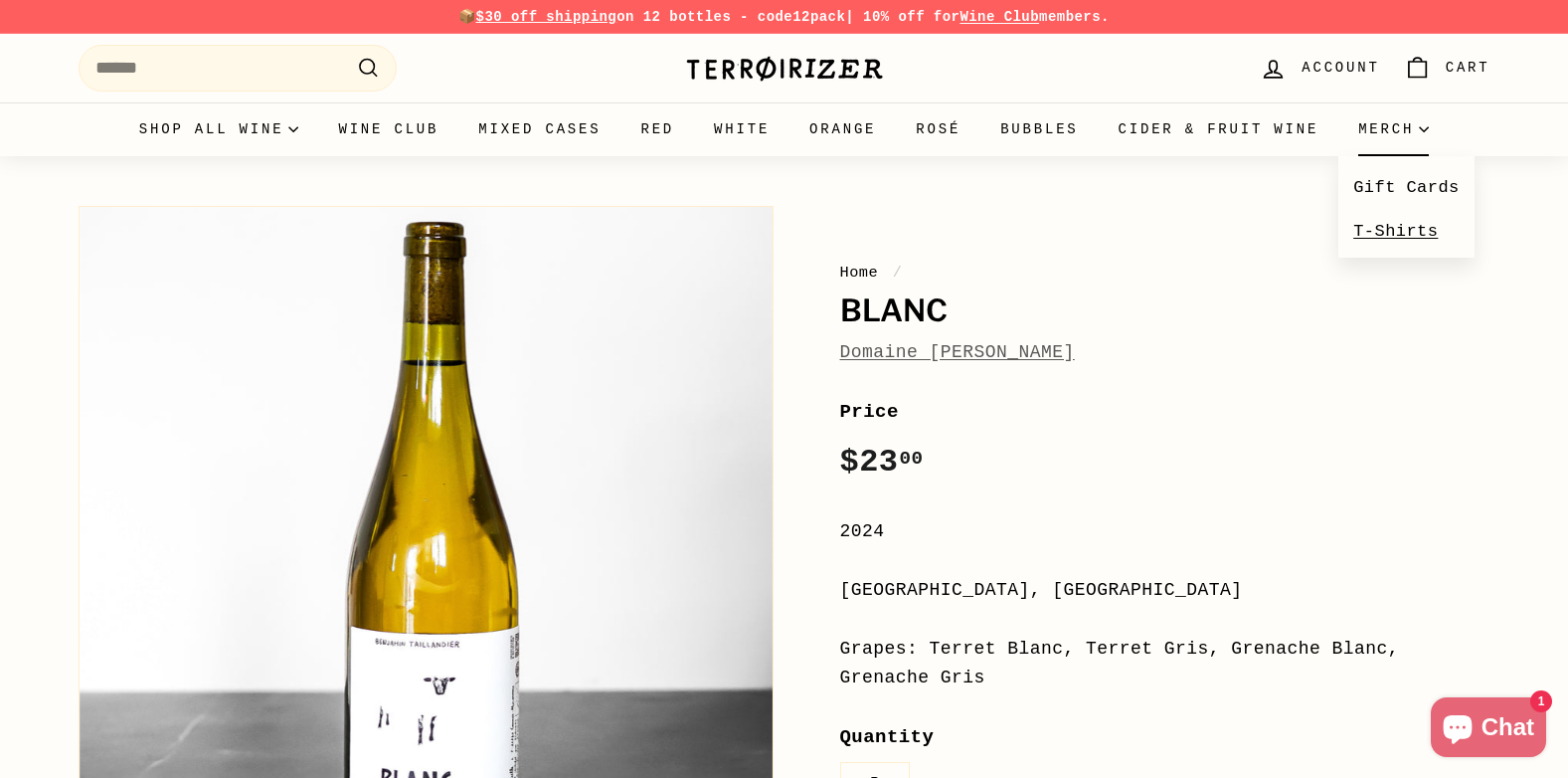
click at [1388, 222] on link "T-Shirts" at bounding box center [1406, 231] width 136 height 43
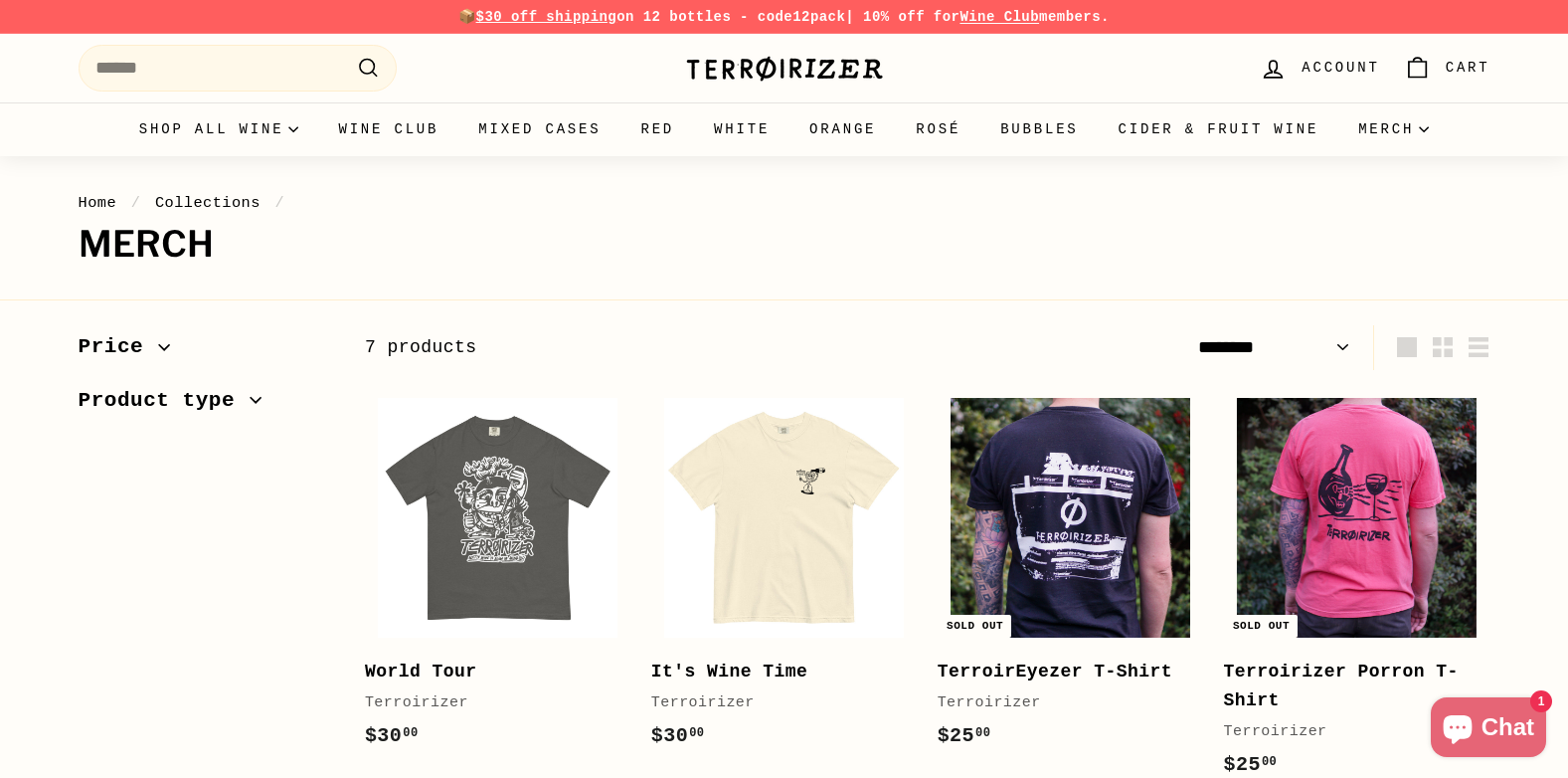
select select "******"
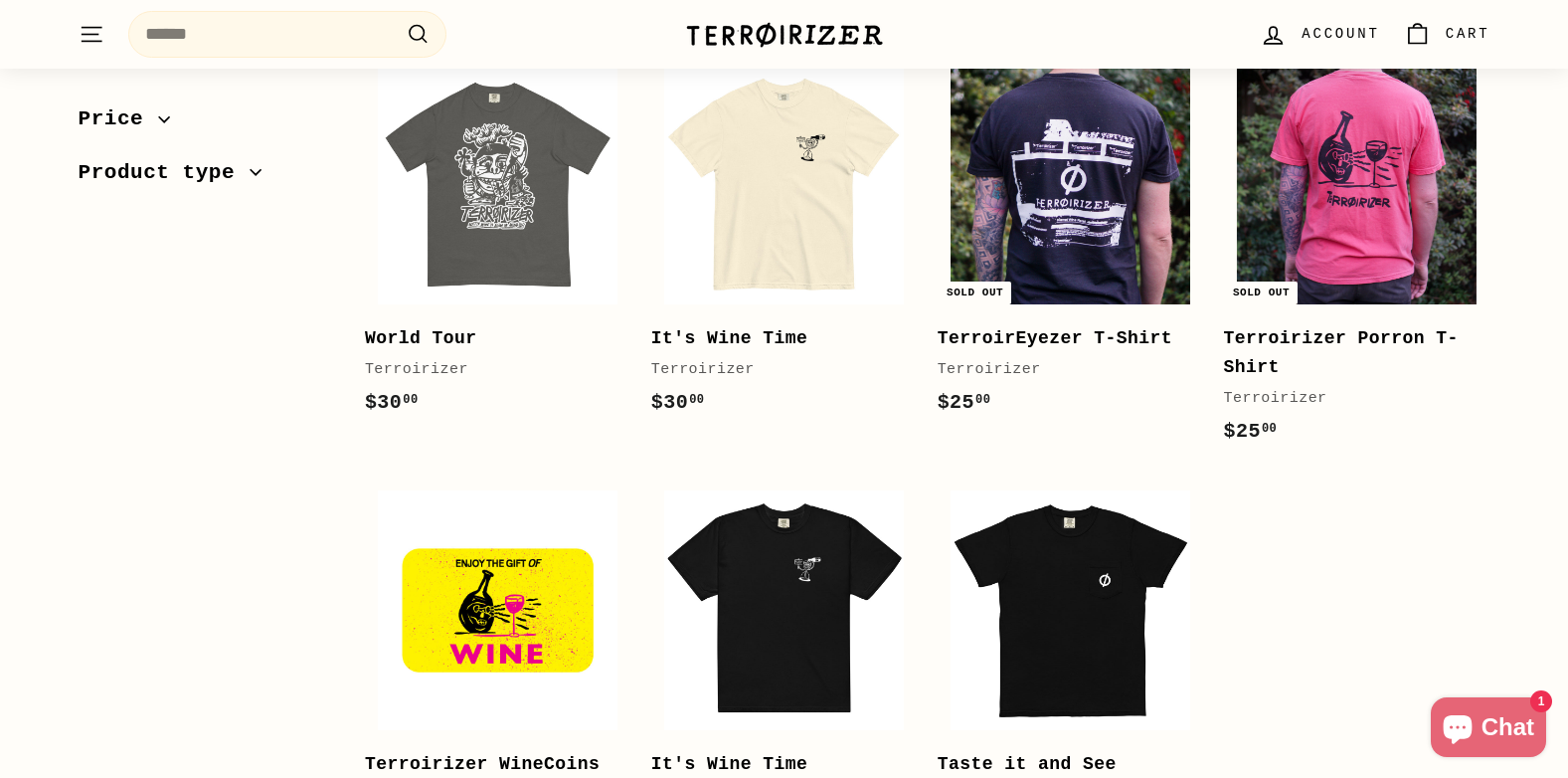
scroll to position [298, 0]
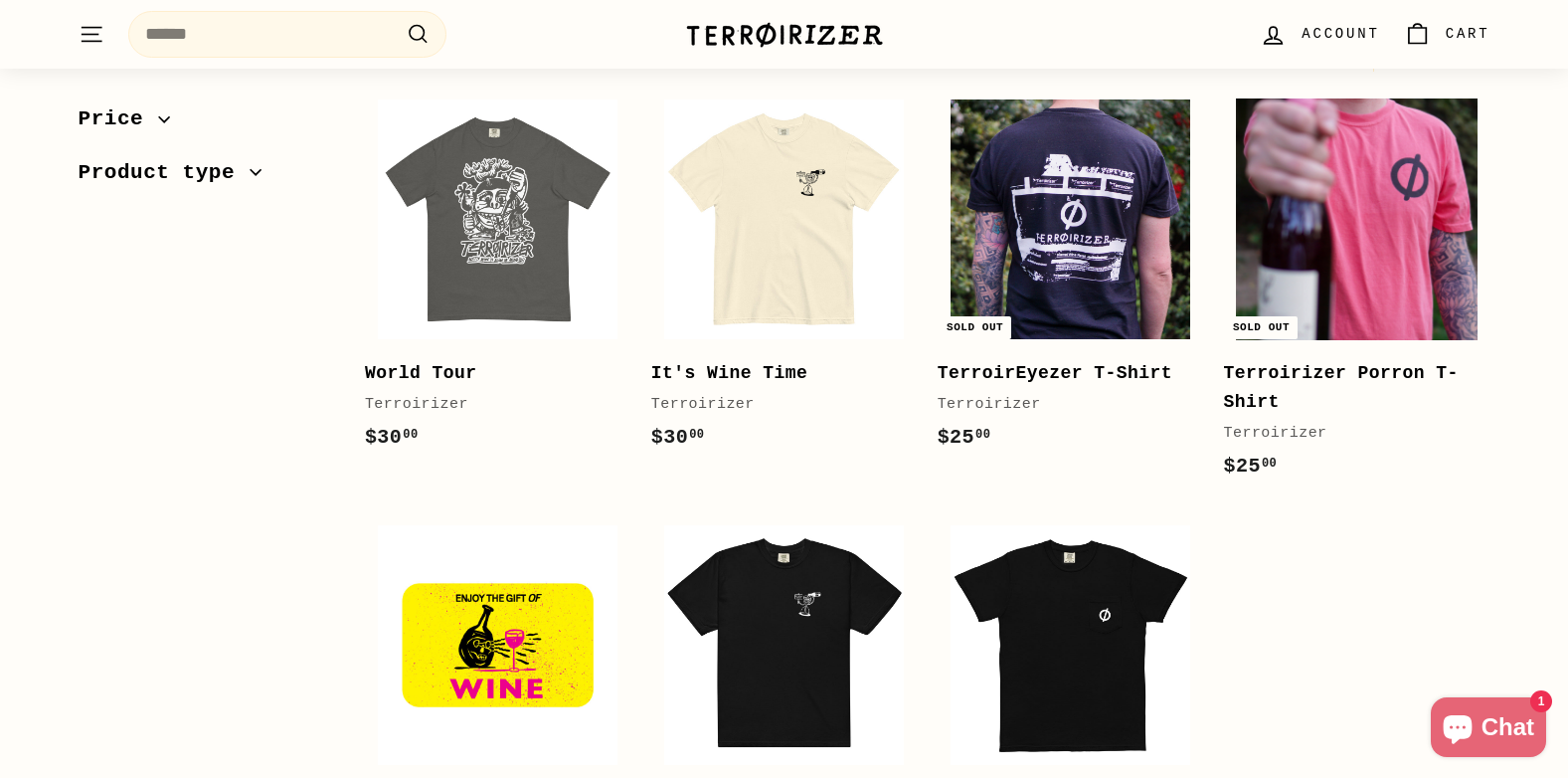
click at [1385, 268] on img at bounding box center [1356, 219] width 240 height 240
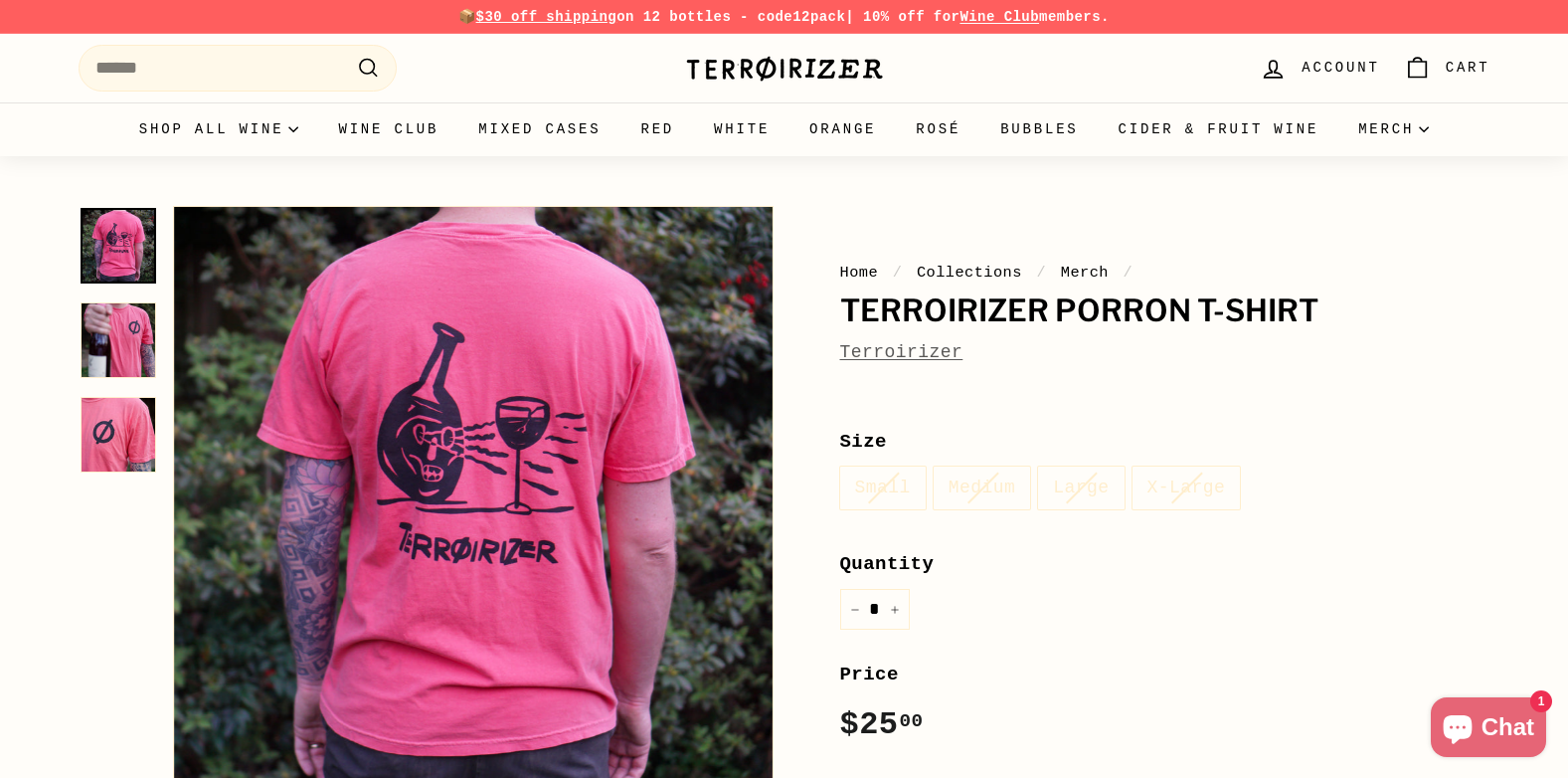
click at [134, 427] on img at bounding box center [118, 435] width 76 height 76
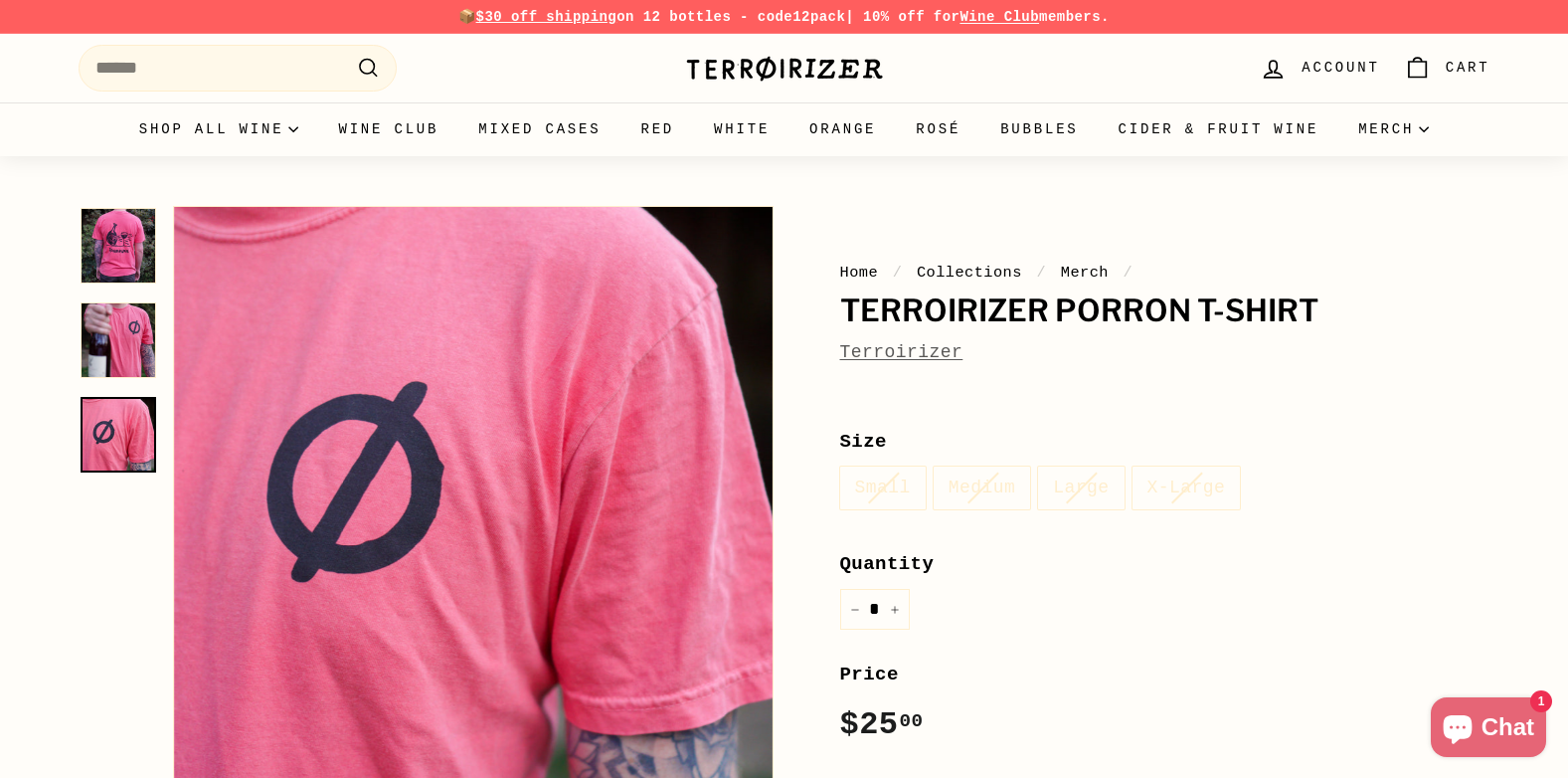
click at [148, 275] on img at bounding box center [118, 246] width 76 height 76
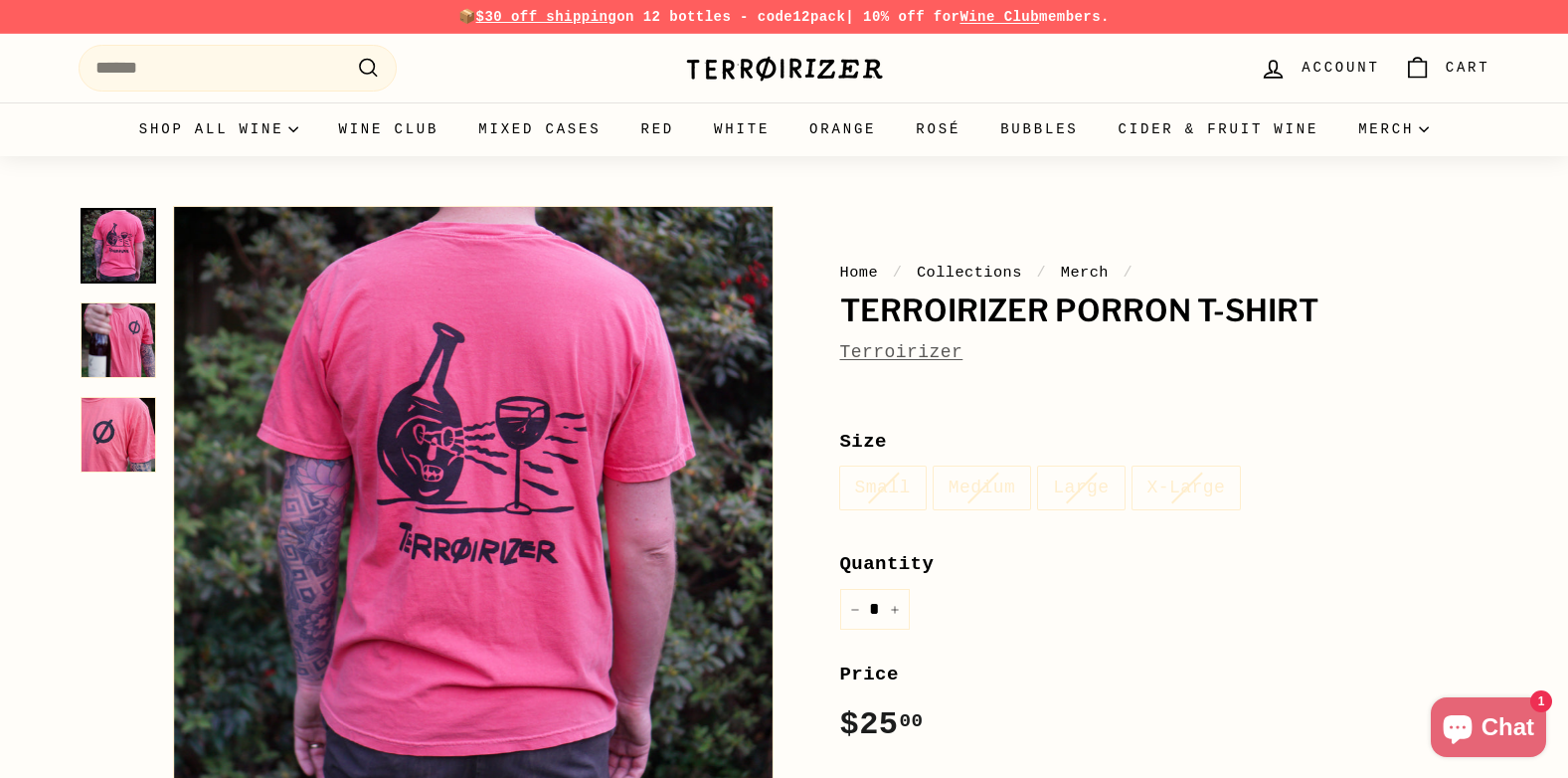
click at [134, 350] on img at bounding box center [118, 340] width 76 height 76
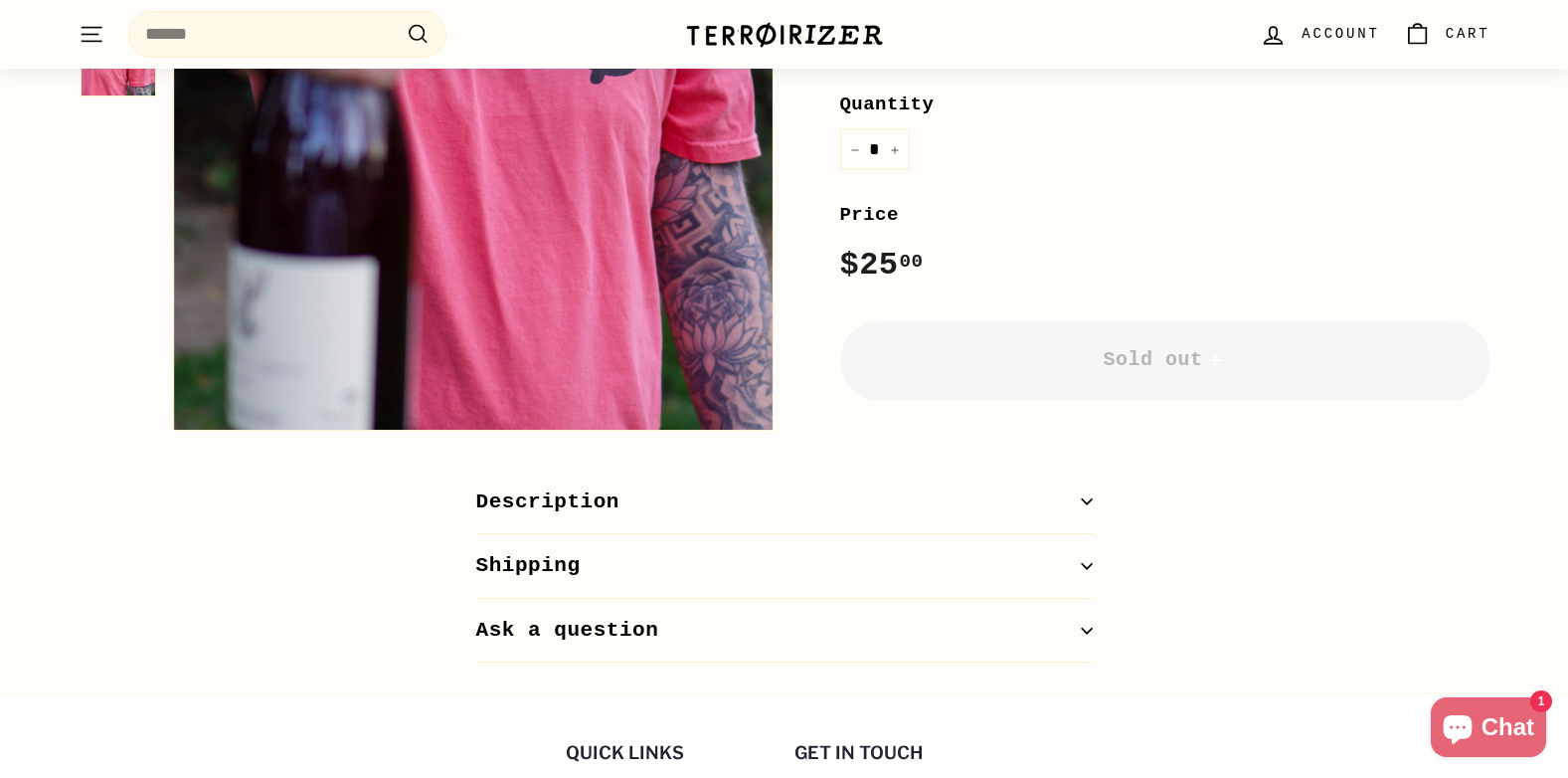
scroll to position [597, 0]
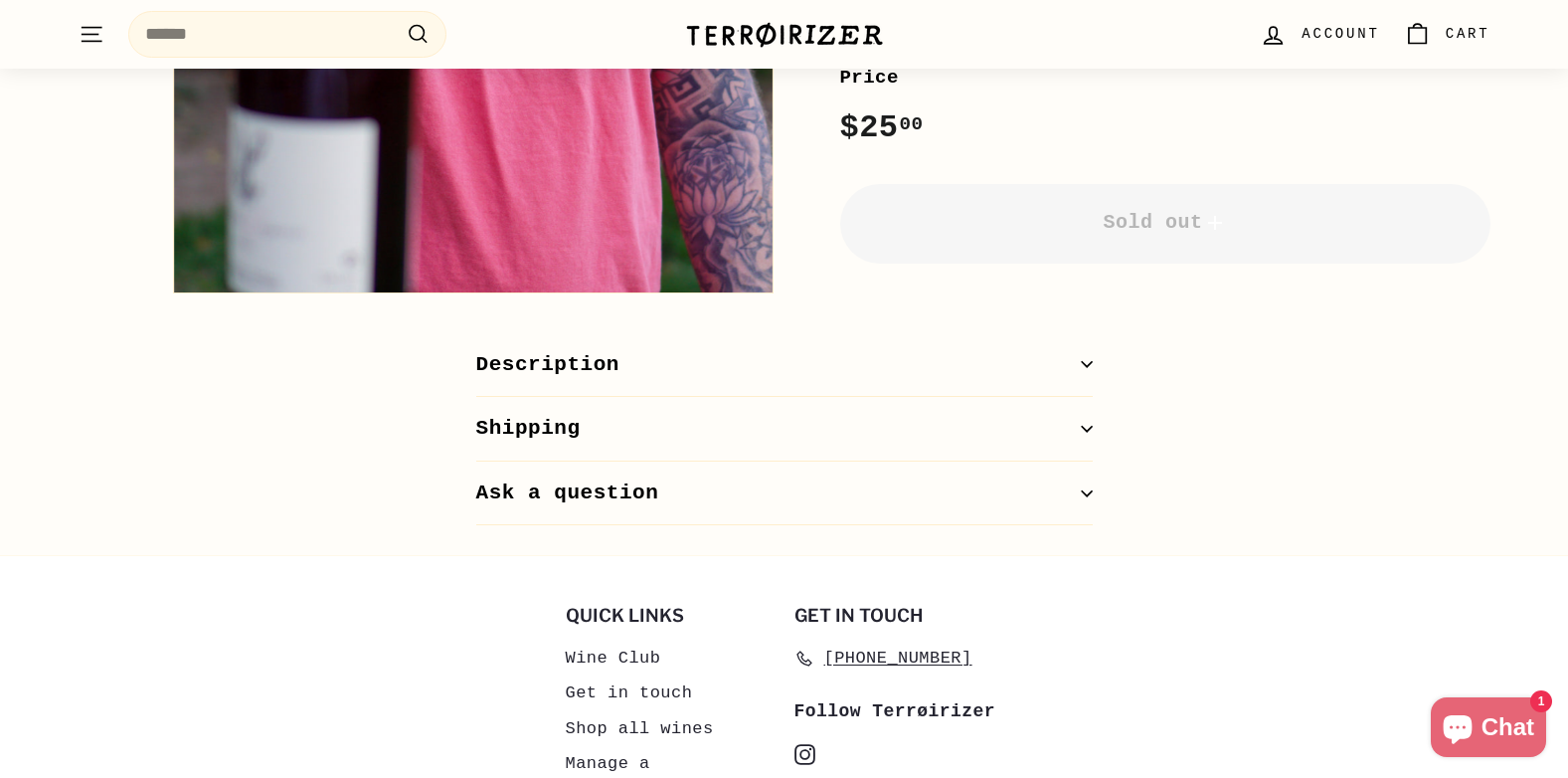
click at [1088, 355] on button "Description" at bounding box center [784, 365] width 616 height 65
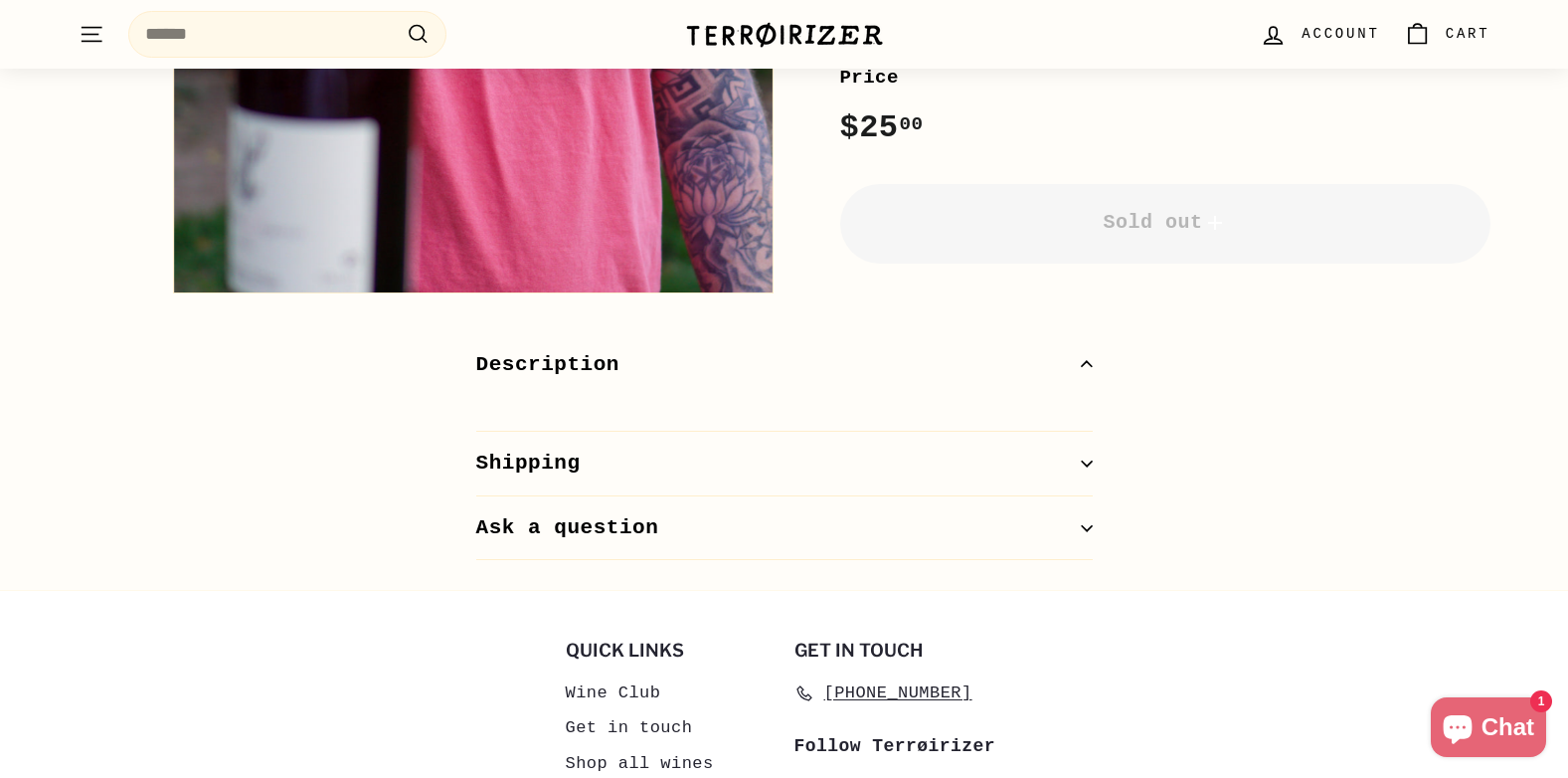
click at [1087, 364] on icon "button" at bounding box center [1087, 364] width 12 height 12
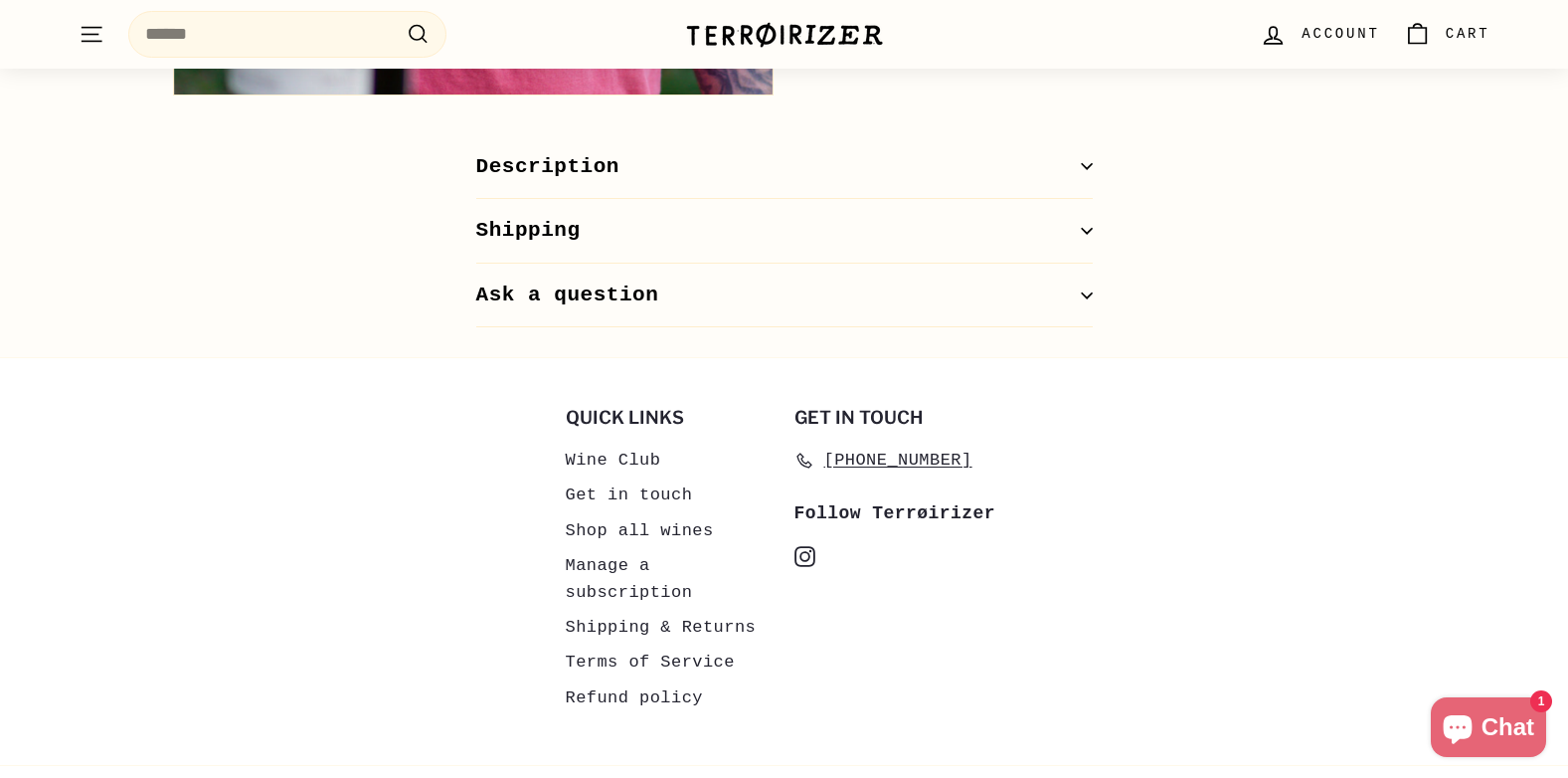
scroll to position [839, 0]
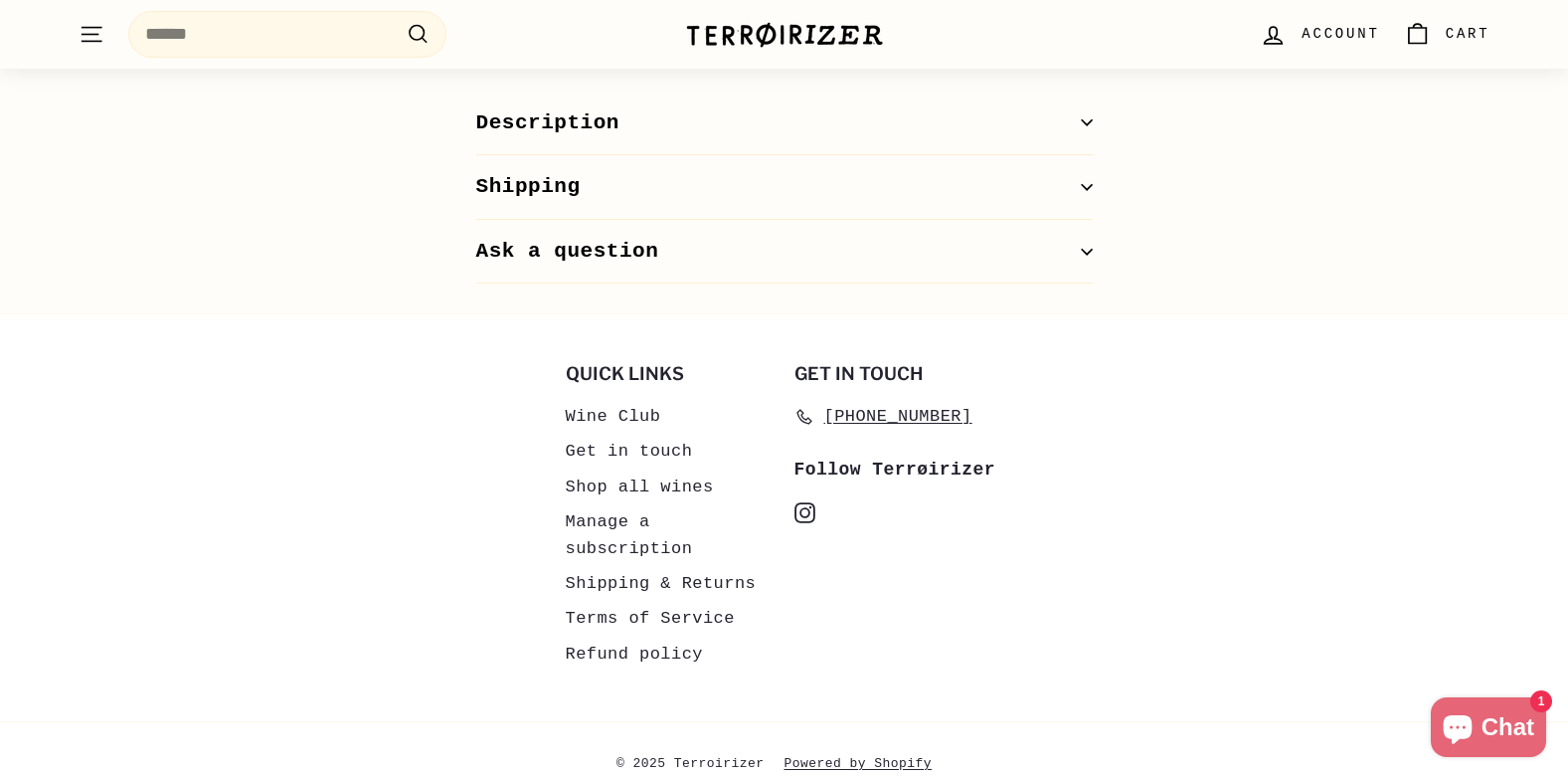
click at [1081, 246] on icon "button" at bounding box center [1087, 252] width 12 height 12
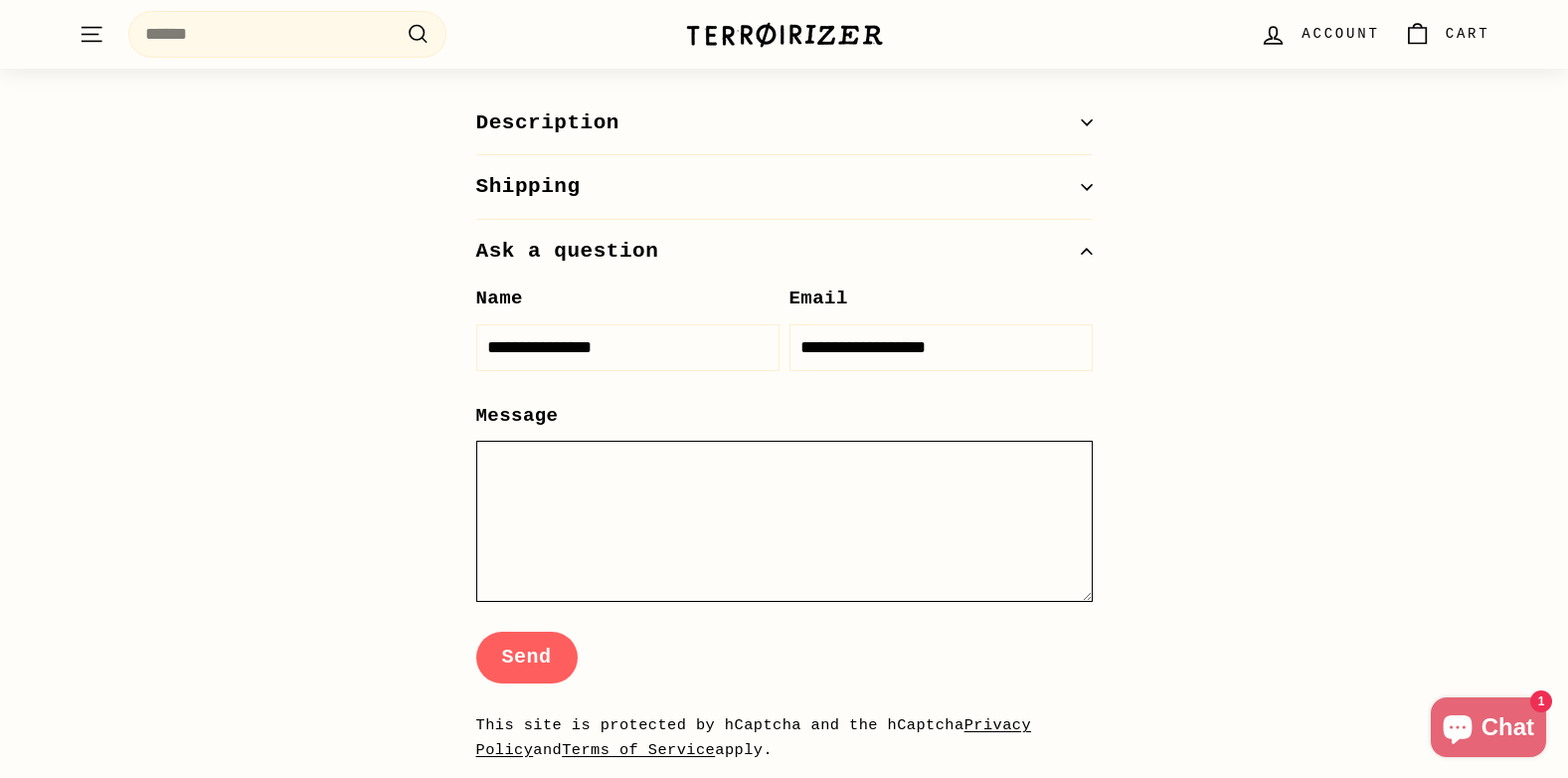
click at [636, 486] on textarea "Message" at bounding box center [784, 521] width 616 height 161
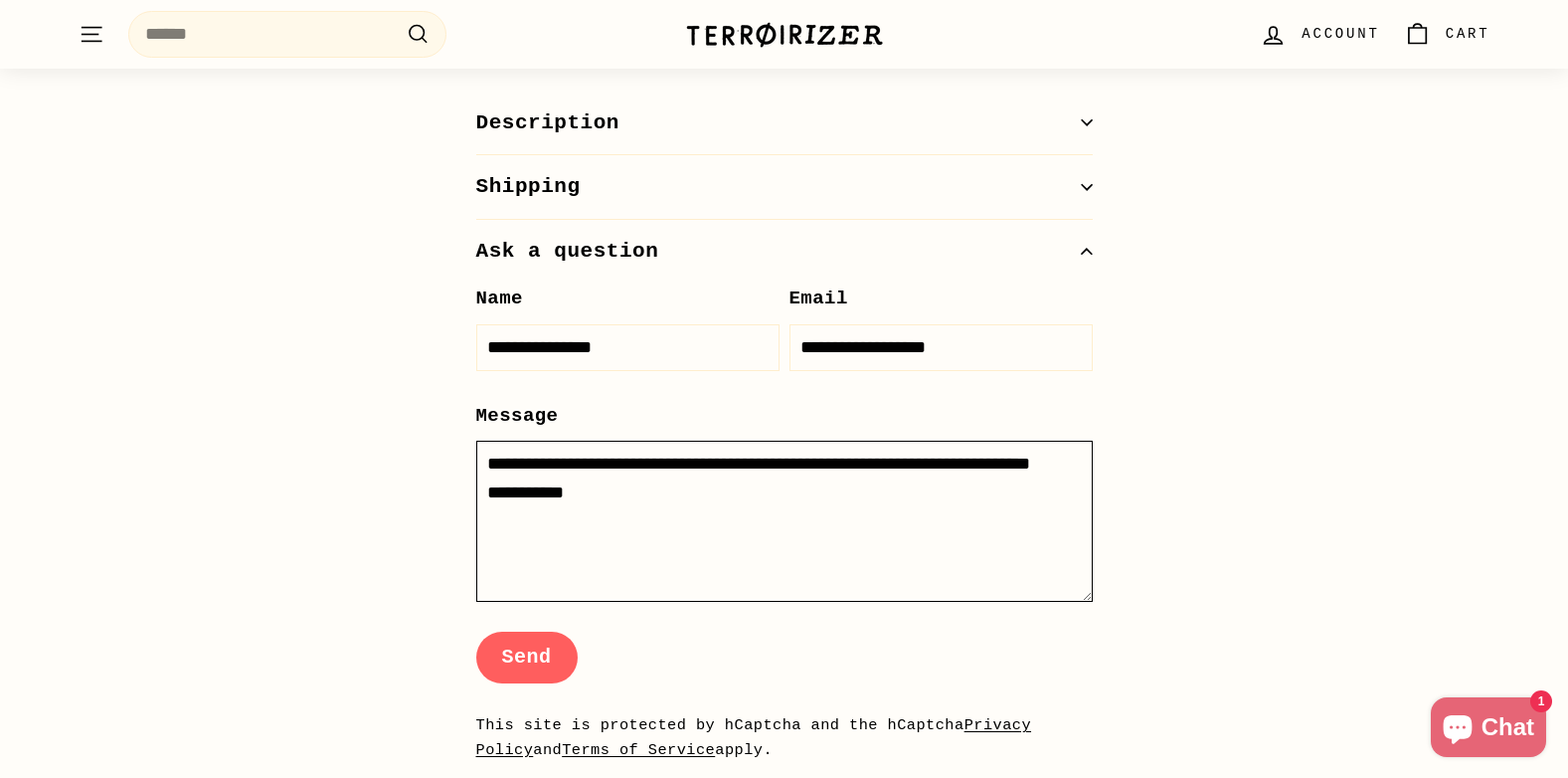
type textarea "**********"
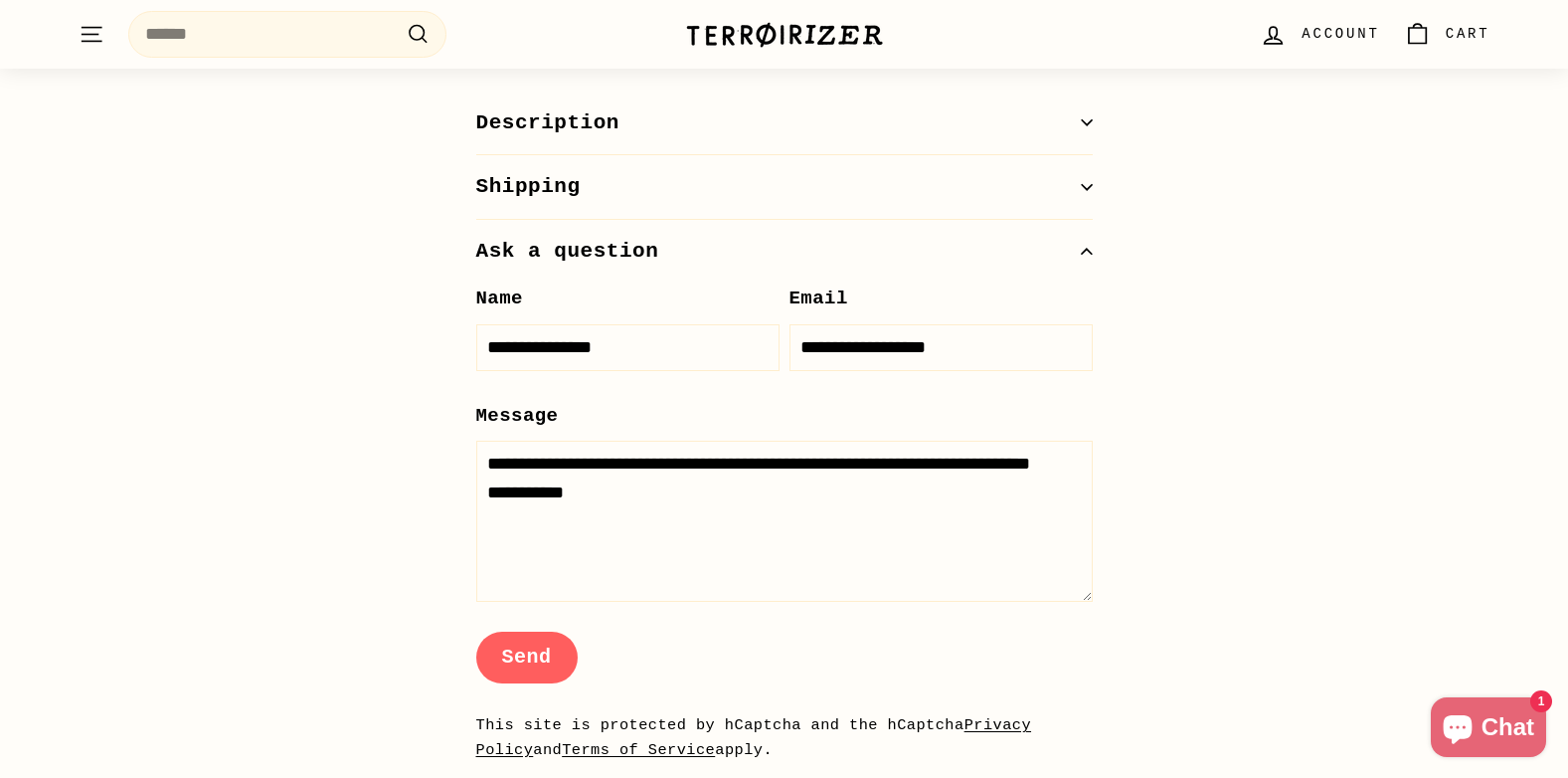
click at [526, 657] on button "Send" at bounding box center [527, 658] width 101 height 52
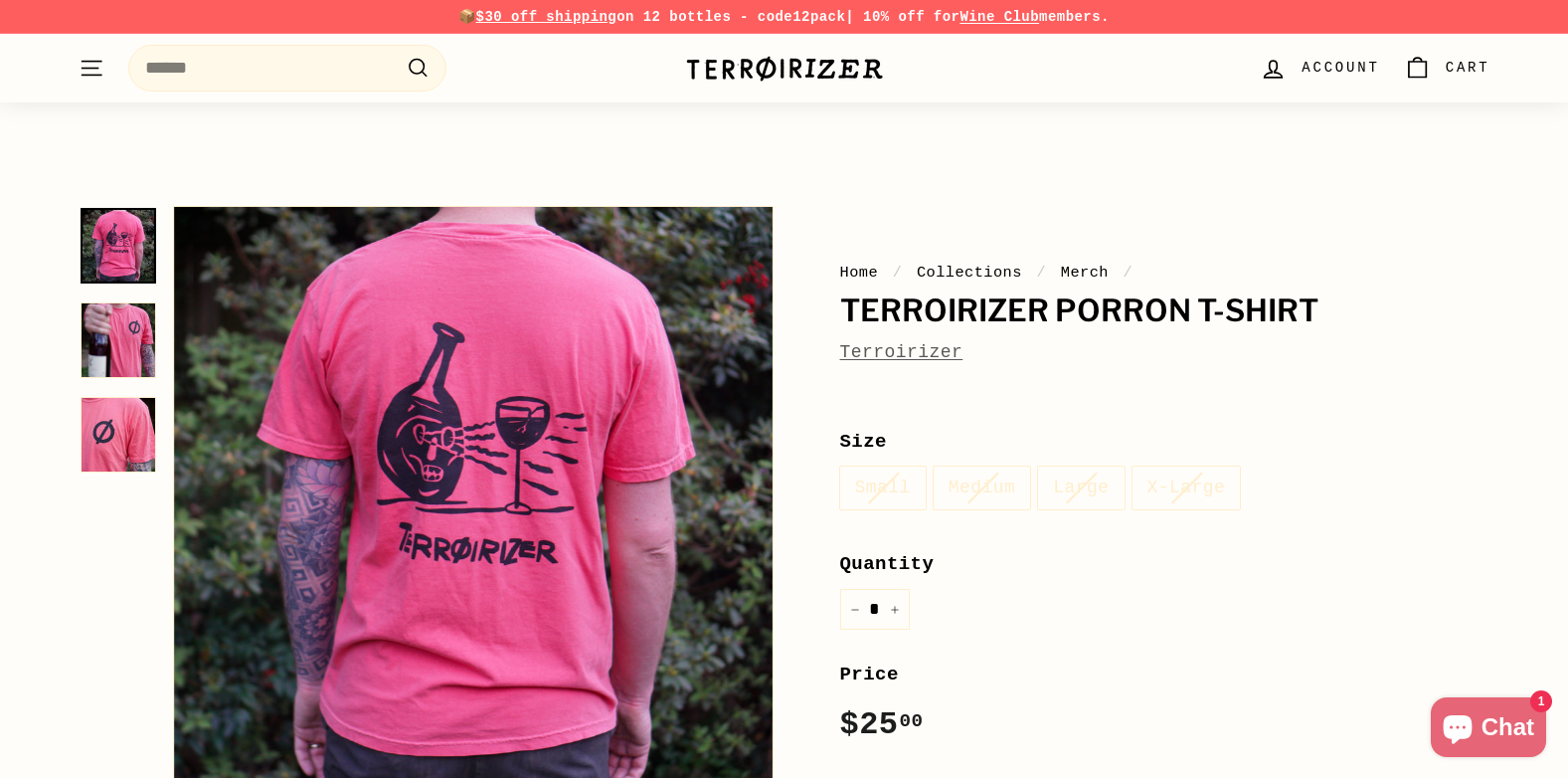
scroll to position [910, 0]
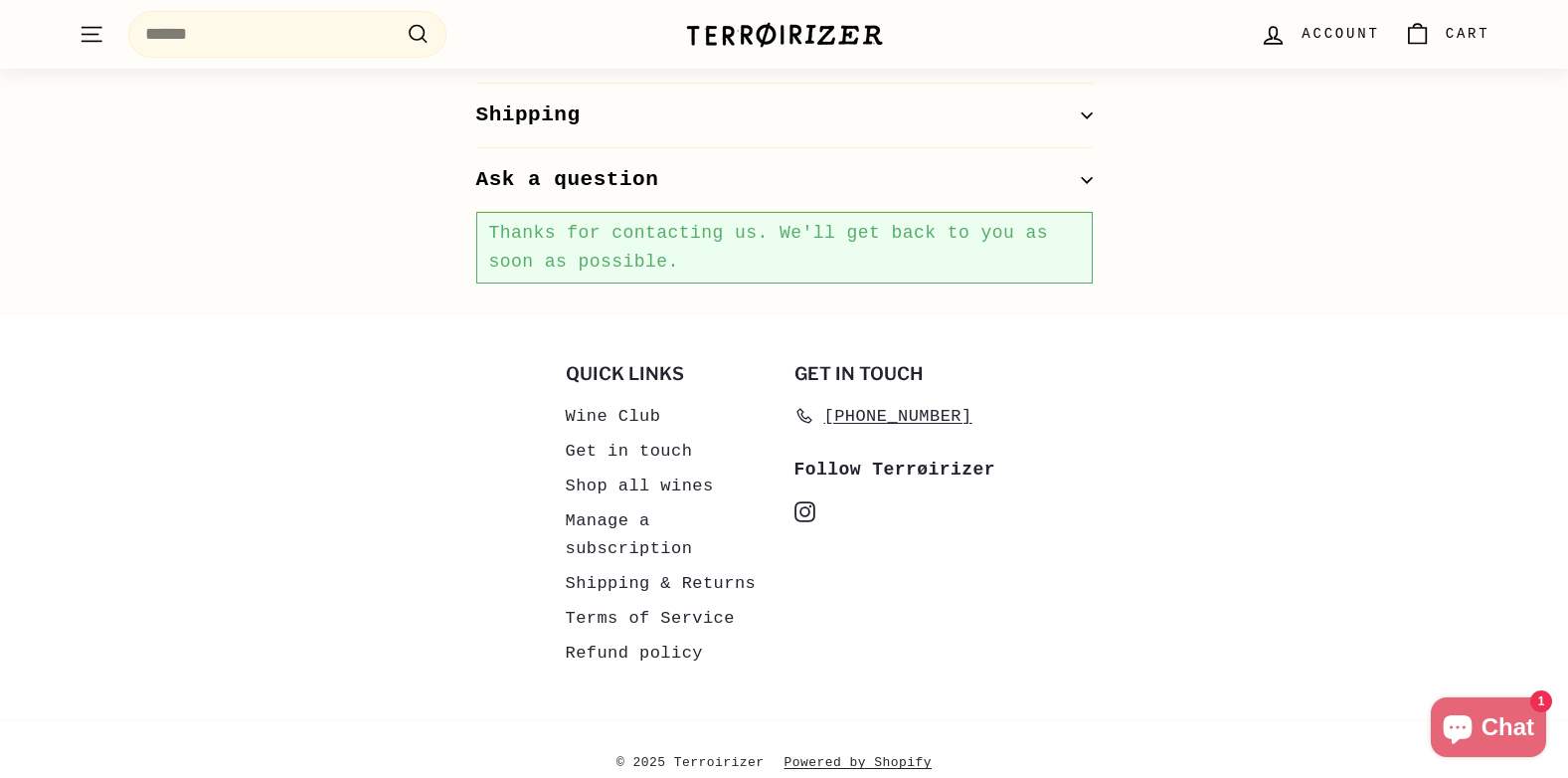
click at [660, 636] on link "Refund policy" at bounding box center [634, 653] width 137 height 35
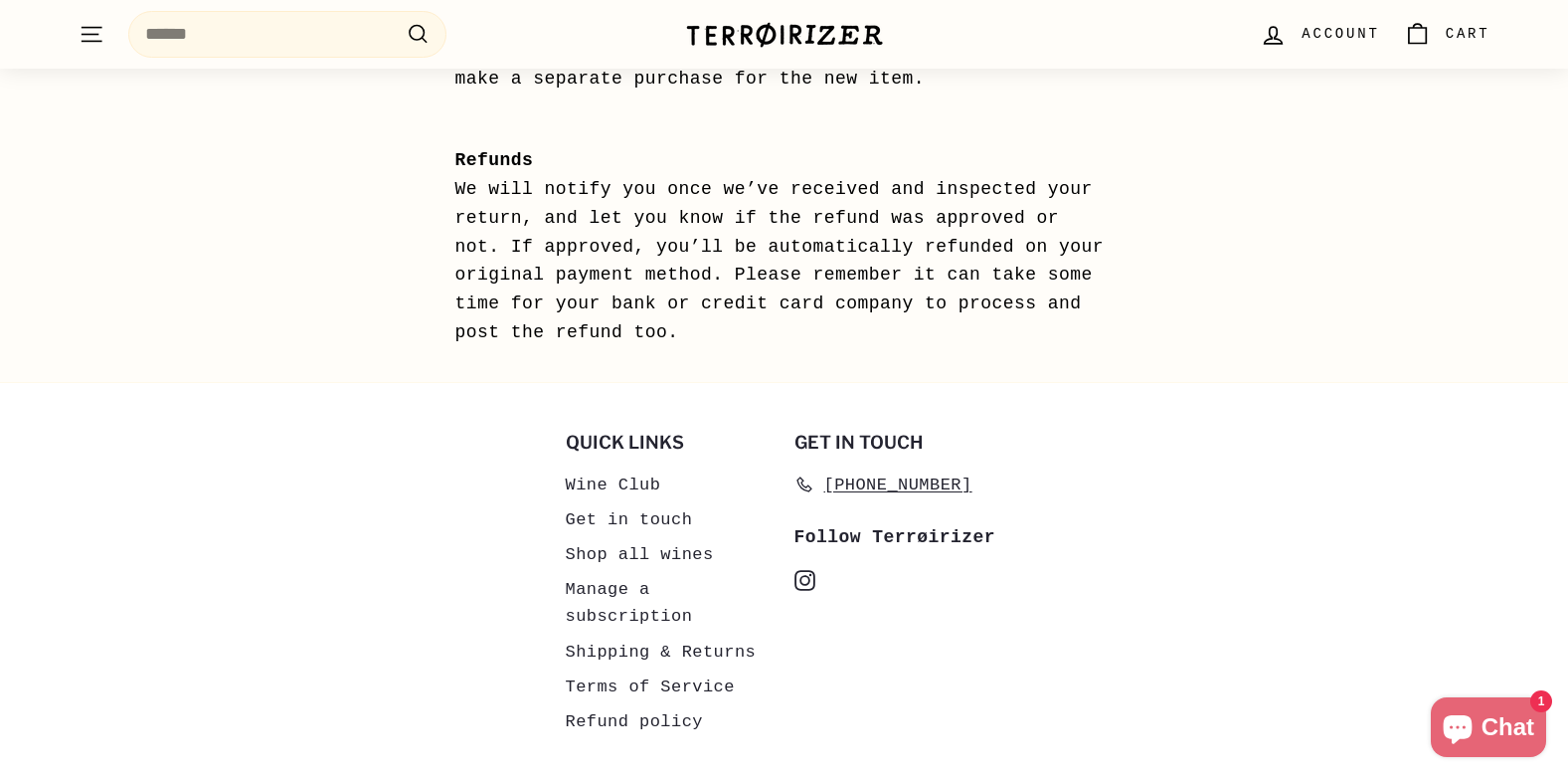
scroll to position [1094, 0]
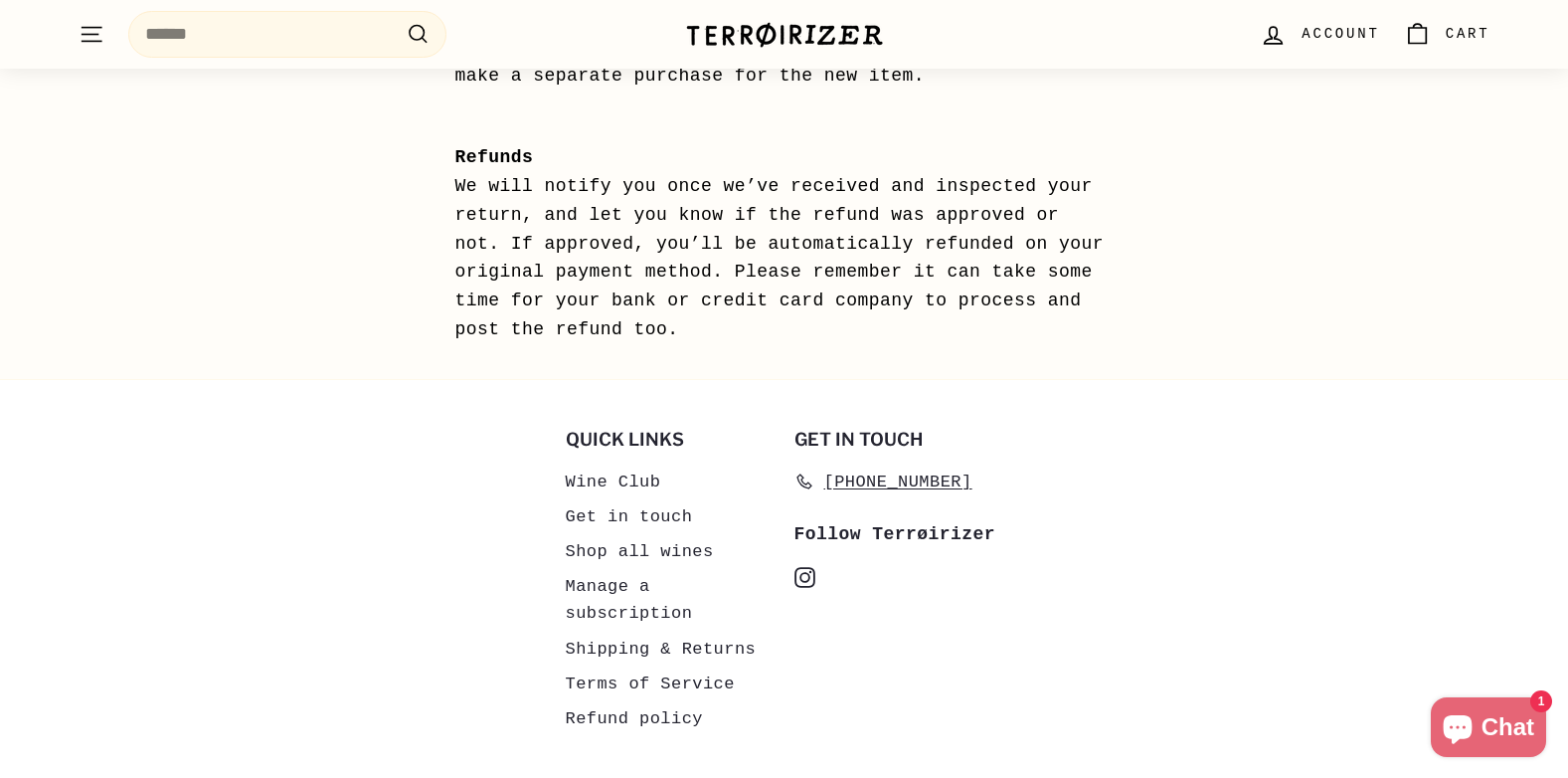
click at [681, 588] on link "Manage a subscription" at bounding box center [670, 600] width 209 height 62
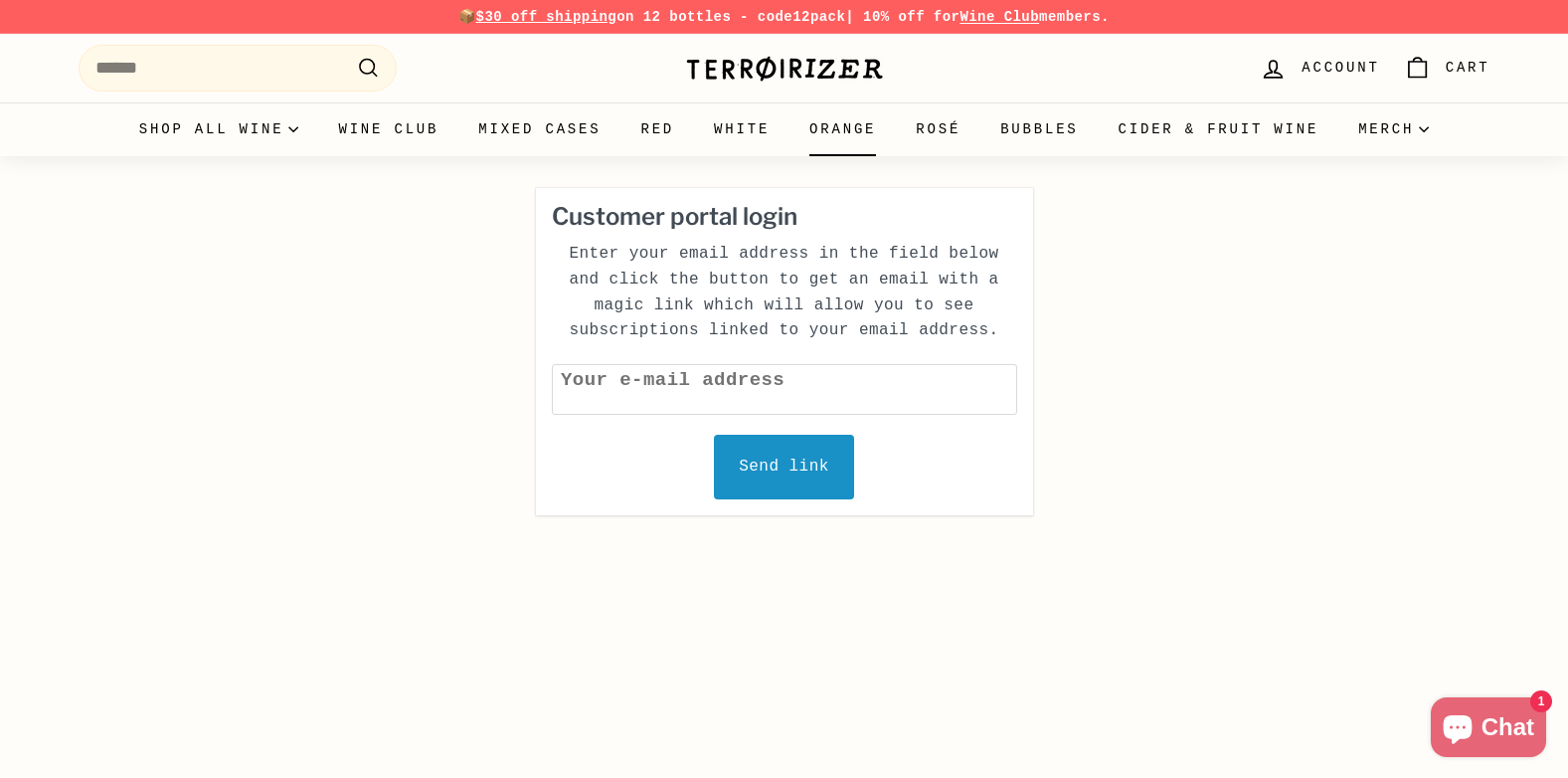
click at [859, 132] on link "Orange" at bounding box center [842, 129] width 106 height 54
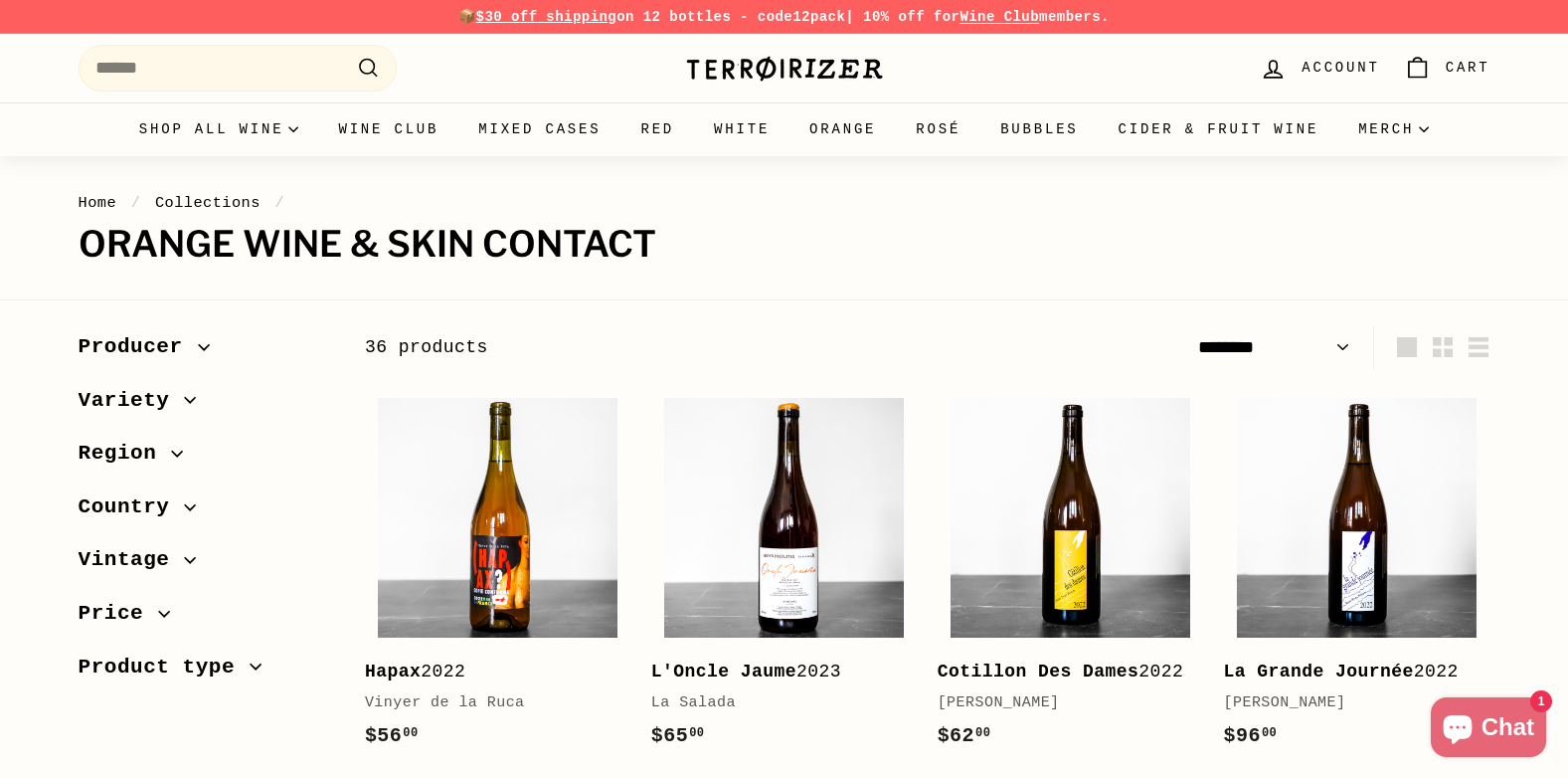
select select "******"
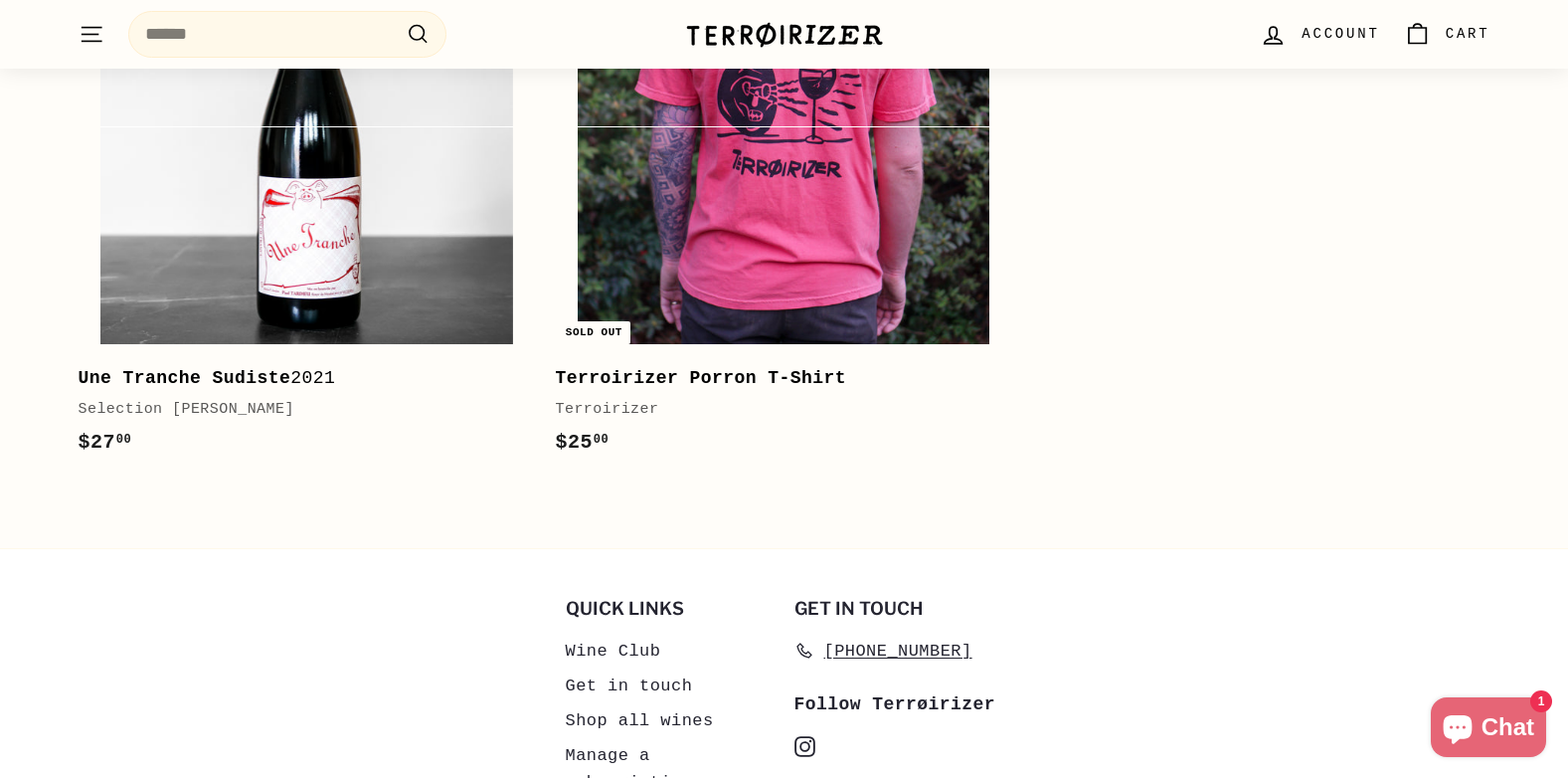
scroll to position [4739, 0]
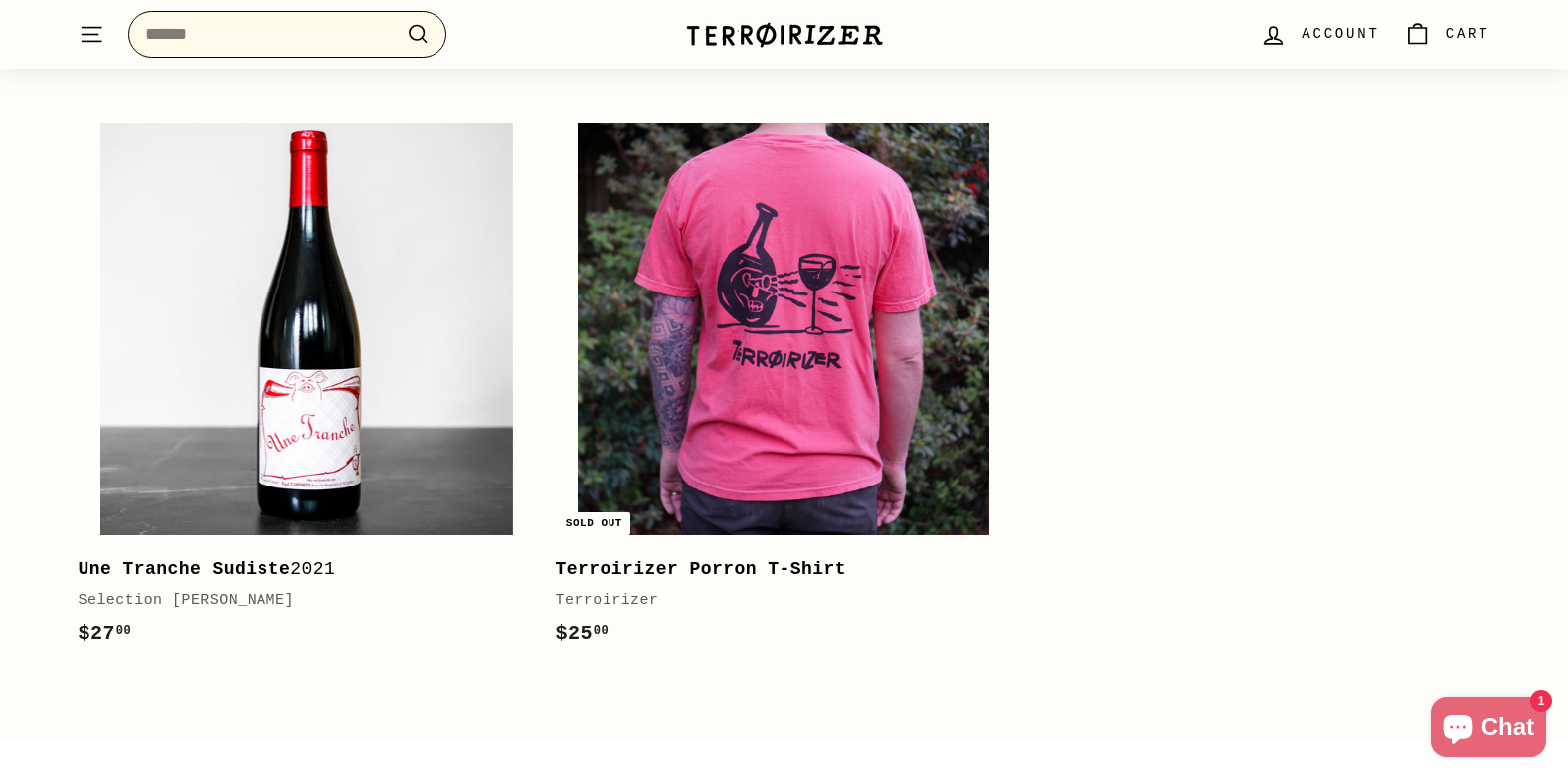
click at [232, 36] on input "Search" at bounding box center [287, 34] width 318 height 47
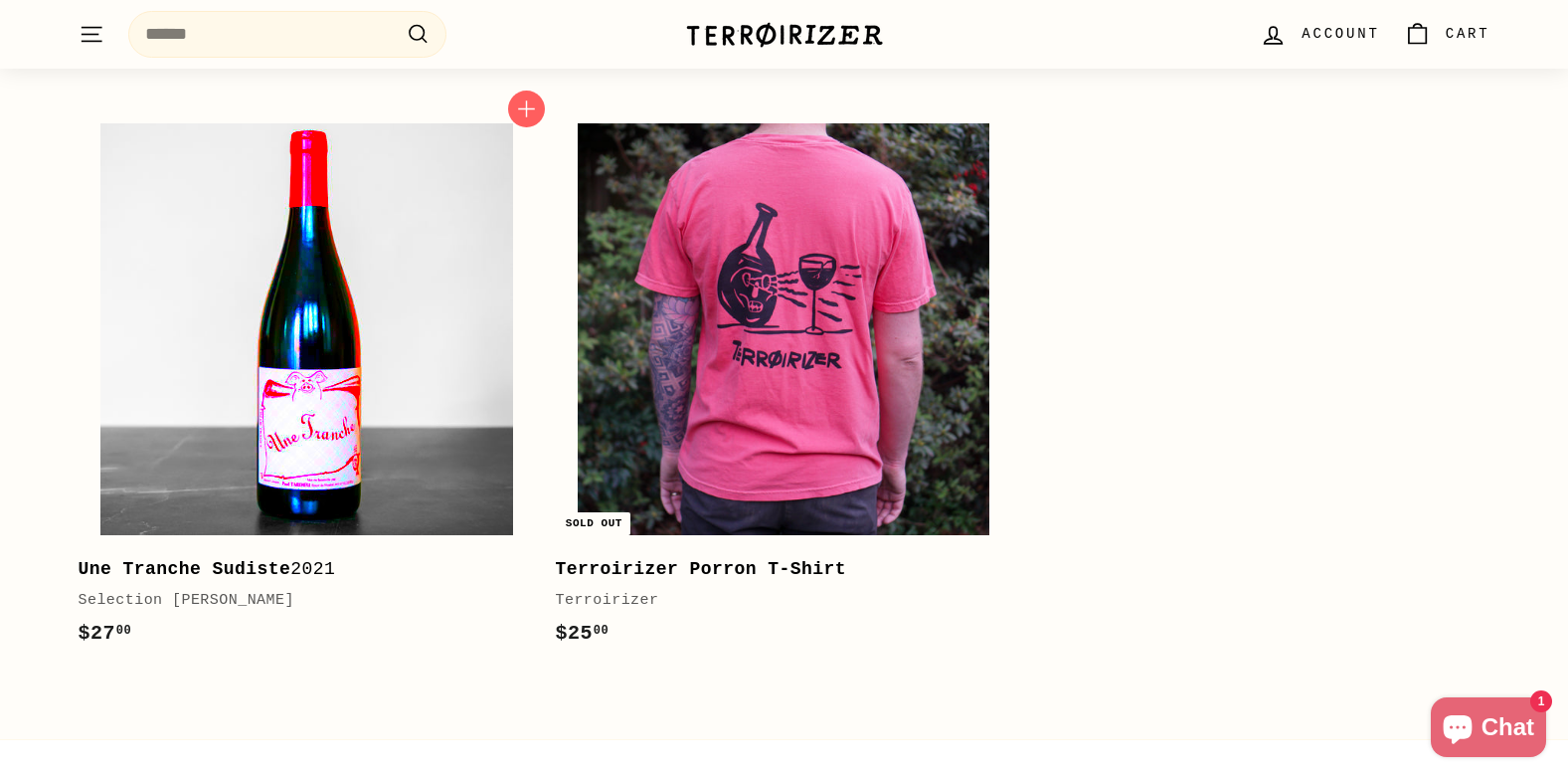
click at [347, 350] on img at bounding box center [306, 329] width 412 height 412
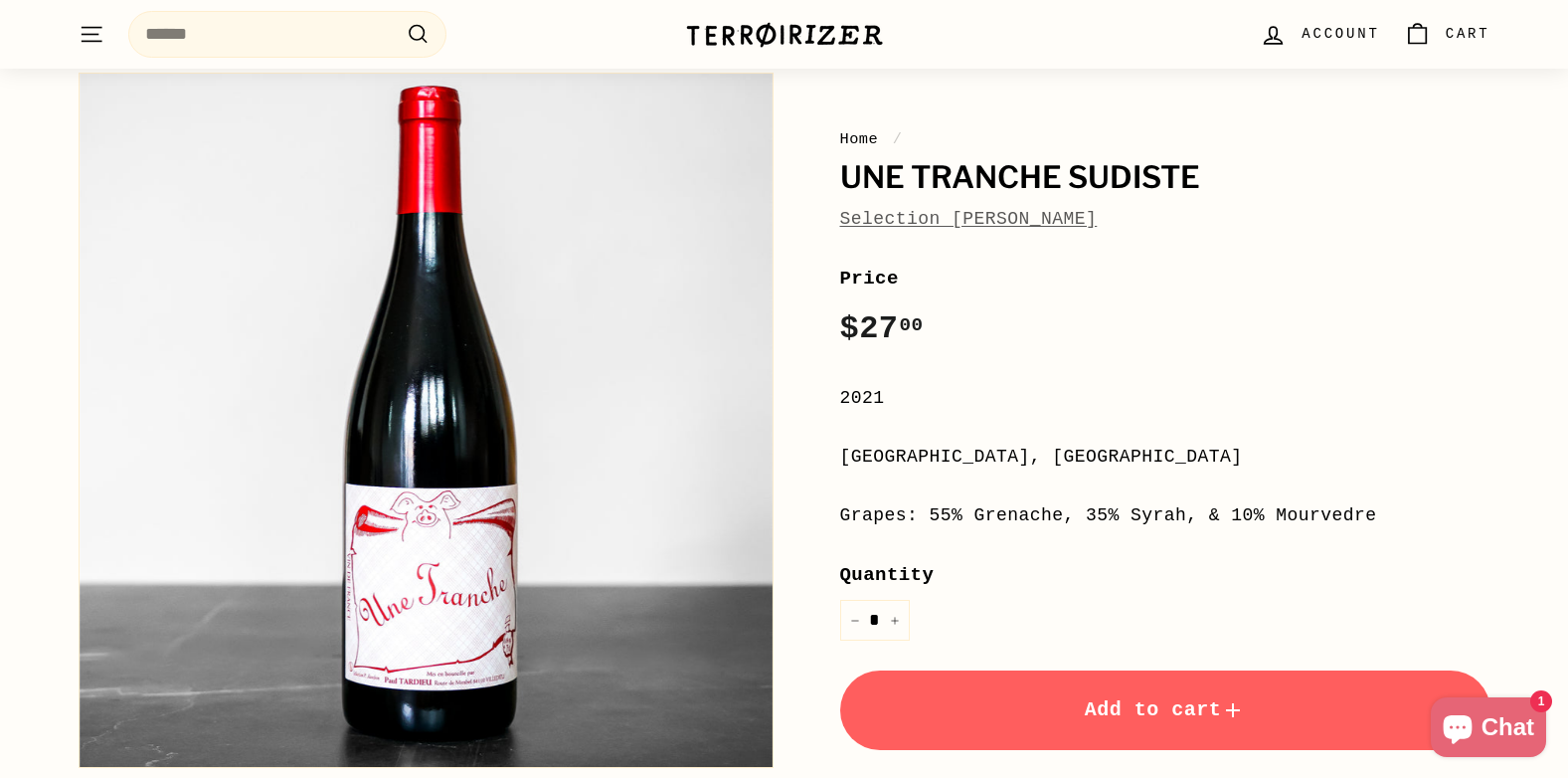
scroll to position [99, 0]
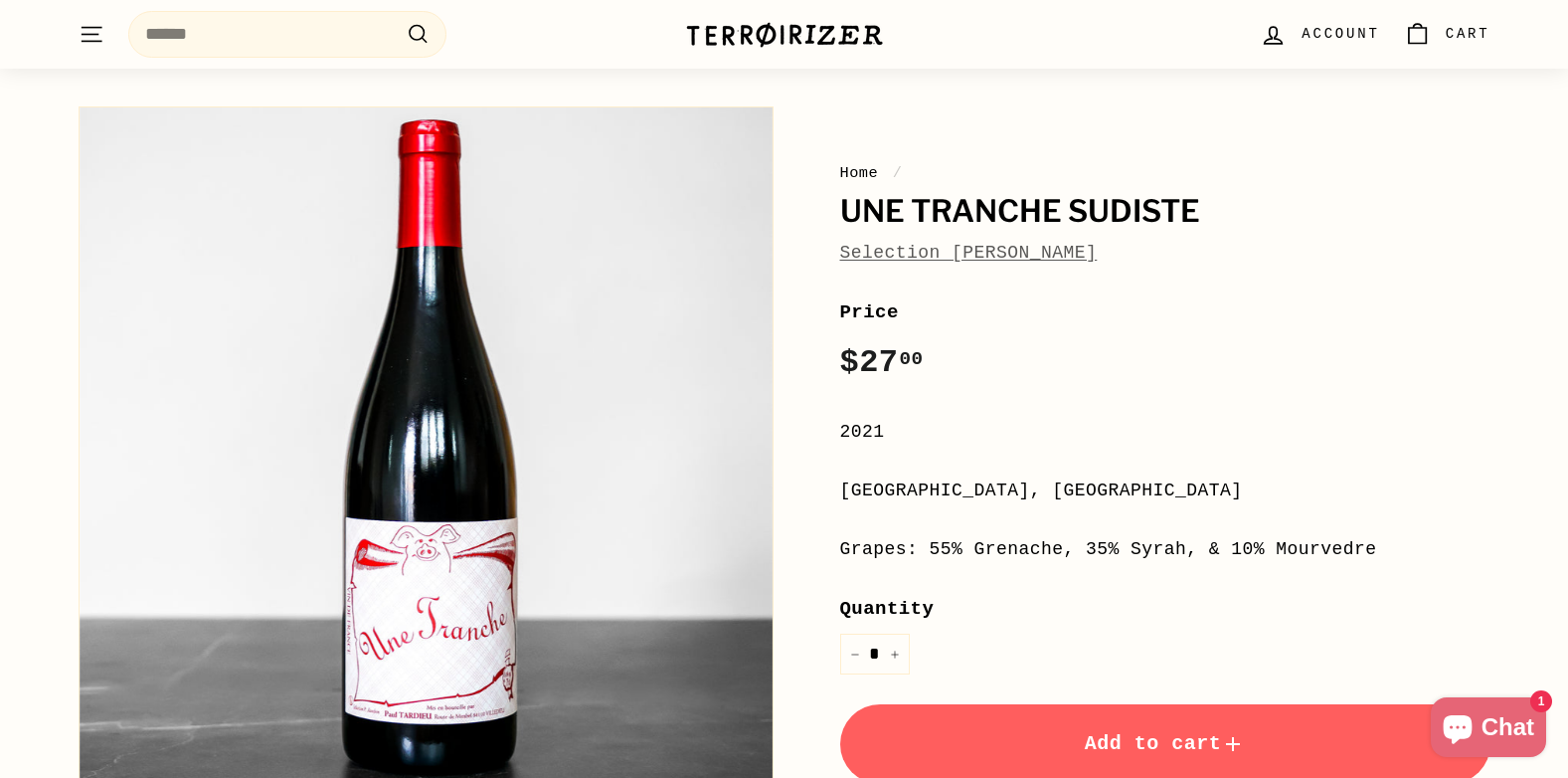
click at [992, 259] on link "Selection [PERSON_NAME]" at bounding box center [968, 253] width 258 height 20
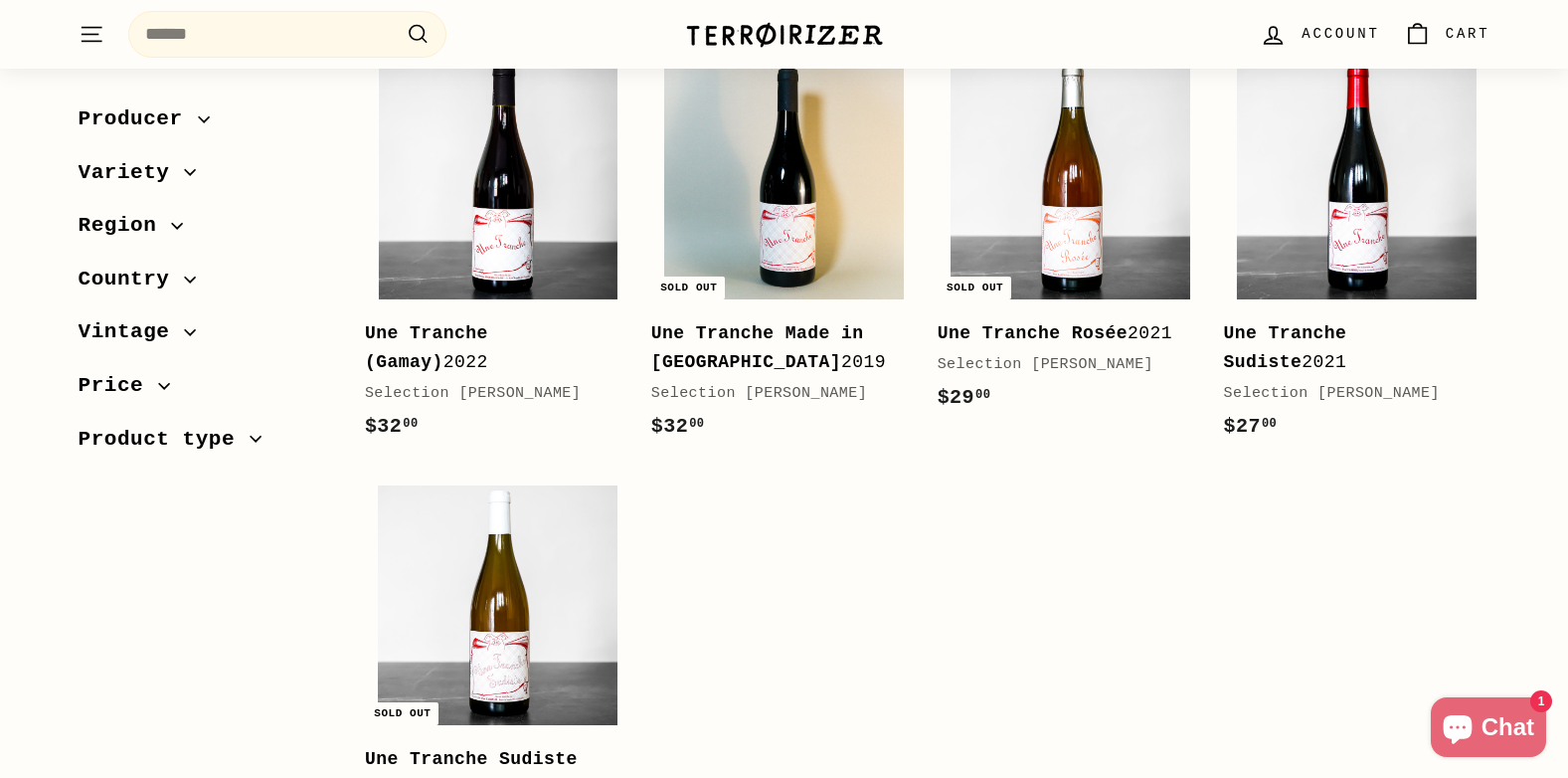
scroll to position [199, 0]
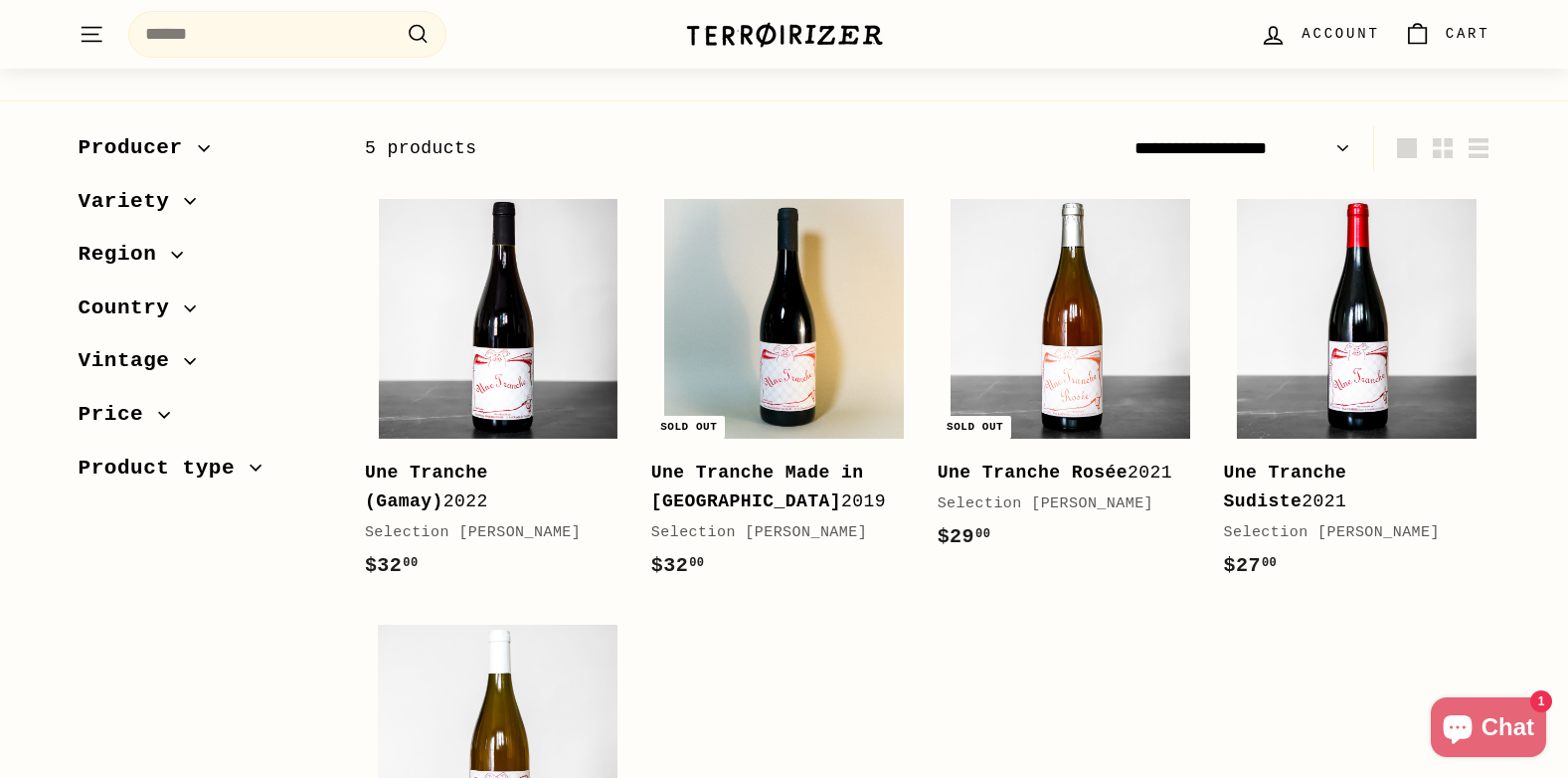
click at [129, 365] on span "Vintage" at bounding box center [131, 361] width 106 height 34
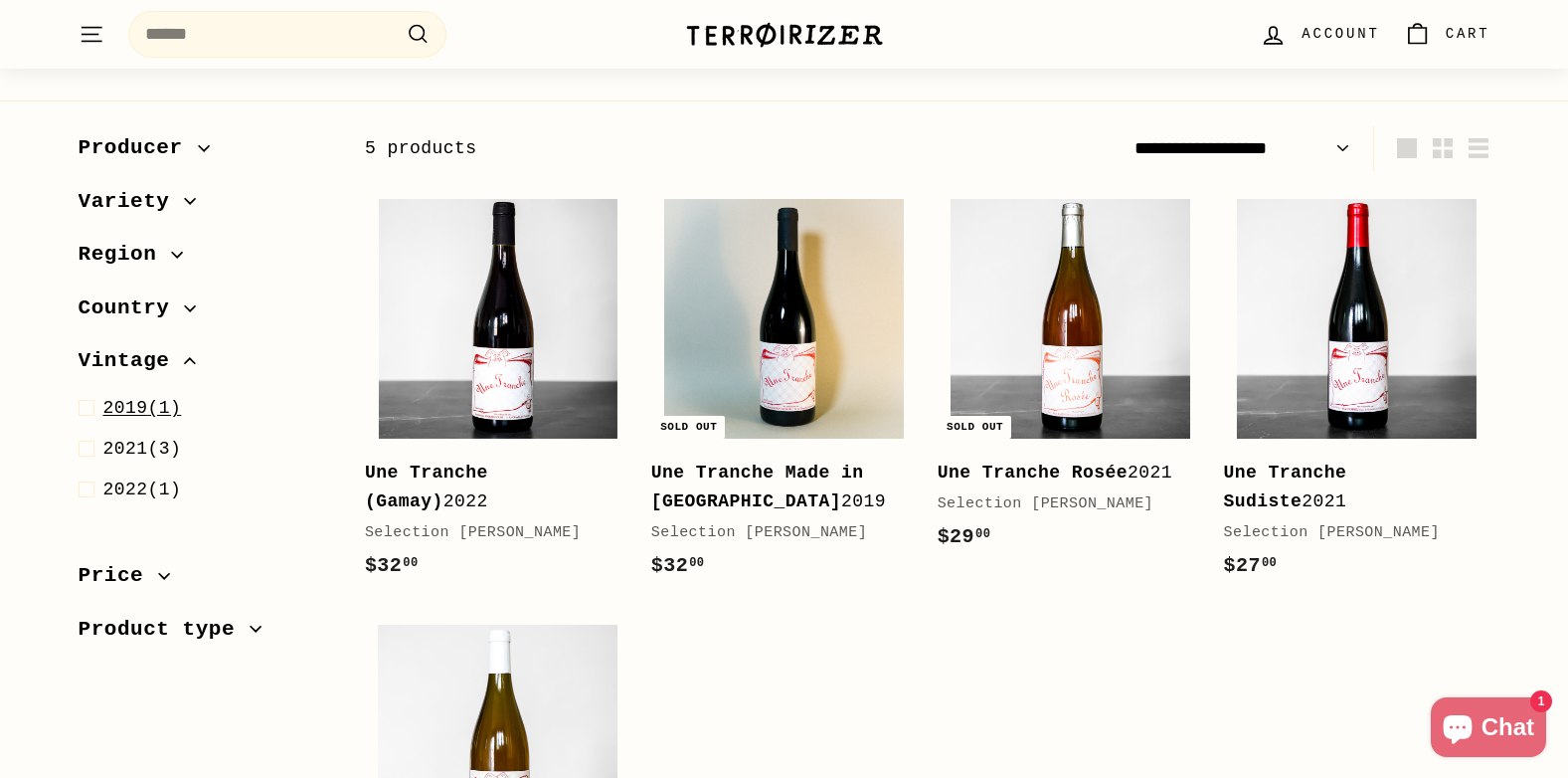
click at [123, 408] on span "2019" at bounding box center [125, 408] width 45 height 20
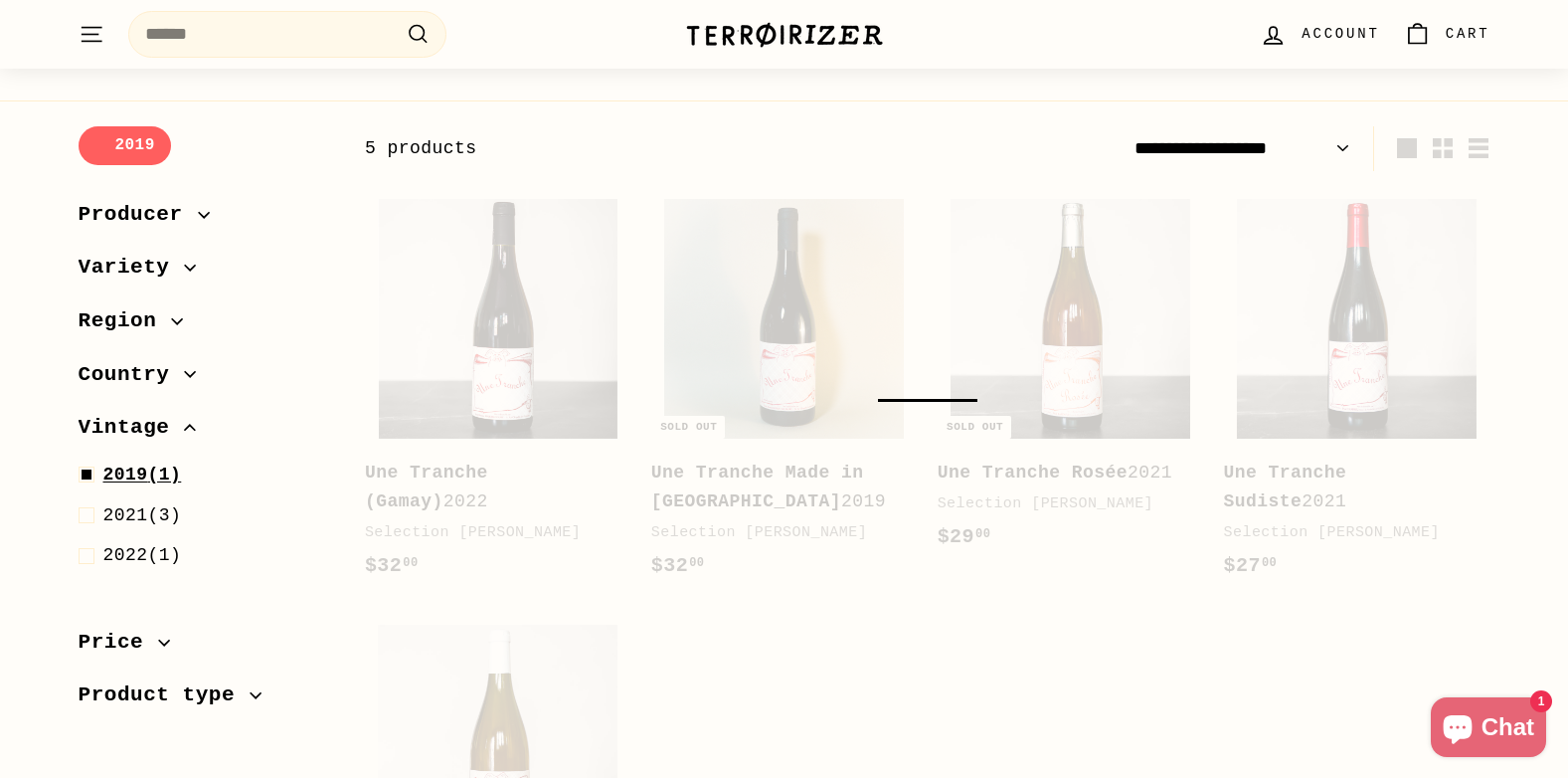
scroll to position [247, 0]
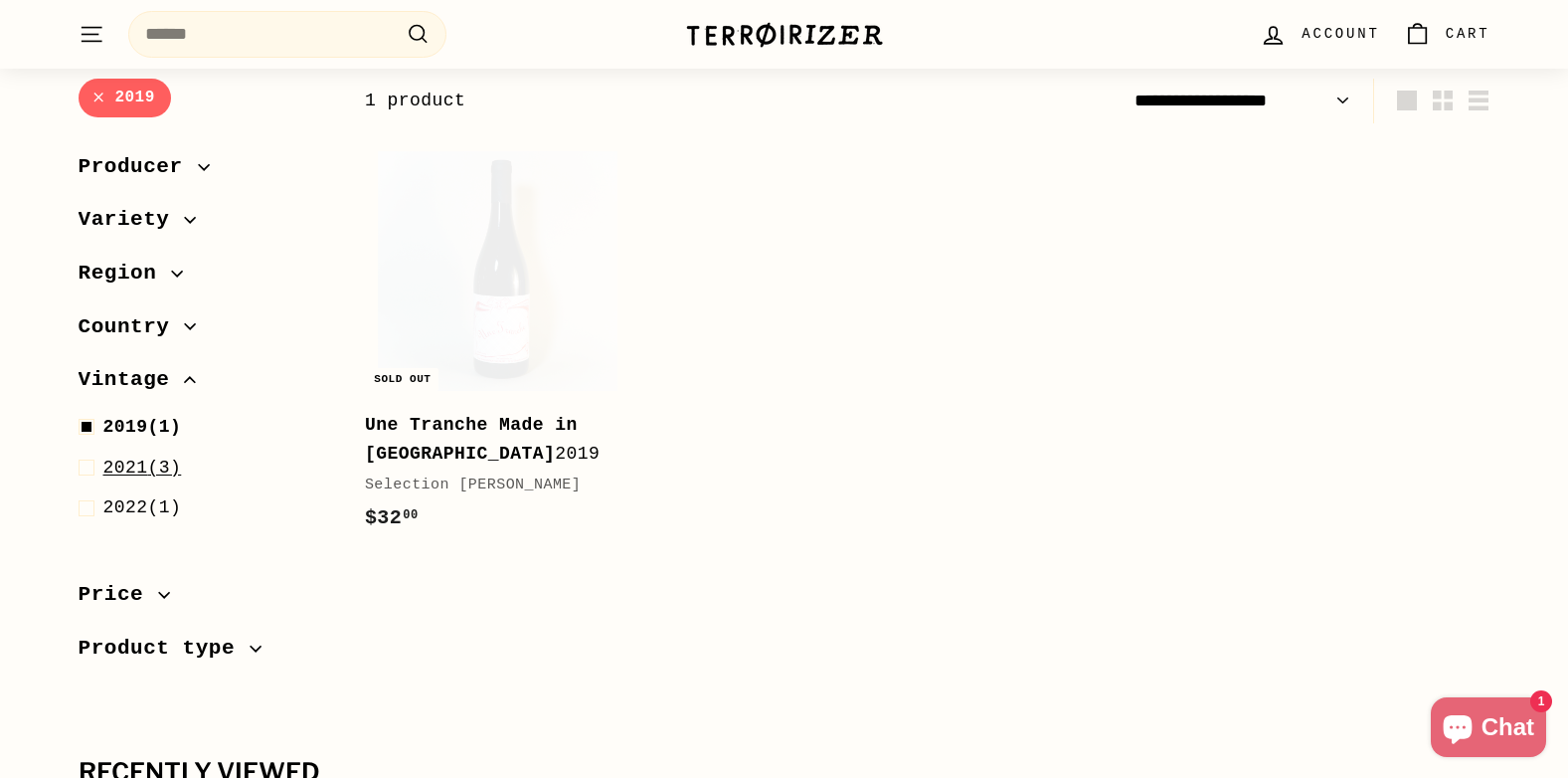
click at [160, 476] on span "2021 (3)" at bounding box center [142, 468] width 79 height 29
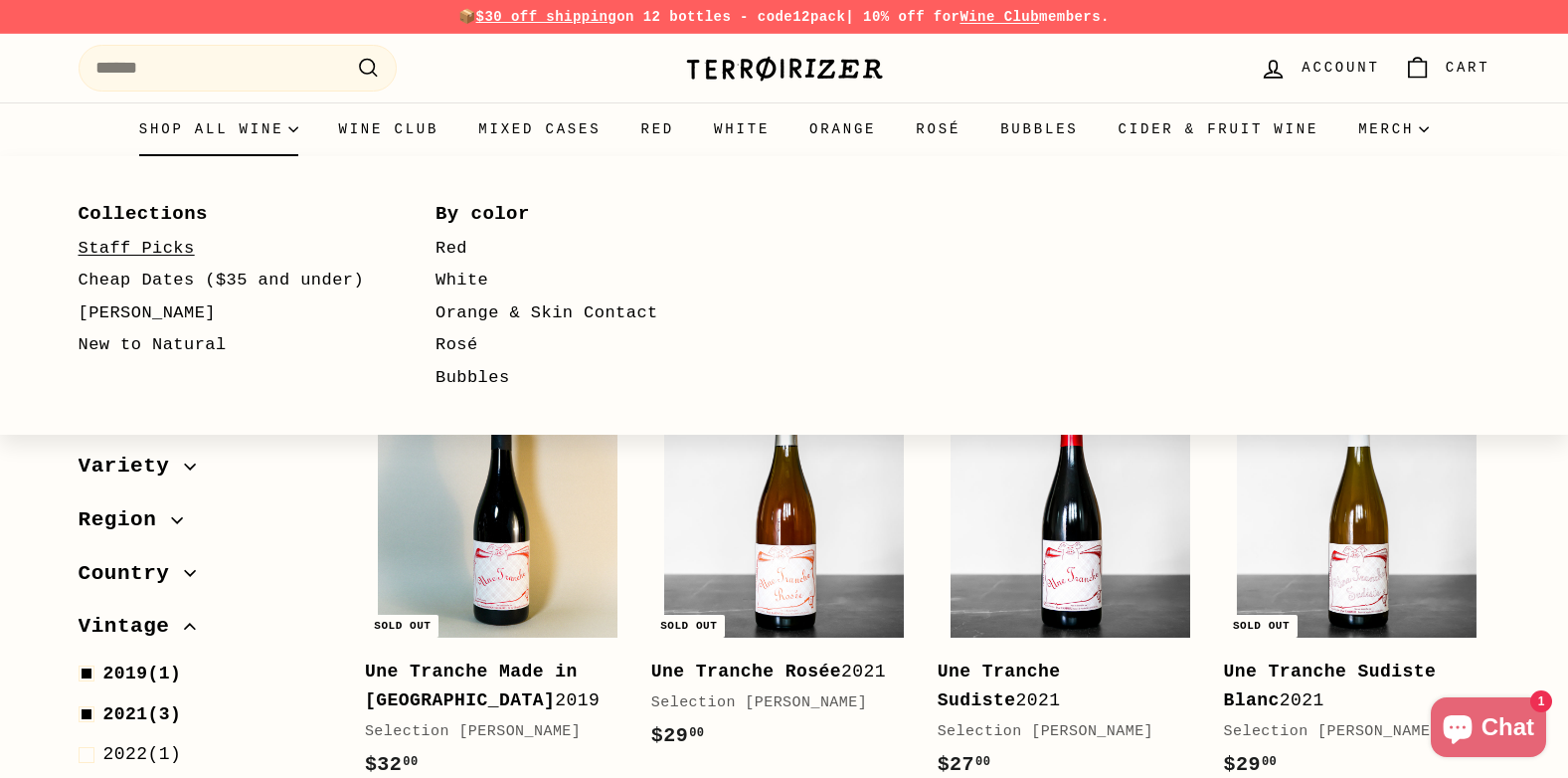
click at [143, 253] on link "Staff Picks" at bounding box center [229, 249] width 300 height 33
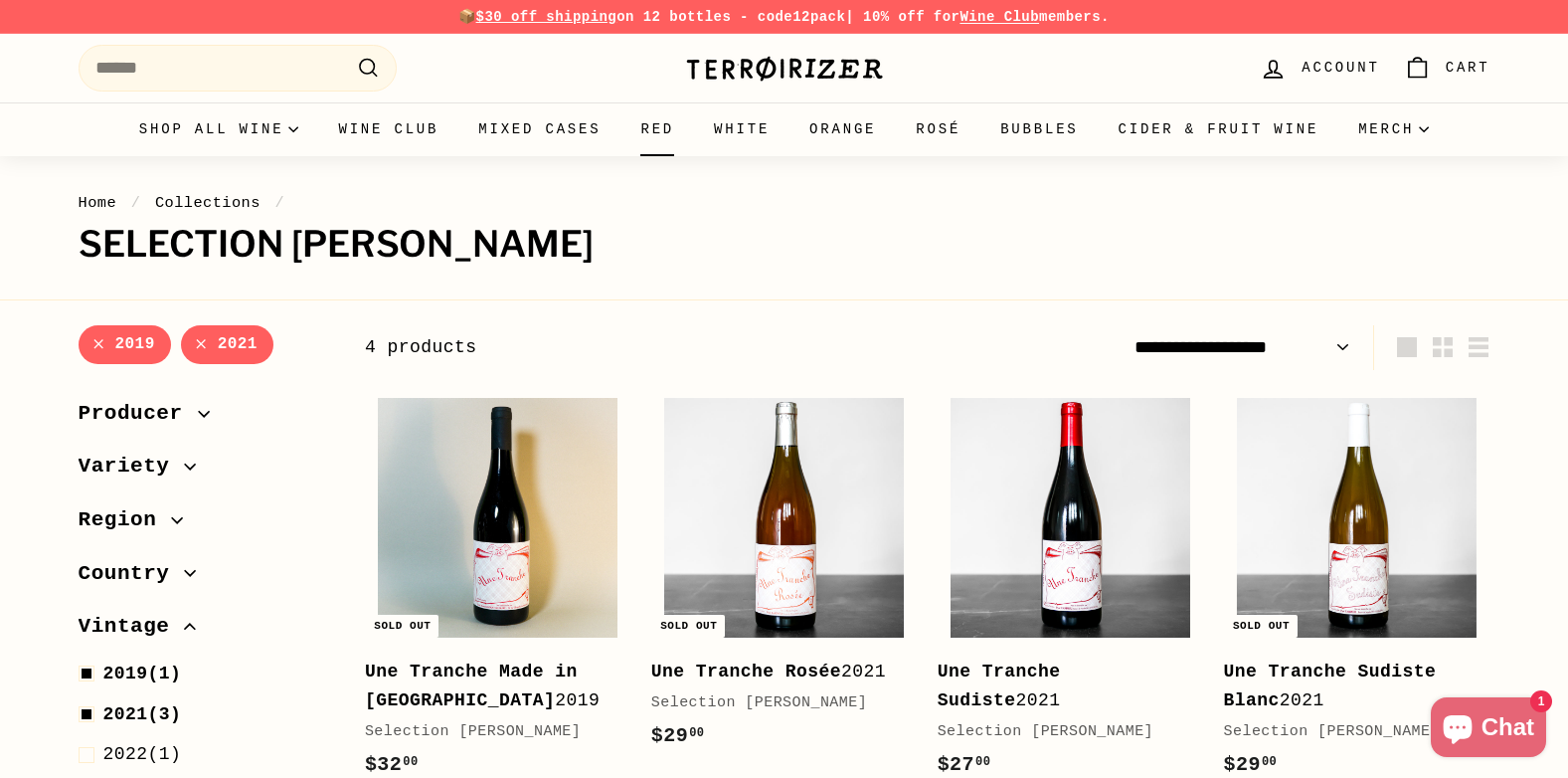
click at [661, 122] on link "Red" at bounding box center [657, 129] width 74 height 54
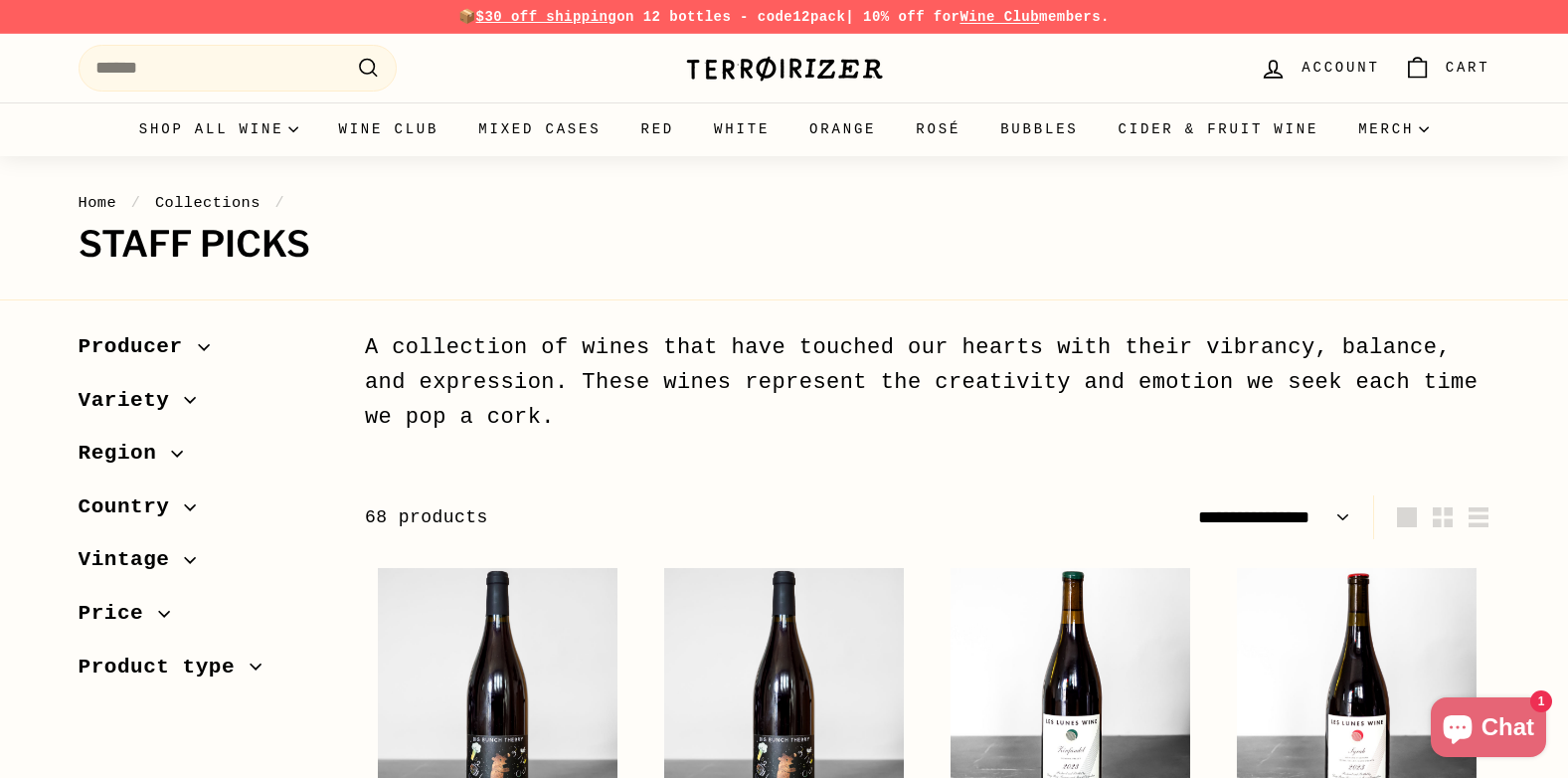
select select "**********"
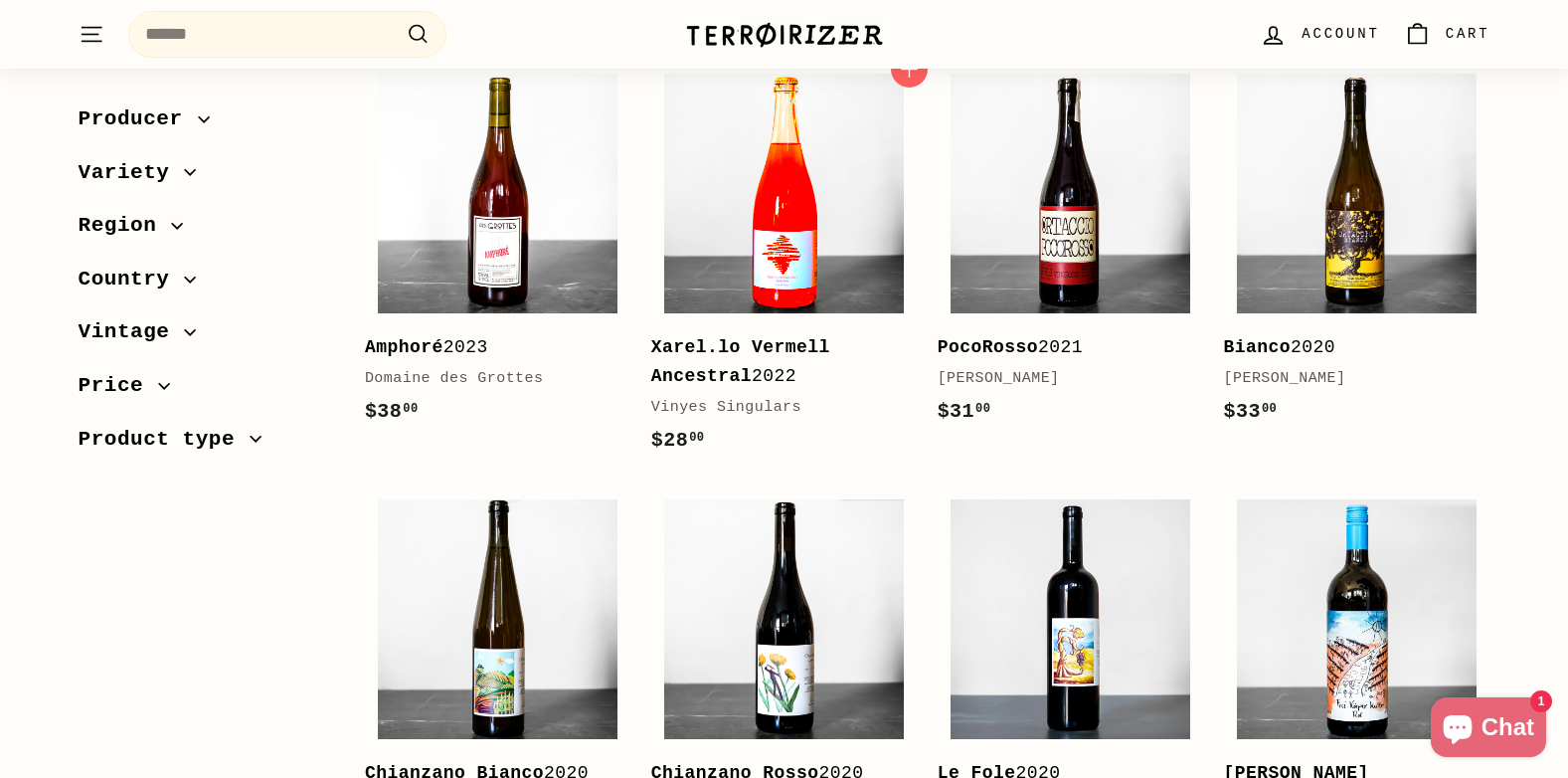
scroll to position [1393, 0]
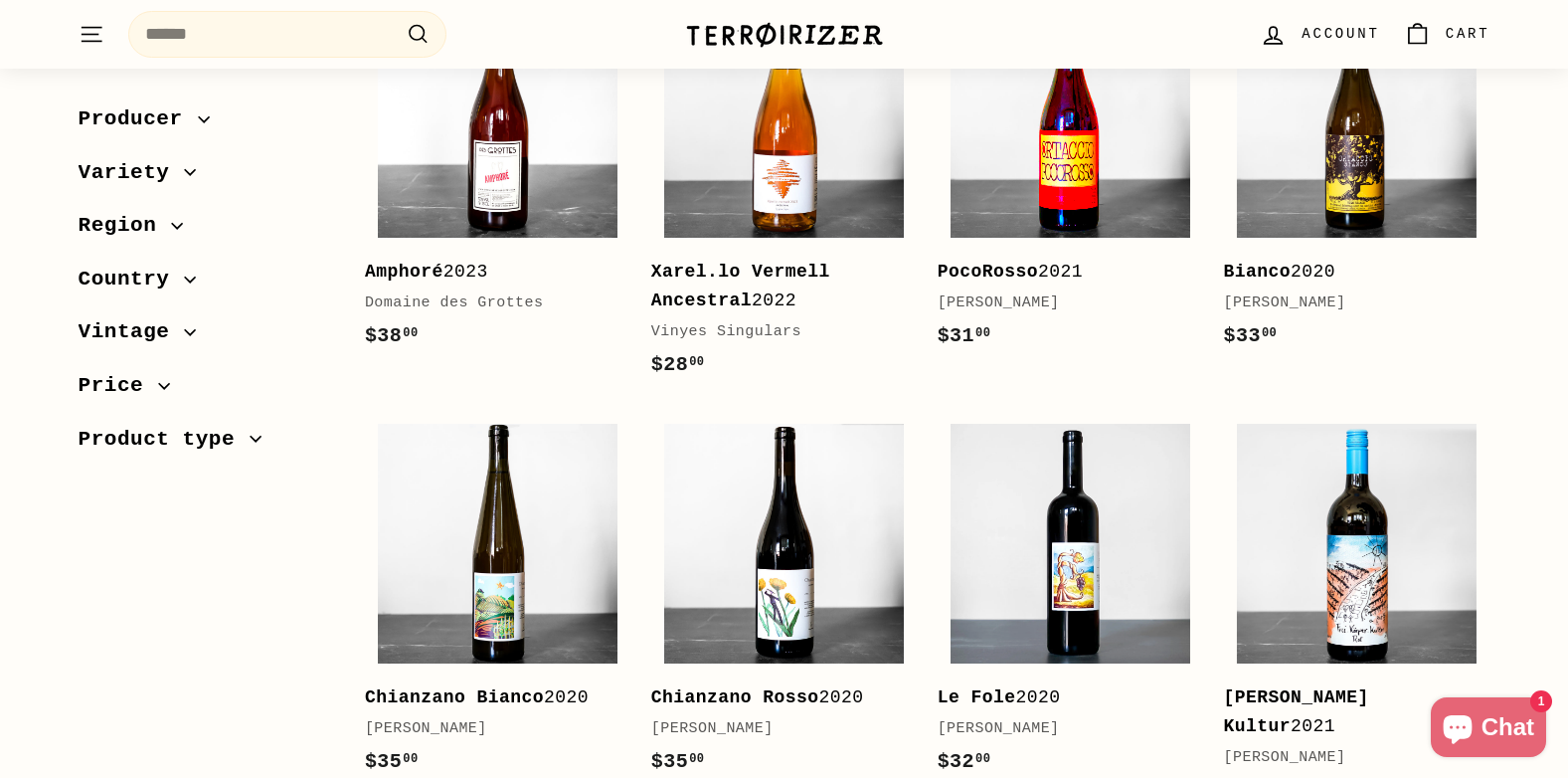
click at [1061, 196] on img at bounding box center [1070, 117] width 240 height 240
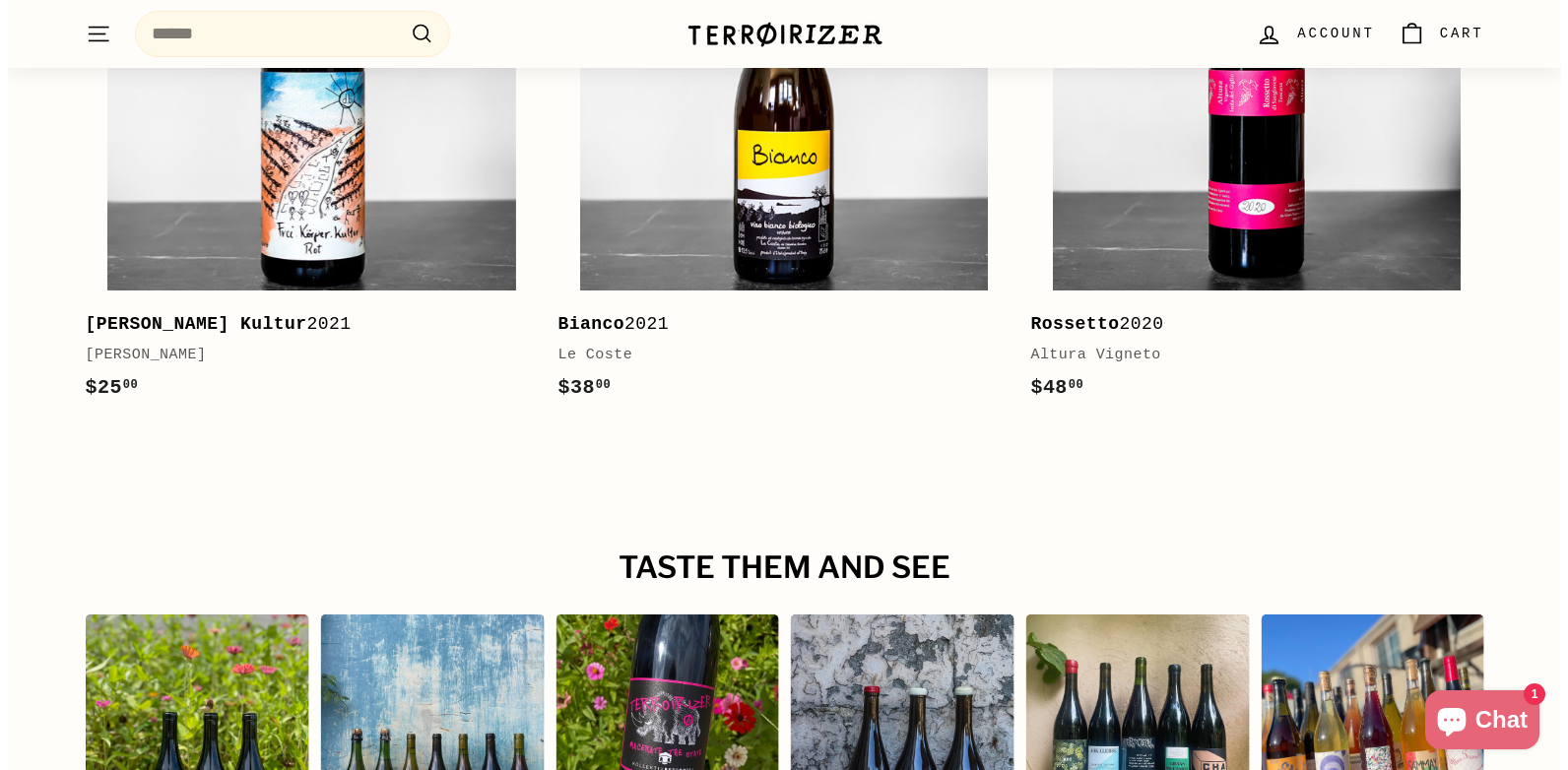
scroll to position [3741, 0]
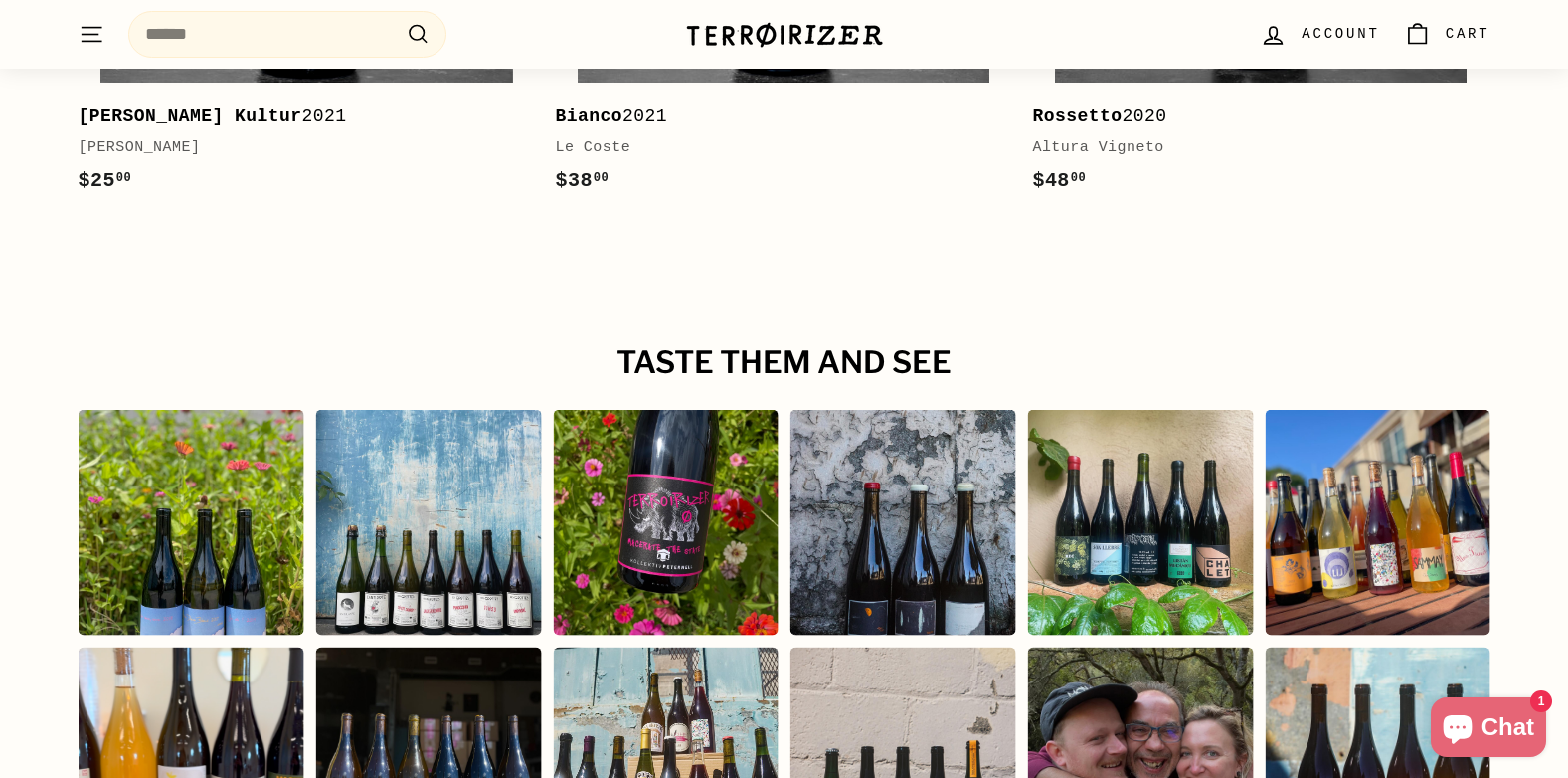
click at [655, 517] on div "Instagram post opens in a popup" at bounding box center [665, 522] width 226 height 226
click at [0, 0] on div "Instagram post details" at bounding box center [0, 0] width 0 height 0
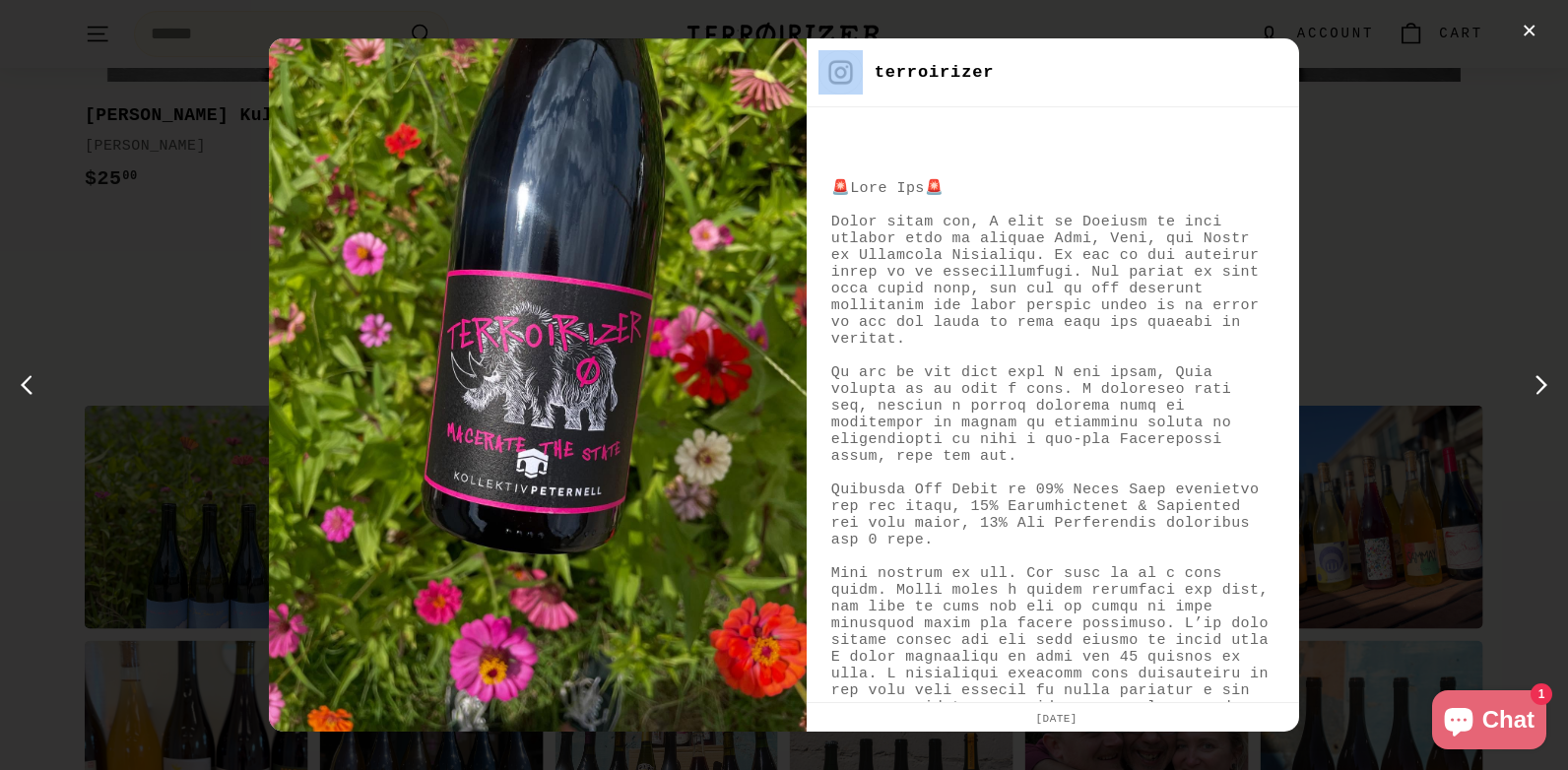
click at [649, 512] on div "Instagram post details" at bounding box center [537, 385] width 537 height 693
click at [621, 320] on div "Instagram post details" at bounding box center [537, 385] width 537 height 693
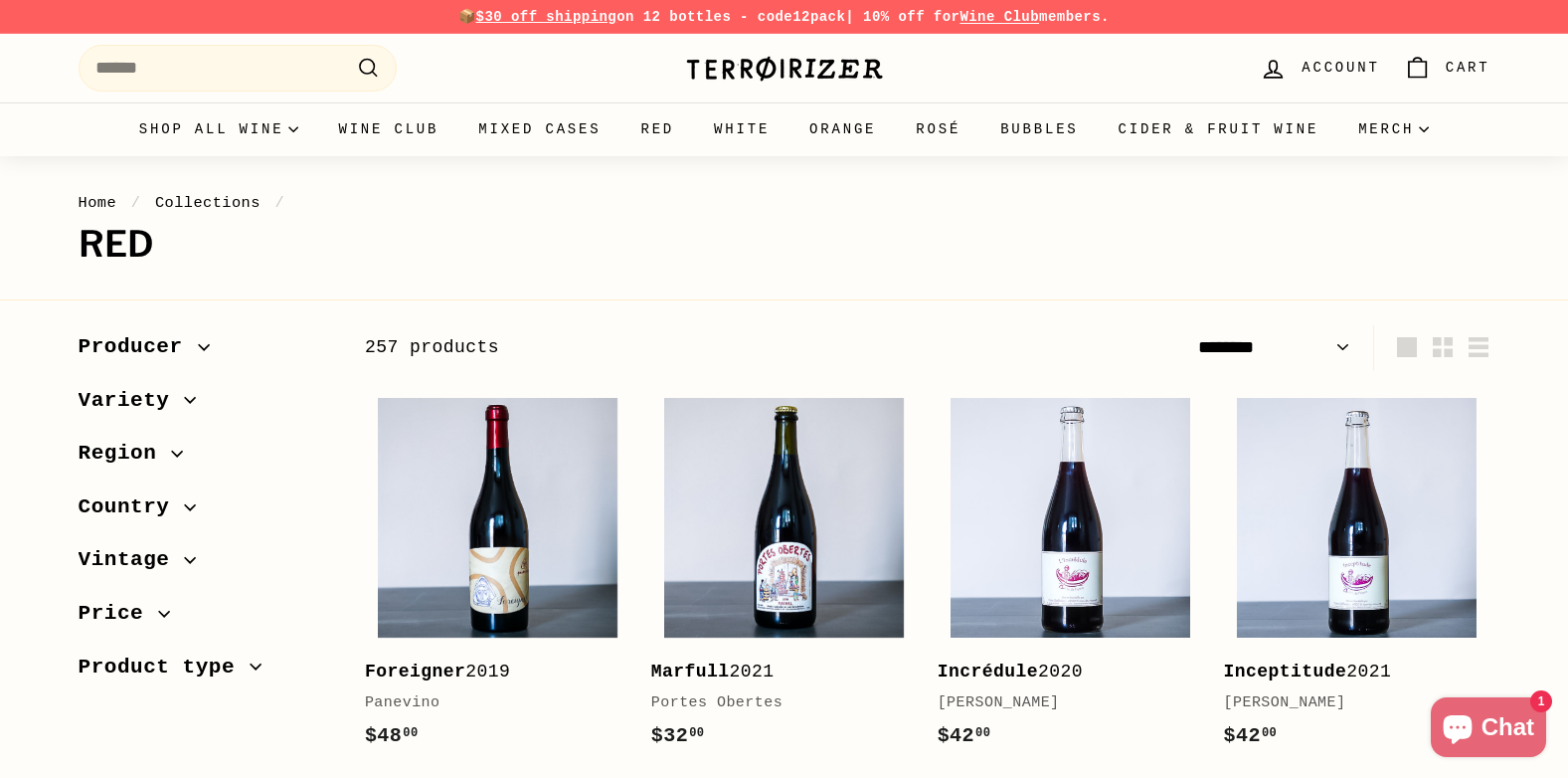
select select "******"
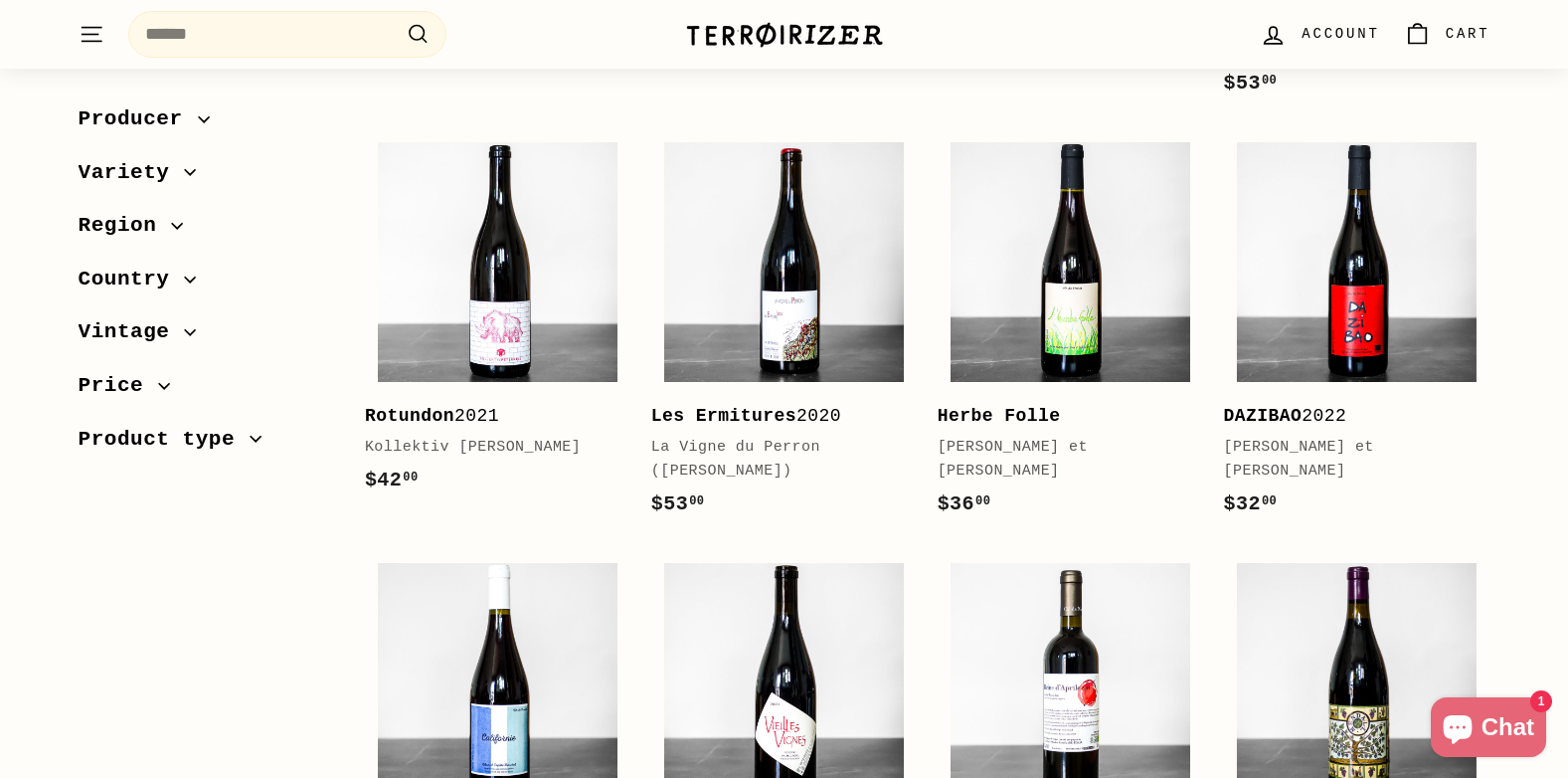
scroll to position [1592, 0]
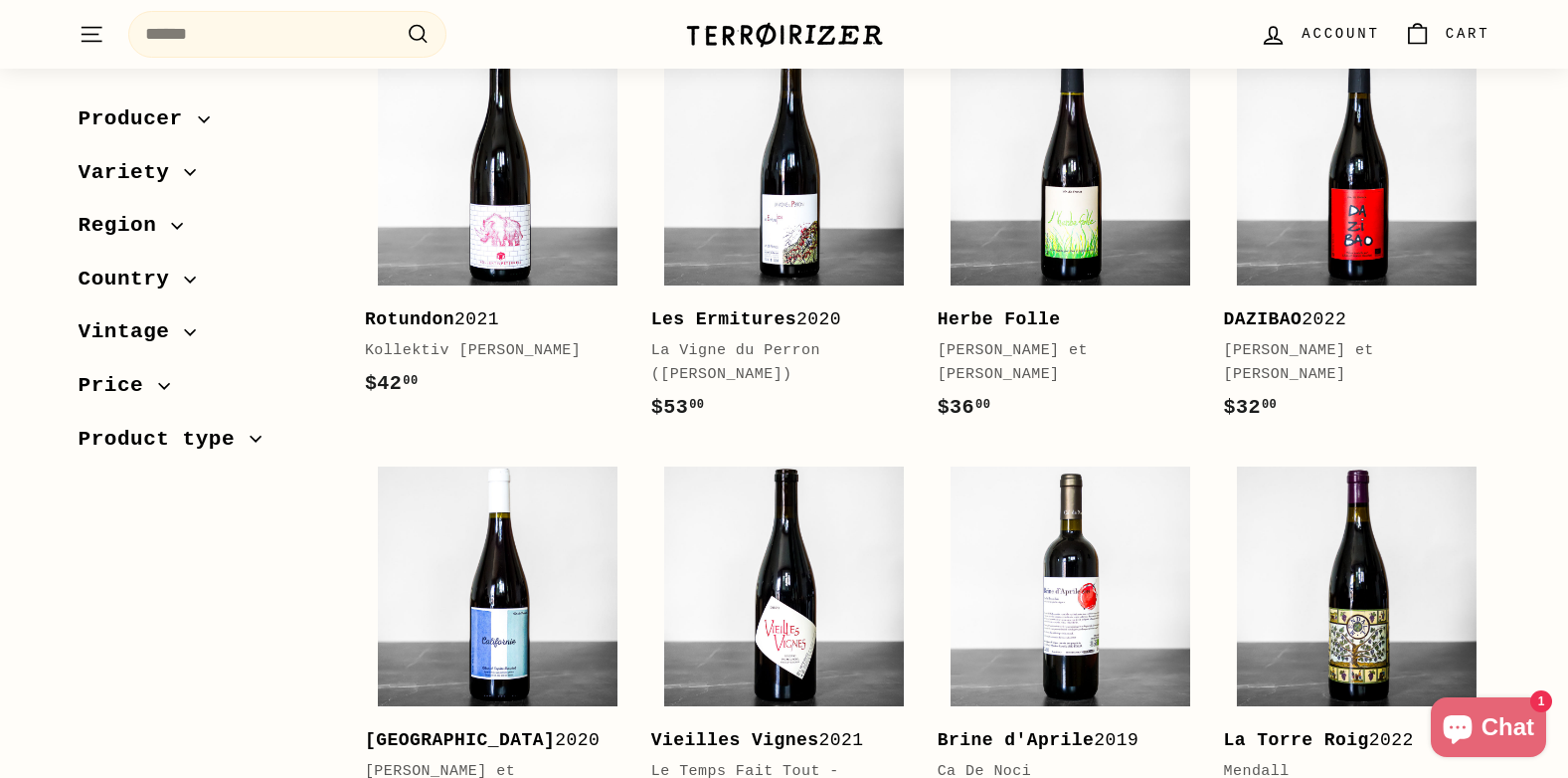
click at [475, 339] on div "Kollektiv Peternell" at bounding box center [488, 351] width 247 height 24
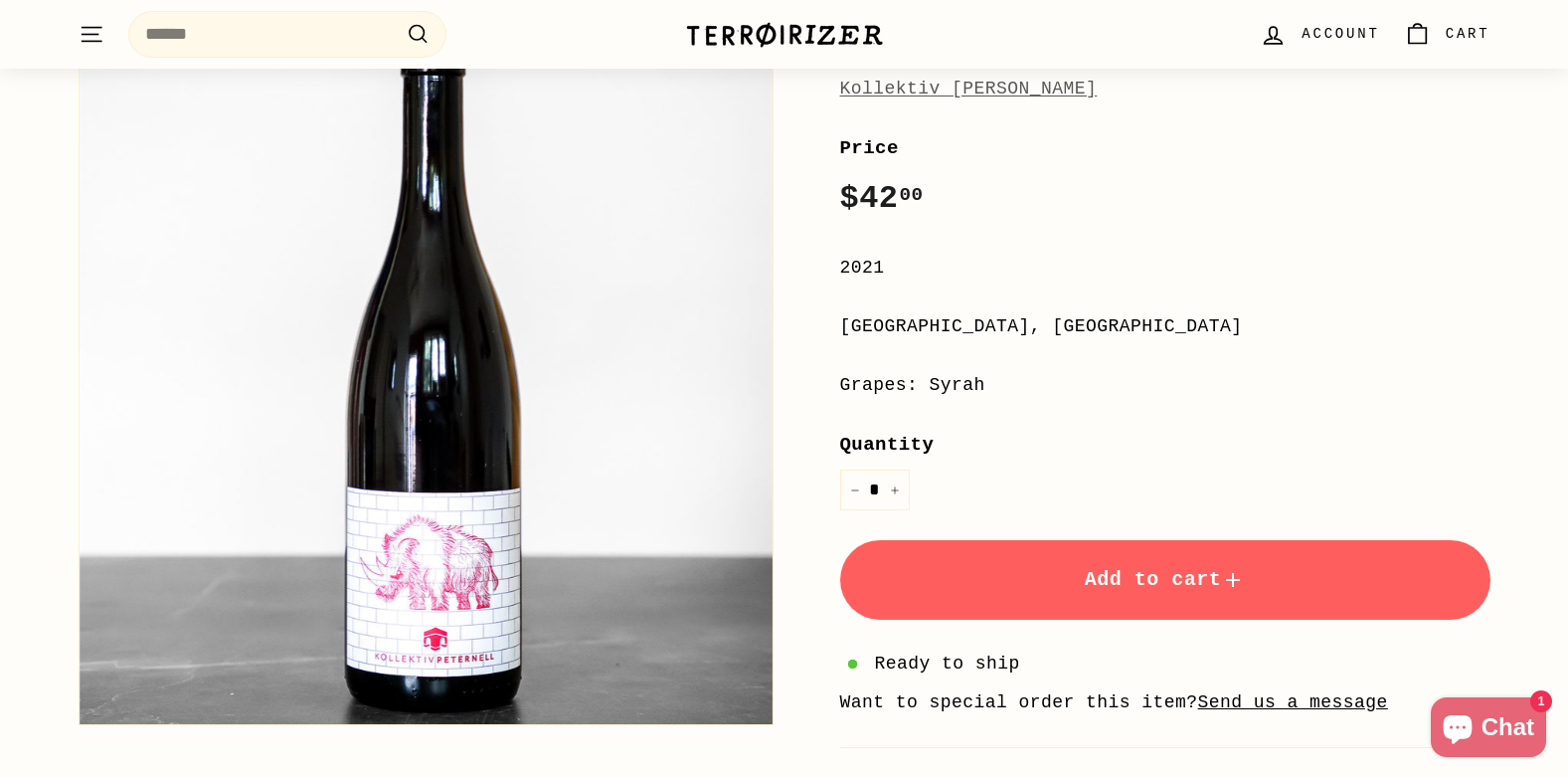
scroll to position [99, 0]
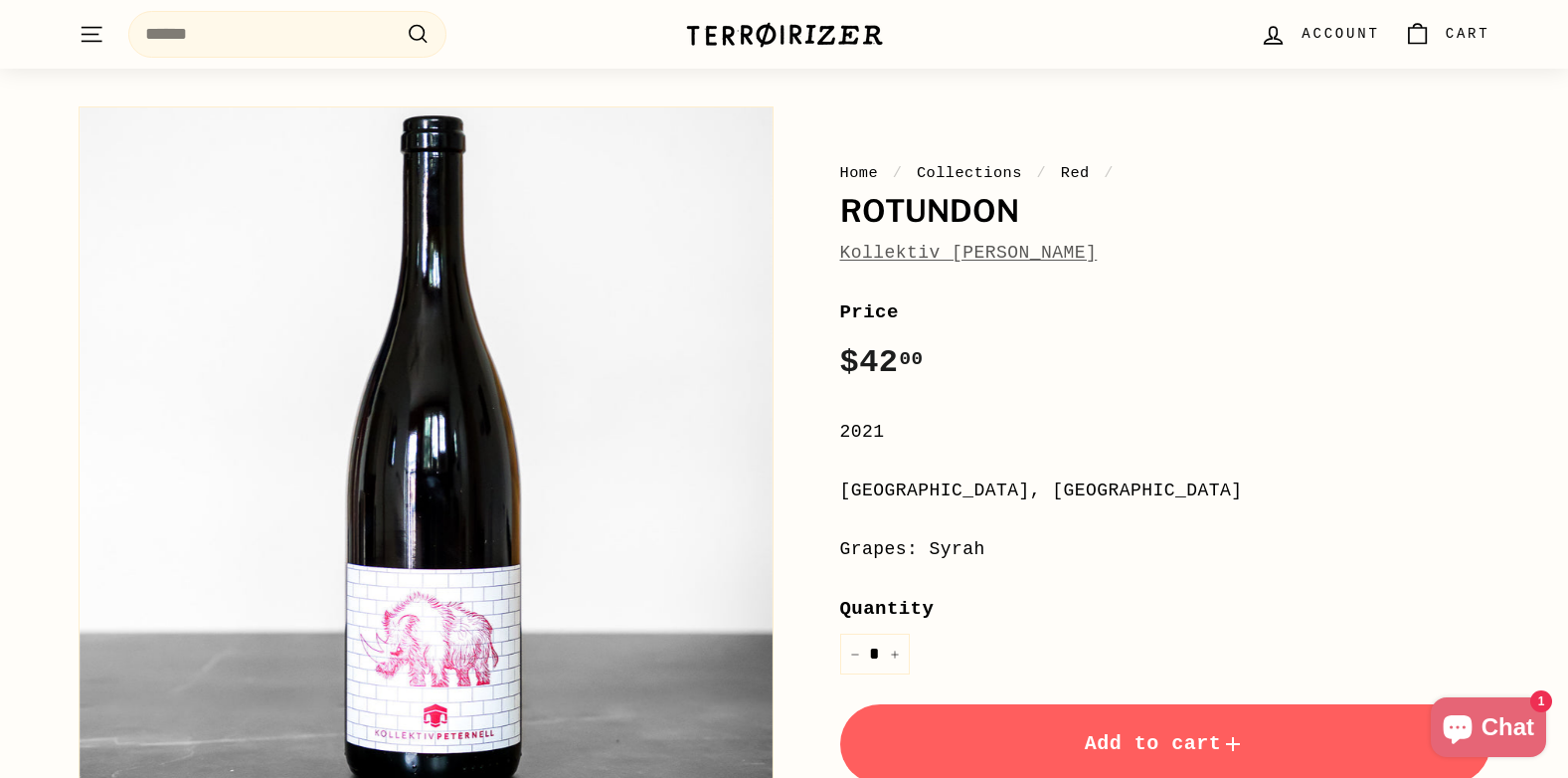
click at [1340, 41] on span "Account" at bounding box center [1340, 34] width 78 height 22
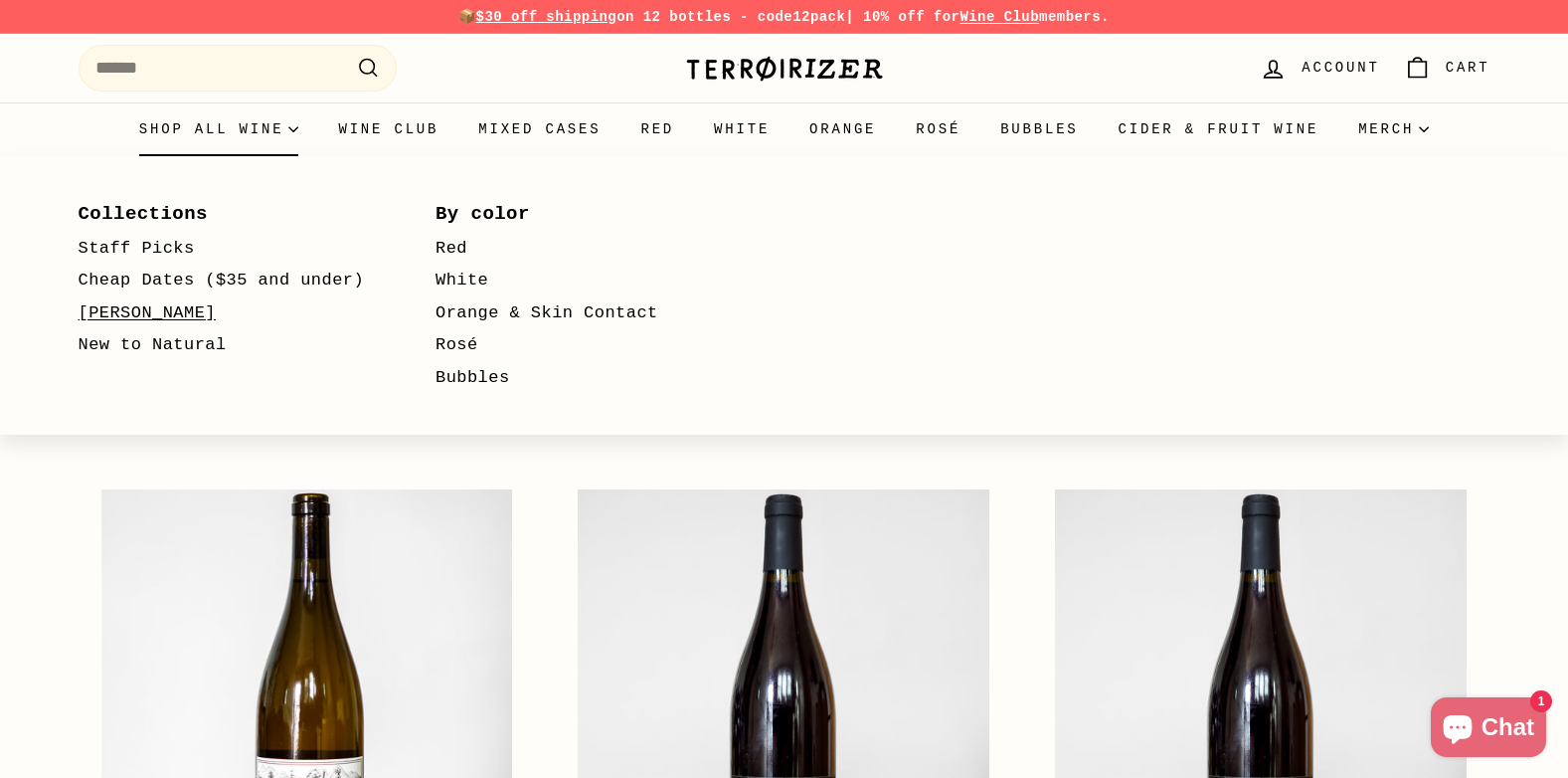
click at [130, 313] on link "[PERSON_NAME]" at bounding box center [229, 313] width 300 height 33
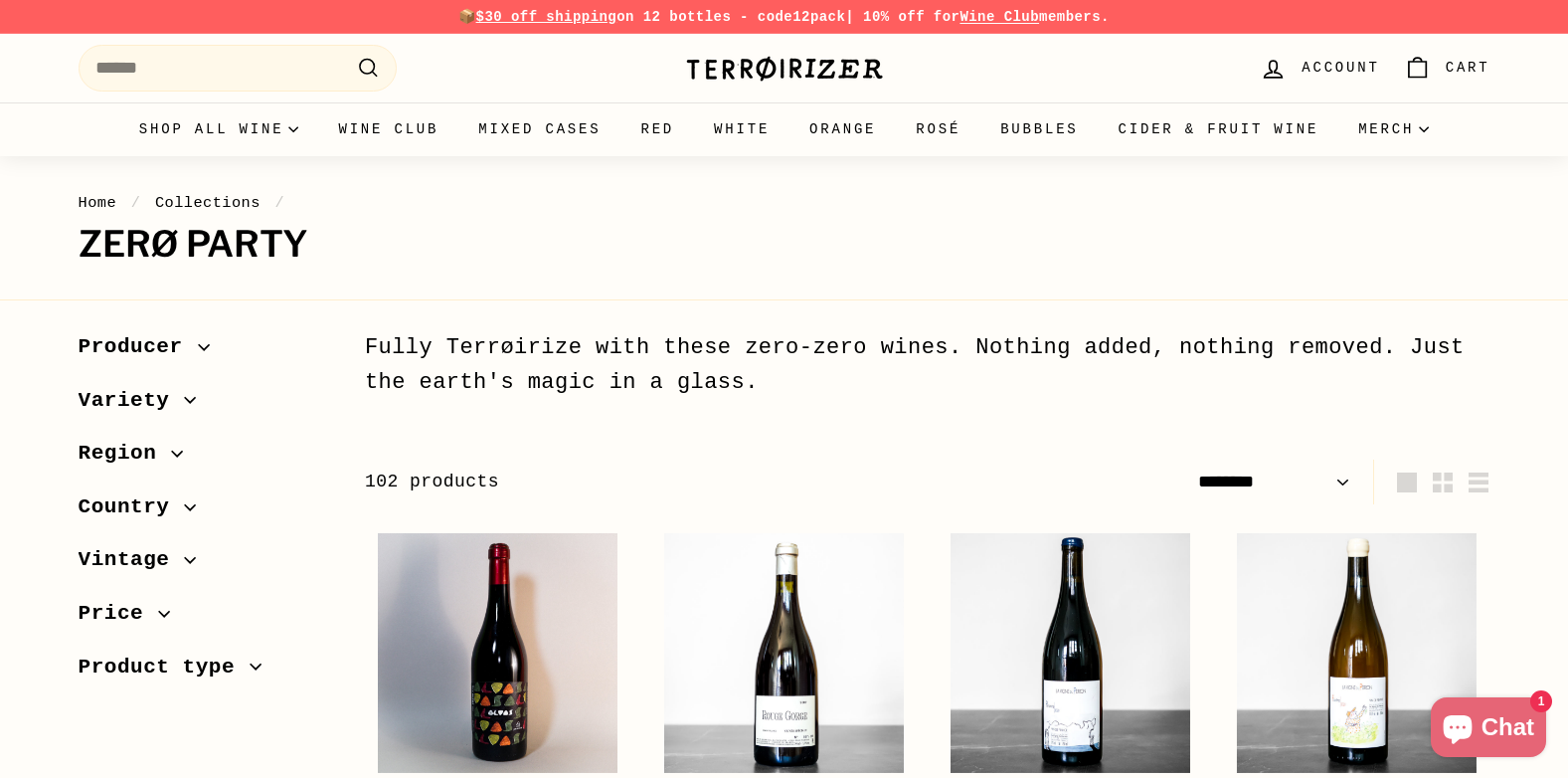
select select "******"
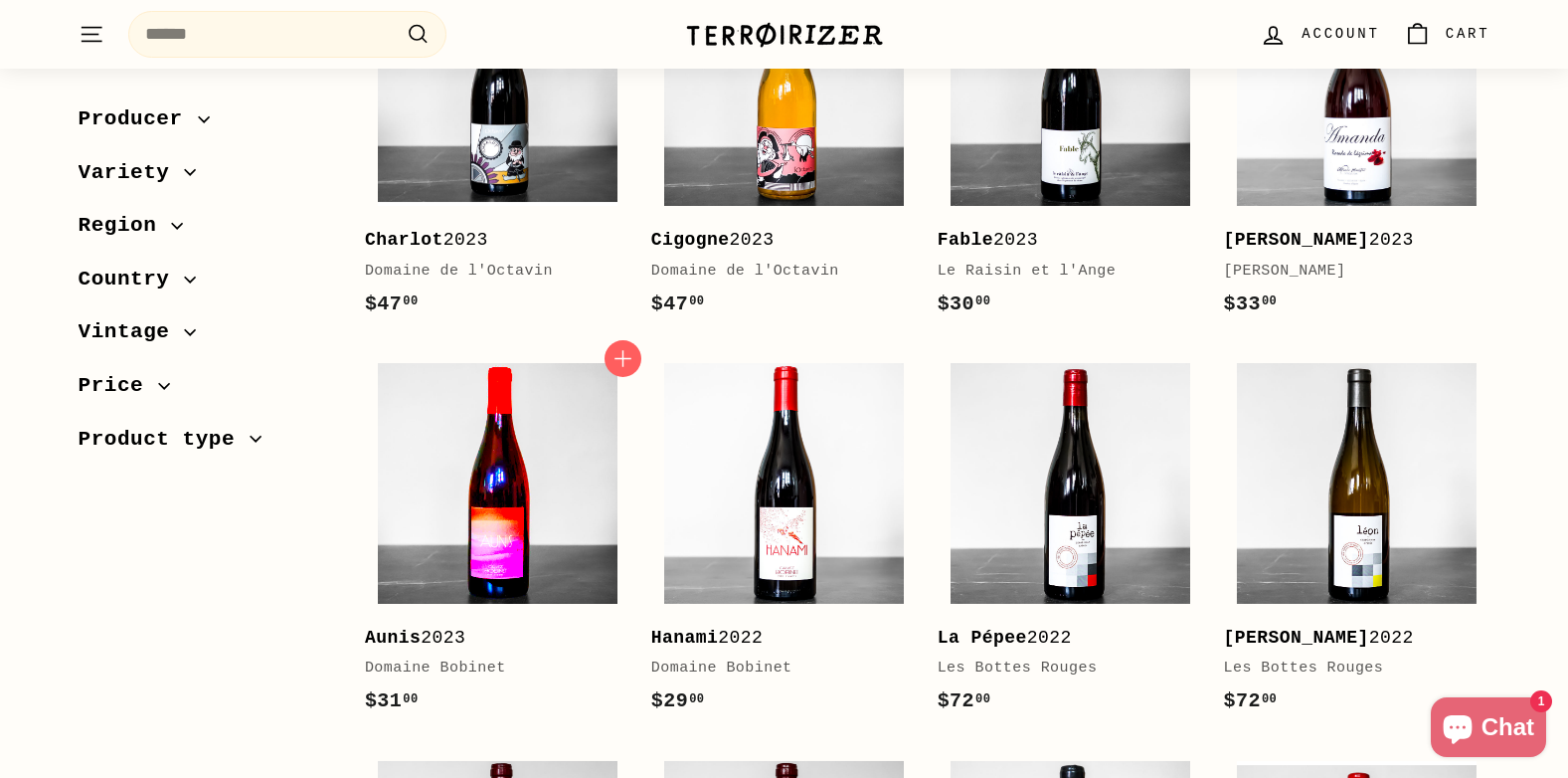
scroll to position [2885, 0]
